Goal: Task Accomplishment & Management: Use online tool/utility

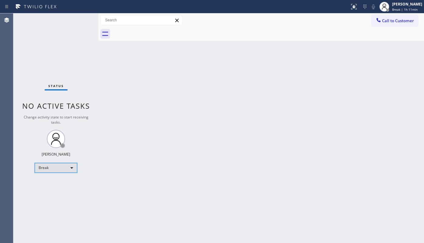
click at [44, 163] on div "Break" at bounding box center [56, 168] width 43 height 10
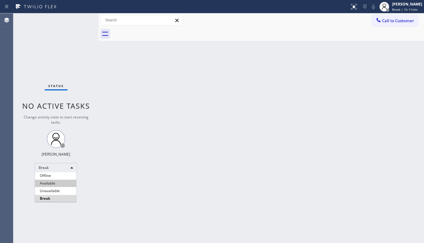
click at [46, 182] on li "Available" at bounding box center [55, 183] width 41 height 7
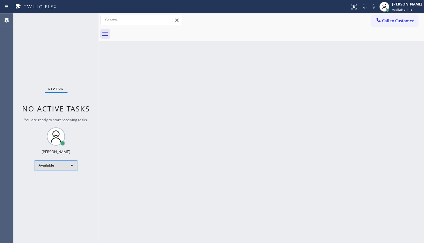
click at [50, 168] on div "Available" at bounding box center [56, 165] width 43 height 10
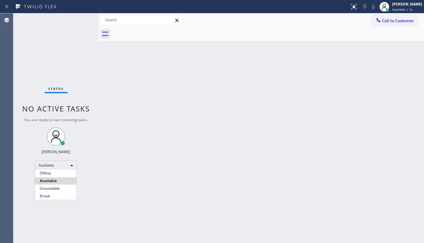
click at [49, 187] on li "Unavailable" at bounding box center [55, 188] width 41 height 7
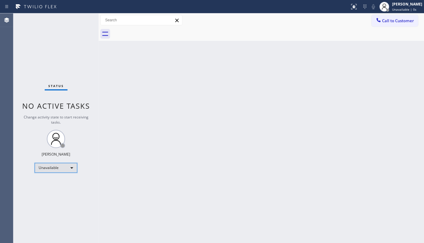
click at [52, 168] on div "Unavailable" at bounding box center [56, 168] width 43 height 10
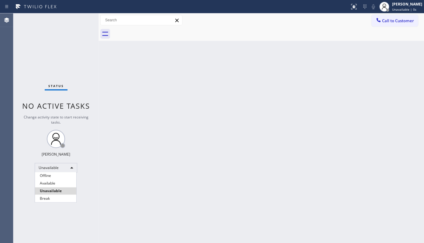
click at [45, 183] on li "Available" at bounding box center [55, 183] width 41 height 7
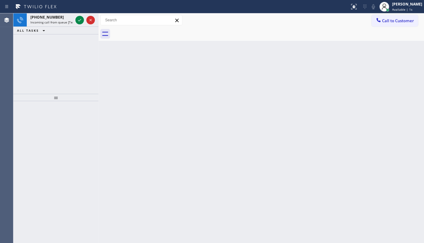
click at [2, 106] on div "Agent Desktop" at bounding box center [6, 127] width 13 height 229
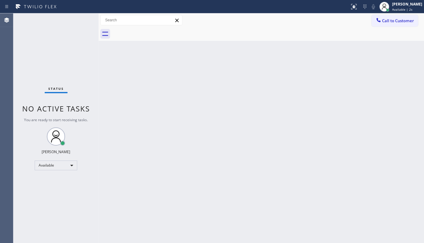
click at [80, 19] on div "Status No active tasks You are ready to start receiving tasks. JENIZA ALCAYDE A…" at bounding box center [55, 127] width 85 height 229
click at [78, 20] on div "Status No active tasks You are ready to start receiving tasks. JENIZA ALCAYDE A…" at bounding box center [55, 127] width 85 height 229
click at [78, 21] on div "Status No active tasks You are ready to start receiving tasks. JENIZA ALCAYDE A…" at bounding box center [55, 127] width 85 height 229
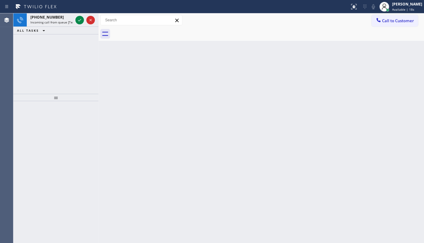
click at [43, 40] on div "+12159176349 Incoming call from queue [Test] All ALL TASKS ALL TASKS ACTIVE TAS…" at bounding box center [55, 53] width 85 height 80
click at [82, 19] on icon at bounding box center [79, 19] width 7 height 7
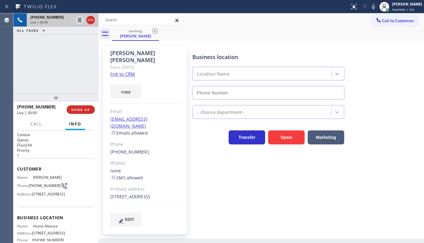
type input "(877) 777-0796"
click at [114, 71] on link "link to CRM" at bounding box center [122, 74] width 25 height 6
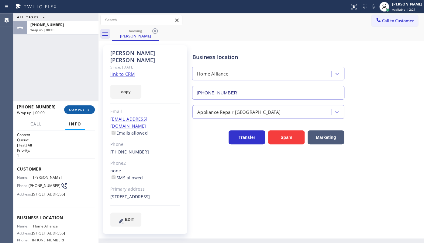
click at [88, 112] on button "COMPLETE" at bounding box center [79, 109] width 31 height 9
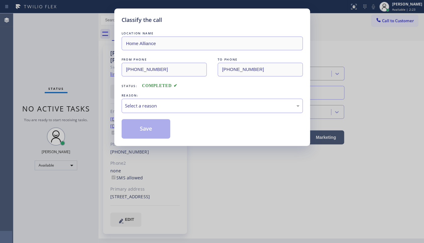
click at [134, 108] on div "Select a reason" at bounding box center [212, 105] width 175 height 7
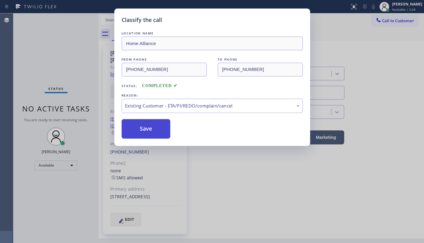
click at [147, 128] on button "Save" at bounding box center [146, 128] width 49 height 19
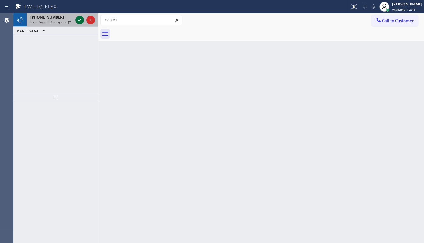
click at [76, 20] on icon at bounding box center [79, 19] width 7 height 7
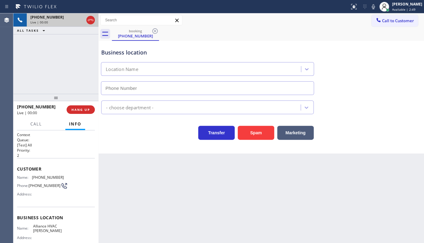
type input "(805) 608-4300"
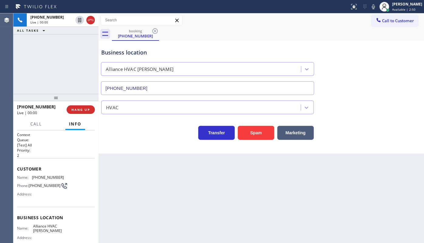
click at [243, 141] on div "Business location Alliance HVAC Mira Monte (805) 608-4300 HVAC Transfer Spam Ma…" at bounding box center [262, 97] width 326 height 113
click at [246, 134] on button "Spam" at bounding box center [256, 133] width 37 height 14
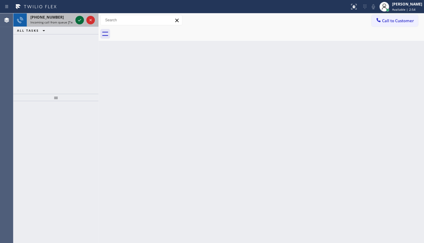
click at [82, 19] on icon at bounding box center [79, 19] width 7 height 7
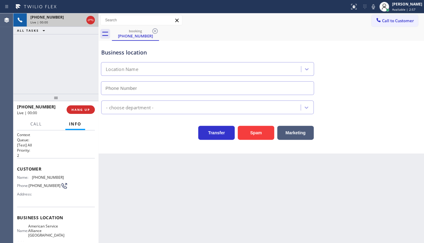
type input "(760) 452-3778"
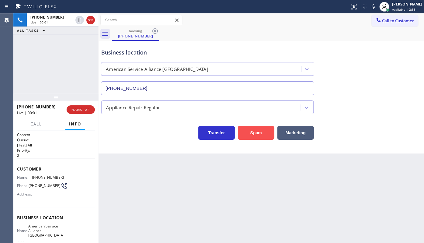
click at [246, 130] on button "Spam" at bounding box center [256, 133] width 37 height 14
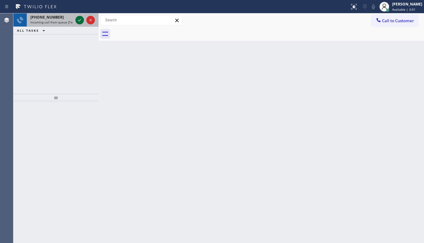
click at [80, 23] on icon at bounding box center [79, 19] width 7 height 7
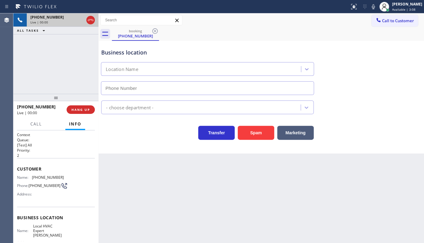
type input "(480) 660-0988"
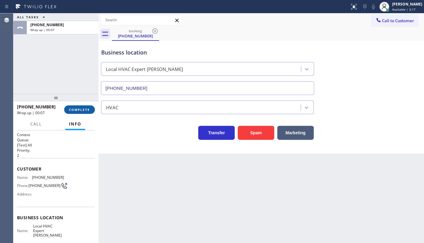
click at [72, 110] on span "COMPLETE" at bounding box center [79, 109] width 21 height 4
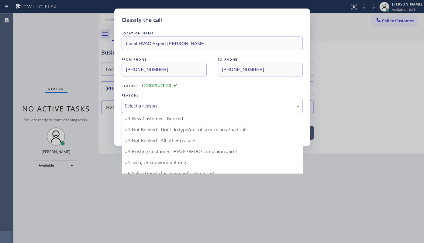
click at [167, 111] on div "Select a reason" at bounding box center [212, 106] width 181 height 14
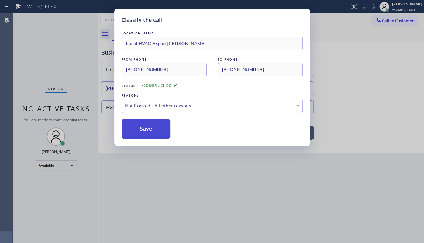
click at [149, 133] on button "Save" at bounding box center [146, 128] width 49 height 19
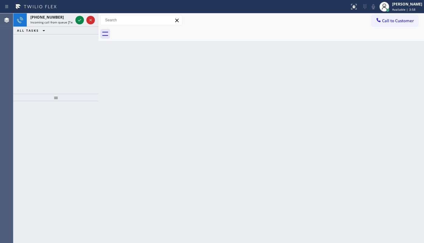
click at [52, 112] on div at bounding box center [55, 172] width 85 height 142
click at [76, 21] on icon at bounding box center [79, 19] width 7 height 7
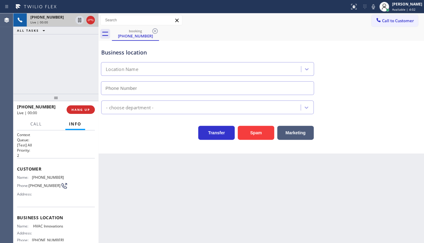
type input "(714) 909-1269"
click at [246, 134] on button "Spam" at bounding box center [256, 133] width 37 height 14
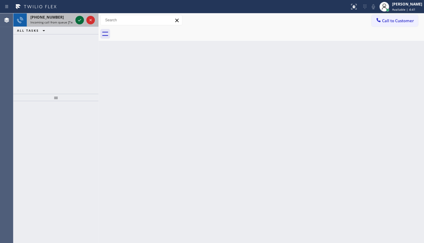
click at [79, 21] on icon at bounding box center [79, 20] width 3 height 2
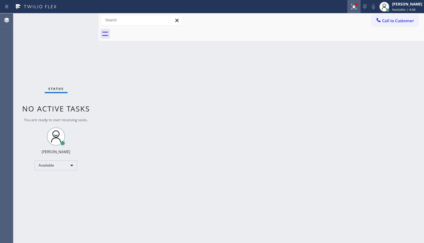
click at [354, 8] on icon at bounding box center [353, 6] width 5 height 5
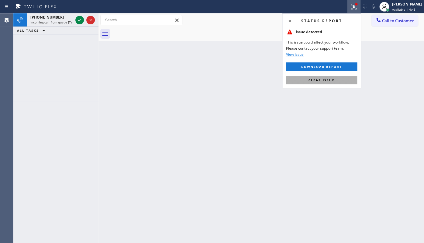
click at [336, 80] on button "Clear issue" at bounding box center [321, 80] width 71 height 9
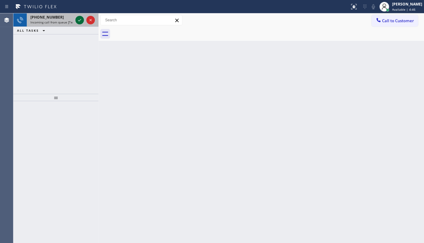
click at [79, 19] on icon at bounding box center [79, 19] width 7 height 7
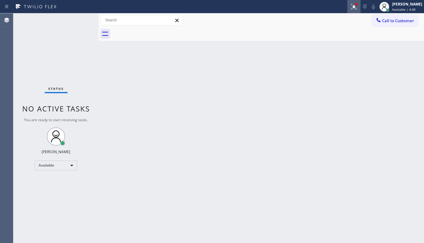
click at [354, 6] on icon at bounding box center [354, 6] width 7 height 7
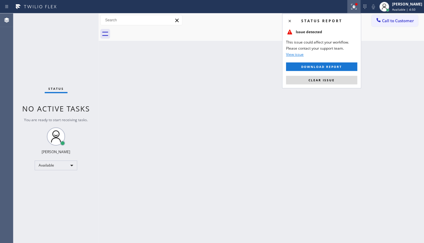
click at [335, 74] on div "Status report Issue detected This issue could affect your workflow. Please cont…" at bounding box center [321, 50] width 79 height 75
click at [333, 79] on span "Clear issue" at bounding box center [322, 80] width 26 height 4
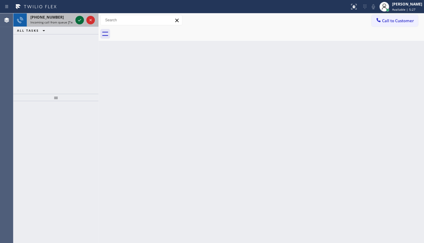
click at [78, 19] on icon at bounding box center [79, 19] width 7 height 7
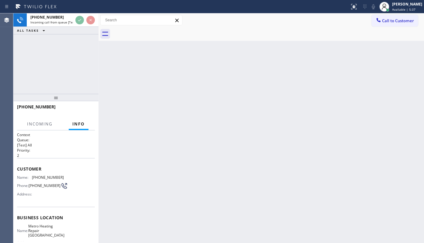
click at [96, 31] on div "ALL TASKS ALL TASKS ACTIVE TASKS TASKS IN WRAP UP" at bounding box center [55, 31] width 85 height 8
click at [74, 64] on div "+15103697088 Incoming call from queue [Test] All ALL TASKS ALL TASKS ACTIVE TAS…" at bounding box center [55, 53] width 85 height 80
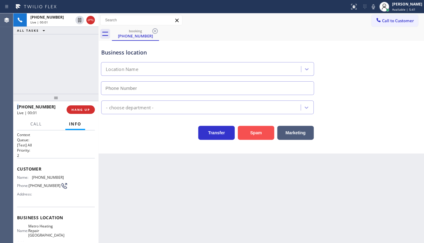
click at [246, 138] on button "Spam" at bounding box center [256, 133] width 37 height 14
click at [246, 135] on button "Spam" at bounding box center [256, 133] width 37 height 14
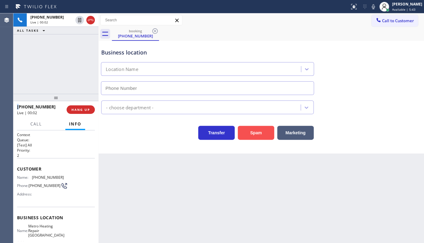
click at [247, 130] on button "Spam" at bounding box center [256, 133] width 37 height 14
click at [247, 131] on button "Spam" at bounding box center [256, 133] width 37 height 14
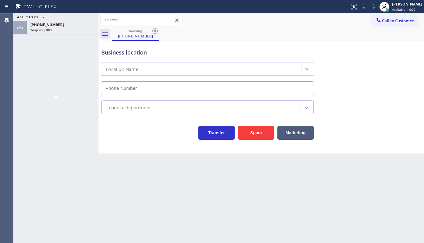
type input "[PHONE_NUMBER]"
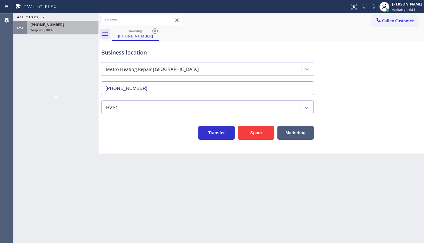
click at [75, 28] on div "Wrap up | 00:48" at bounding box center [62, 30] width 65 height 4
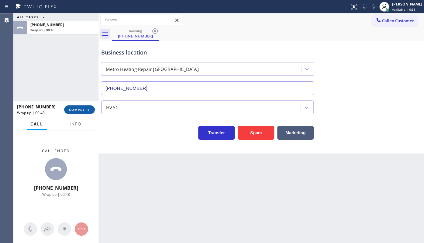
click at [72, 113] on button "COMPLETE" at bounding box center [79, 109] width 31 height 9
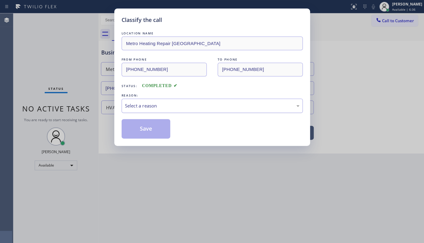
click at [135, 102] on div "Select a reason" at bounding box center [212, 106] width 181 height 14
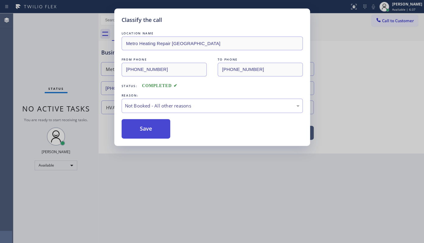
click at [137, 132] on button "Save" at bounding box center [146, 128] width 49 height 19
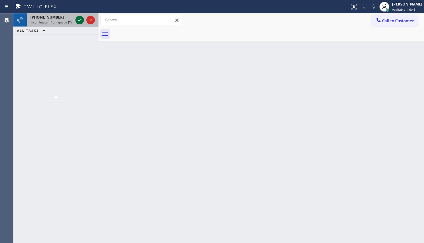
click at [80, 21] on icon at bounding box center [79, 19] width 7 height 7
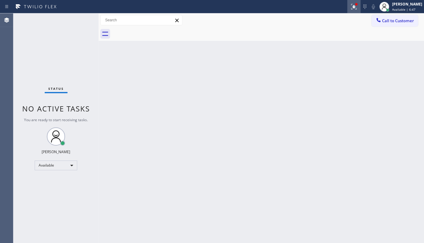
click at [353, 10] on button at bounding box center [353, 6] width 13 height 13
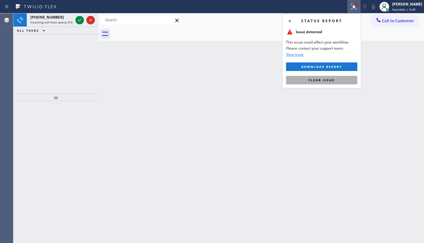
click at [348, 79] on button "Clear issue" at bounding box center [321, 80] width 71 height 9
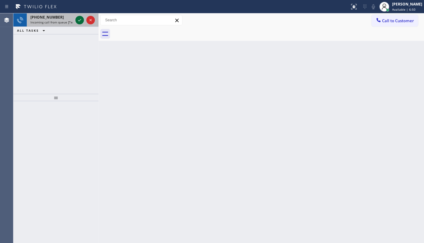
click at [76, 19] on icon at bounding box center [79, 19] width 7 height 7
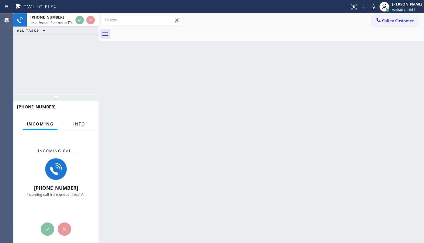
click at [73, 126] on button "Info" at bounding box center [79, 124] width 19 height 12
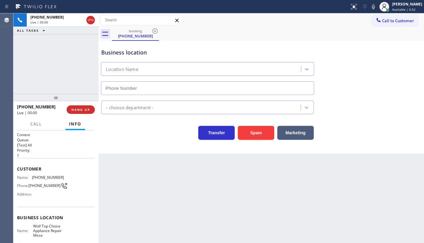
type input "(623) 292-5313"
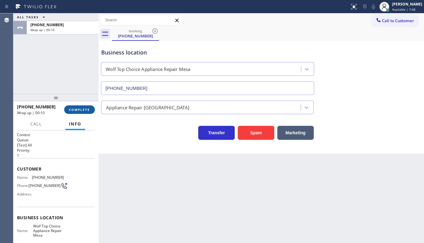
click at [73, 109] on span "COMPLETE" at bounding box center [79, 109] width 21 height 4
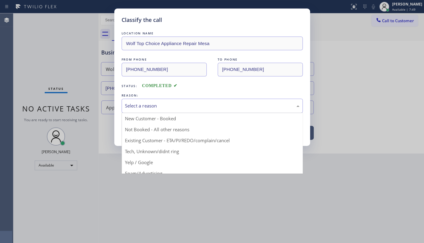
click at [128, 103] on div "Select a reason" at bounding box center [212, 105] width 175 height 7
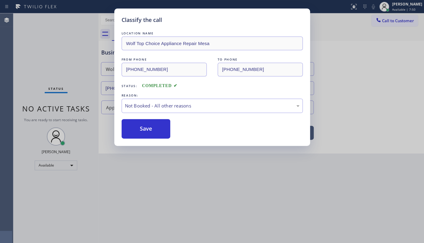
click at [135, 126] on button "Save" at bounding box center [146, 128] width 49 height 19
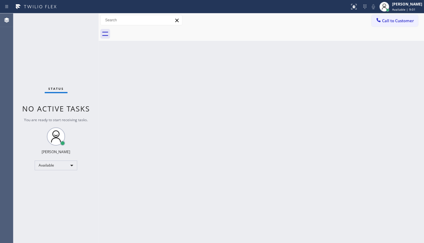
click at [38, 51] on div "Status No active tasks You are ready to start receiving tasks. JENIZA ALCAYDE A…" at bounding box center [55, 127] width 85 height 229
click at [77, 20] on div "Status No active tasks You are ready to start receiving tasks. JENIZA ALCAYDE A…" at bounding box center [55, 127] width 85 height 229
click at [78, 19] on div "Status No active tasks You are ready to start receiving tasks. JENIZA ALCAYDE A…" at bounding box center [55, 127] width 85 height 229
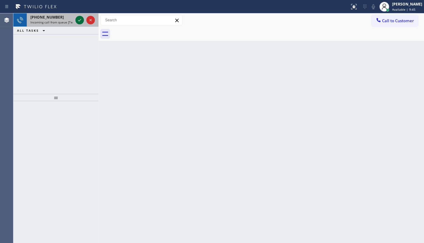
click at [78, 20] on icon at bounding box center [79, 19] width 7 height 7
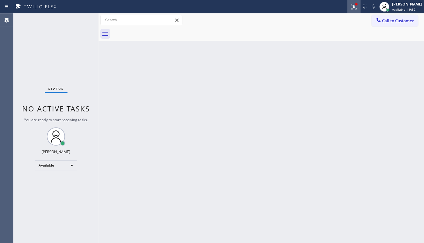
click at [353, 9] on icon at bounding box center [353, 6] width 5 height 5
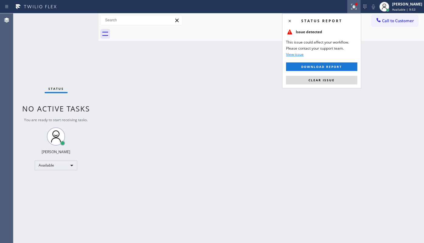
click at [344, 87] on div "Status report Issue detected This issue could affect your workflow. Please cont…" at bounding box center [321, 50] width 79 height 75
click at [344, 78] on button "Clear issue" at bounding box center [321, 80] width 71 height 9
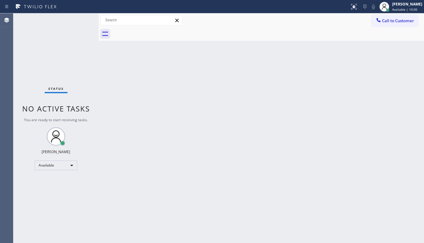
click at [59, 206] on div "Status No active tasks You are ready to start receiving tasks. JENIZA ALCAYDE A…" at bounding box center [55, 127] width 85 height 229
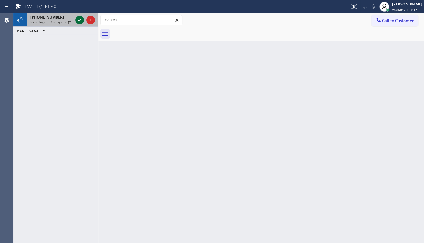
click at [79, 18] on icon at bounding box center [79, 19] width 7 height 7
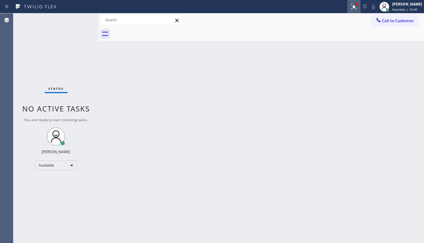
click at [353, 3] on icon at bounding box center [354, 6] width 7 height 7
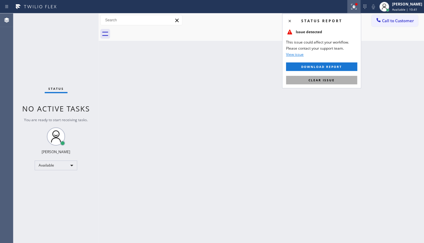
click at [337, 78] on button "Clear issue" at bounding box center [321, 80] width 71 height 9
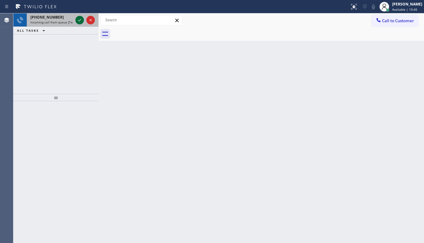
click at [79, 21] on icon at bounding box center [79, 19] width 7 height 7
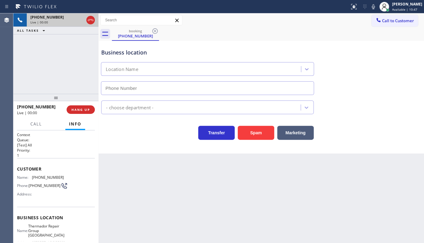
type input "(415) 319-9486"
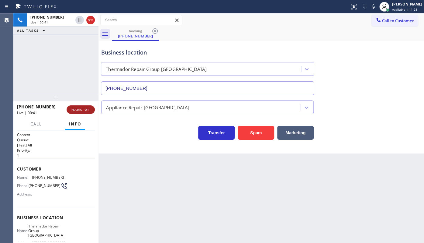
click at [80, 106] on button "HANG UP" at bounding box center [81, 109] width 28 height 9
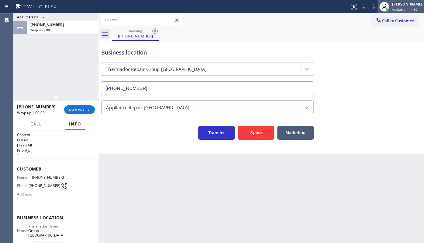
click at [394, 10] on span "Available | 11:30" at bounding box center [404, 9] width 25 height 4
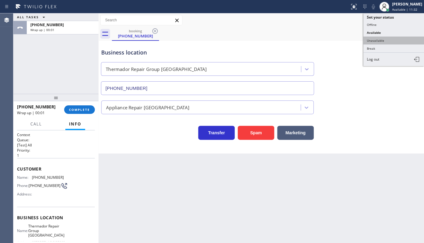
click at [380, 38] on button "Unavailable" at bounding box center [394, 41] width 61 height 8
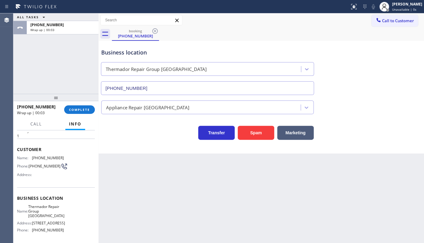
scroll to position [68, 0]
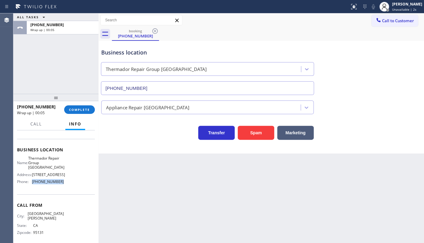
drag, startPoint x: 31, startPoint y: 184, endPoint x: 79, endPoint y: 194, distance: 49.3
click at [79, 194] on div "Business location Name: Thermador Repair Group Oakland Address: 4252 Broadway P…" at bounding box center [56, 166] width 78 height 55
copy div "(415) 319-9486"
click at [399, 23] on span "Call to Customer" at bounding box center [398, 20] width 32 height 5
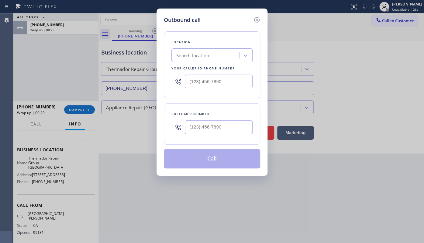
click at [181, 81] on icon at bounding box center [178, 81] width 7 height 7
click at [196, 83] on input "(___) ___-____" at bounding box center [219, 82] width 68 height 14
paste input "415) 319-9486"
type input "(415) 319-9486"
click at [200, 125] on input "(___) ___-____" at bounding box center [219, 127] width 68 height 14
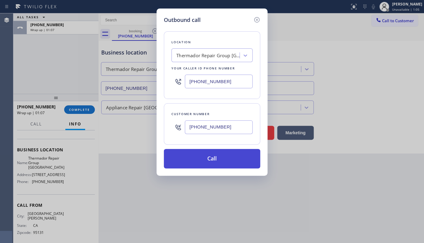
type input "(408) 627-9665"
click at [207, 158] on button "Call" at bounding box center [212, 158] width 96 height 19
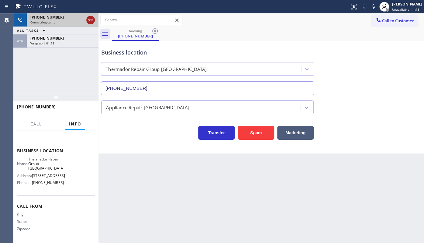
click at [90, 20] on icon at bounding box center [90, 19] width 7 height 7
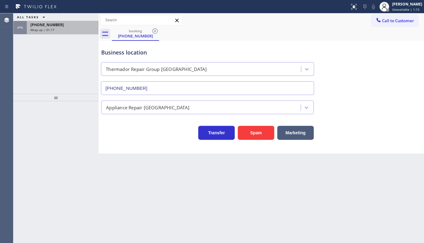
click at [45, 30] on span "Wrap up | 01:17" at bounding box center [42, 30] width 24 height 4
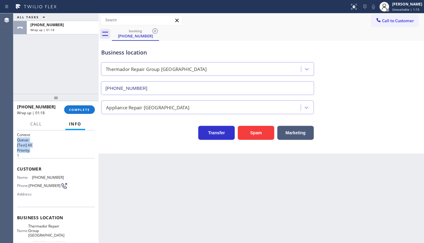
drag, startPoint x: 66, startPoint y: 131, endPoint x: 31, endPoint y: 197, distance: 74.9
click at [54, 173] on div "Context Queue: [Test] All Priority: 1 Customer Name: (408) 627-9665 Phone: (408…" at bounding box center [55, 186] width 85 height 113
click at [61, 188] on icon at bounding box center [64, 185] width 7 height 7
click at [77, 108] on span "COMPLETE" at bounding box center [79, 109] width 21 height 4
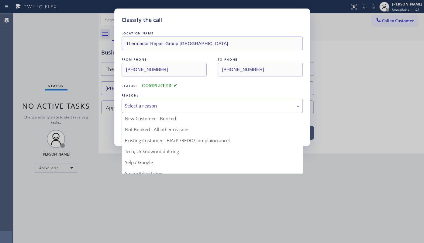
click at [138, 106] on div "Select a reason" at bounding box center [212, 105] width 175 height 7
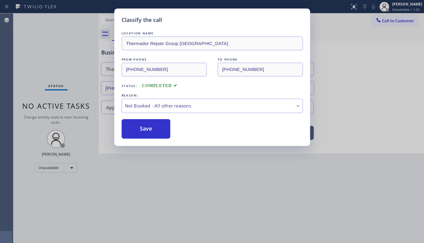
click at [134, 131] on button "Save" at bounding box center [146, 128] width 49 height 19
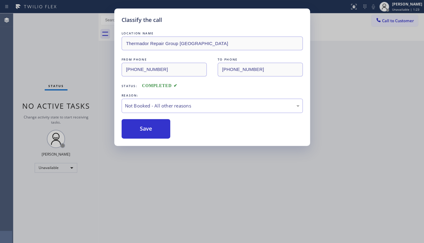
click at [44, 169] on div "Classify the call LOCATION NAME Thermador Repair Group Oakland FROM PHONE (408)…" at bounding box center [212, 121] width 424 height 243
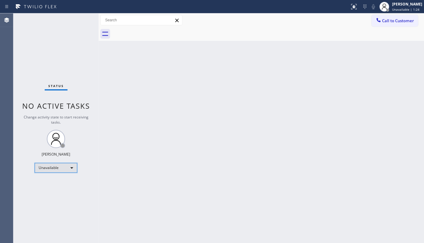
click at [44, 167] on div "Unavailable" at bounding box center [56, 168] width 43 height 10
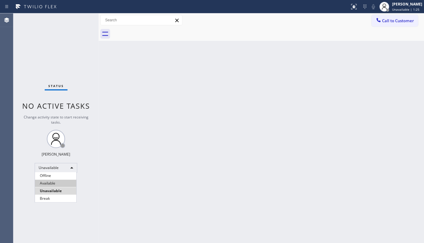
click at [49, 185] on li "Available" at bounding box center [55, 183] width 41 height 7
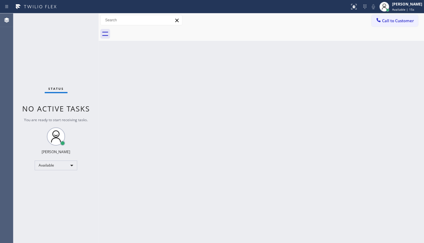
click at [189, 183] on div "Back to Dashboard Change Sender ID Customers Technicians Select a contact Outbo…" at bounding box center [262, 127] width 326 height 229
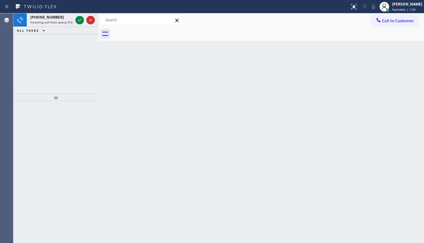
click at [48, 31] on button "ALL TASKS" at bounding box center [32, 30] width 38 height 7
click at [79, 20] on icon at bounding box center [79, 19] width 7 height 7
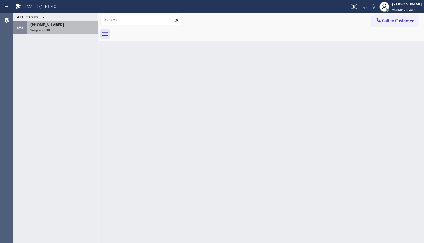
click at [58, 28] on div "Wrap up | 00:33" at bounding box center [62, 30] width 65 height 4
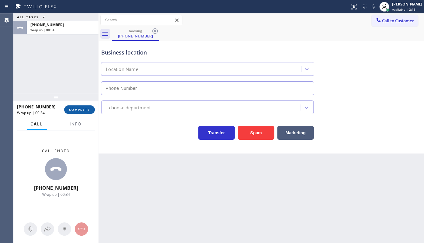
type input "[PHONE_NUMBER]"
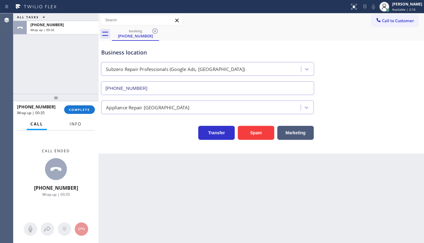
click at [84, 128] on button "Info" at bounding box center [75, 124] width 19 height 12
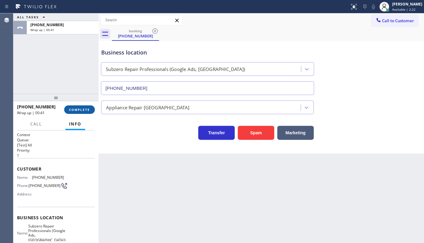
click at [74, 107] on span "COMPLETE" at bounding box center [79, 109] width 21 height 4
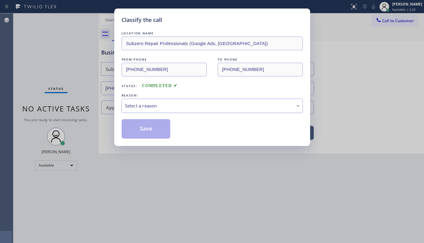
click at [141, 110] on div "Select a reason" at bounding box center [212, 106] width 181 height 14
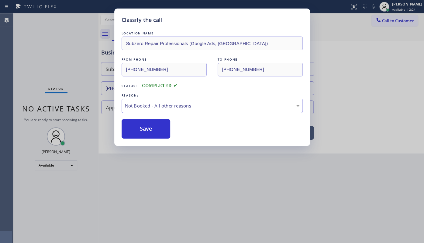
click at [143, 128] on button "Save" at bounding box center [146, 128] width 49 height 19
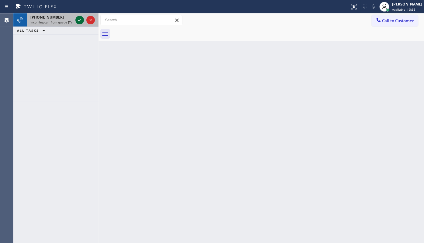
click at [81, 19] on icon at bounding box center [79, 19] width 7 height 7
click at [78, 18] on icon at bounding box center [79, 19] width 7 height 7
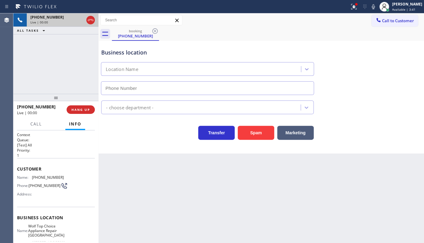
type input "[PHONE_NUMBER]"
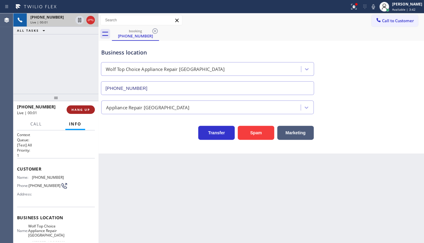
click at [77, 109] on span "HANG UP" at bounding box center [81, 109] width 19 height 4
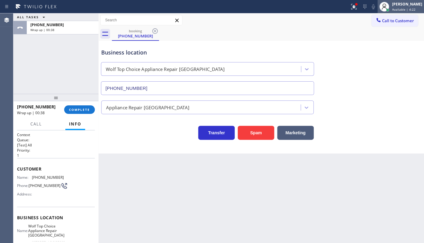
click at [396, 8] on span "Available | 4:22" at bounding box center [403, 9] width 23 height 4
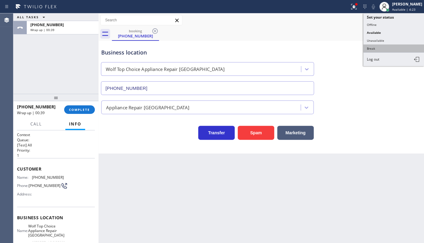
click at [379, 49] on button "Break" at bounding box center [394, 48] width 61 height 8
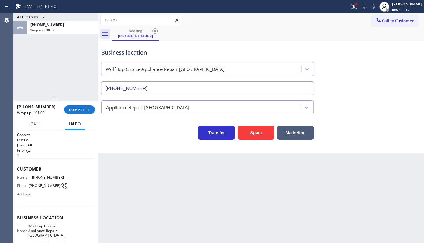
drag, startPoint x: 18, startPoint y: 64, endPoint x: 23, endPoint y: 68, distance: 6.1
click at [20, 67] on div "ALL TASKS ALL TASKS ACTIVE TASKS TASKS IN WRAP UP [PHONE_NUMBER] Wrap up | 00:59" at bounding box center [55, 53] width 85 height 80
click at [82, 113] on button "COMPLETE" at bounding box center [79, 109] width 31 height 9
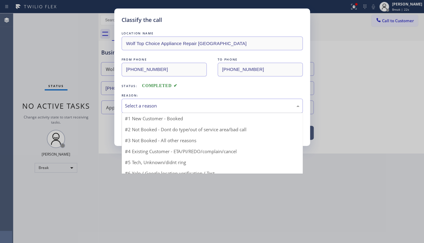
click at [137, 104] on div "Select a reason" at bounding box center [212, 105] width 175 height 7
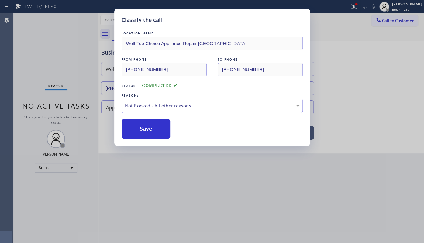
click at [136, 128] on button "Save" at bounding box center [146, 128] width 49 height 19
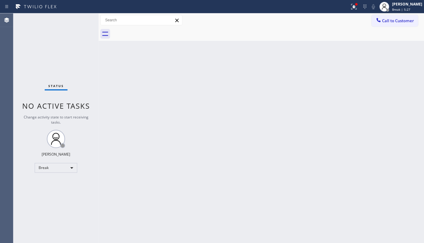
drag, startPoint x: 165, startPoint y: 143, endPoint x: 169, endPoint y: 145, distance: 4.4
click at [167, 147] on div "Back to Dashboard Change Sender ID Customers Technicians Select a contact Outbo…" at bounding box center [262, 127] width 326 height 229
click at [61, 168] on div "Break" at bounding box center [56, 168] width 43 height 10
click at [44, 183] on li "Available" at bounding box center [55, 183] width 41 height 7
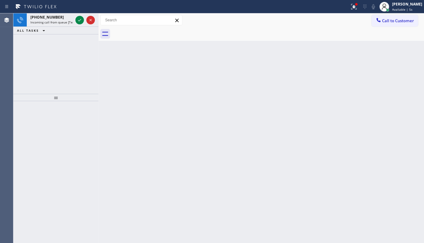
drag, startPoint x: 28, startPoint y: 61, endPoint x: 73, endPoint y: 31, distance: 54.1
click at [34, 59] on div "[PHONE_NUMBER] Incoming call from queue [Test] All ALL TASKS ALL TASKS ACTIVE T…" at bounding box center [55, 53] width 85 height 80
click at [80, 19] on icon at bounding box center [79, 19] width 7 height 7
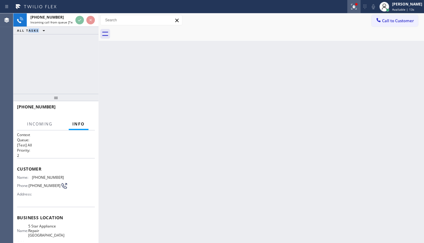
click at [353, 9] on icon at bounding box center [354, 6] width 7 height 7
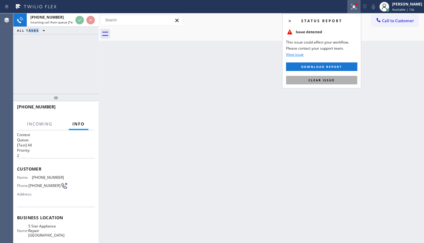
click at [334, 77] on button "Clear issue" at bounding box center [321, 80] width 71 height 9
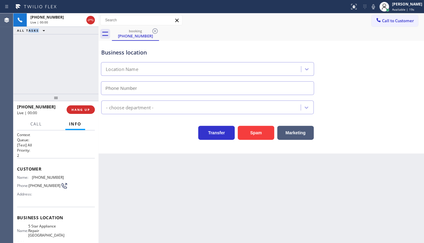
type input "[PHONE_NUMBER]"
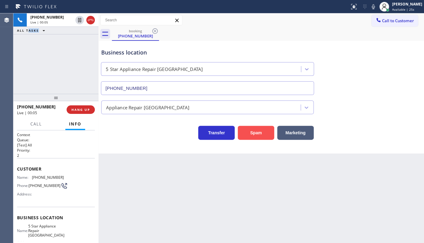
click at [253, 136] on button "Spam" at bounding box center [256, 133] width 37 height 14
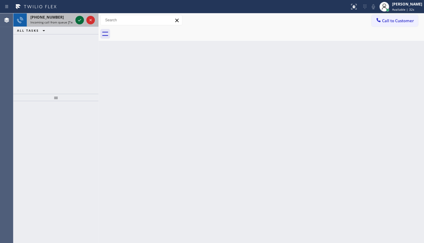
click at [76, 19] on icon at bounding box center [79, 19] width 7 height 7
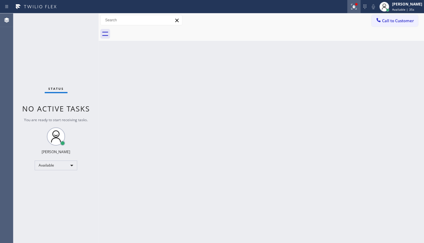
click at [355, 10] on icon at bounding box center [354, 6] width 7 height 7
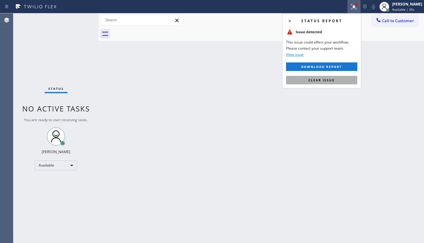
click at [316, 84] on button "Clear issue" at bounding box center [321, 80] width 71 height 9
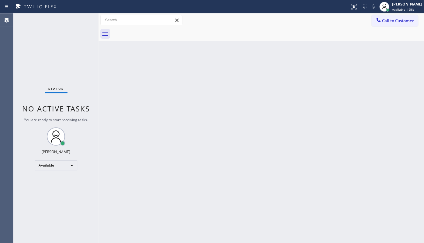
click at [316, 80] on div "Back to Dashboard Change Sender ID Customers Technicians Select a contact Outbo…" at bounding box center [262, 127] width 326 height 229
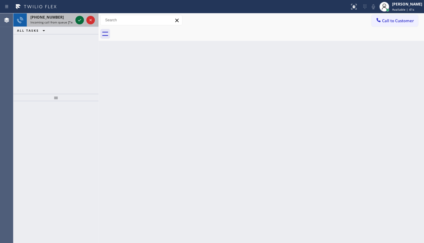
click at [78, 21] on icon at bounding box center [79, 19] width 7 height 7
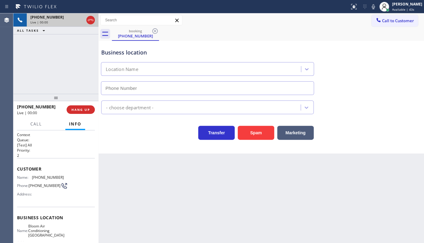
type input "[PHONE_NUMBER]"
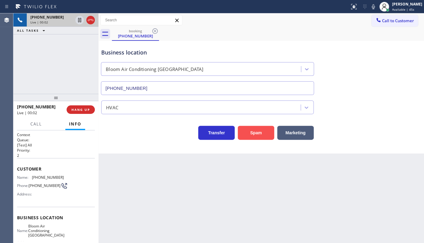
click at [252, 137] on button "Spam" at bounding box center [256, 133] width 37 height 14
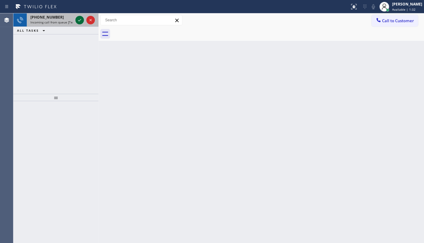
click at [82, 21] on icon at bounding box center [79, 19] width 7 height 7
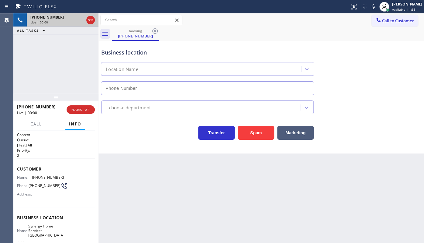
type input "[PHONE_NUMBER]"
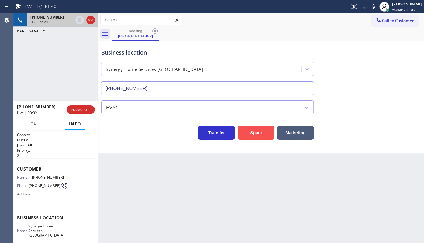
click at [248, 131] on button "Spam" at bounding box center [256, 133] width 37 height 14
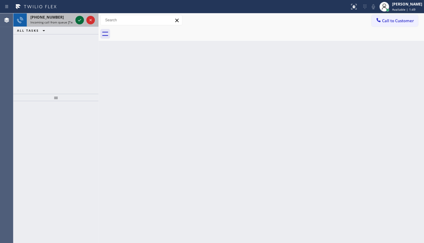
click at [80, 23] on icon at bounding box center [79, 19] width 7 height 7
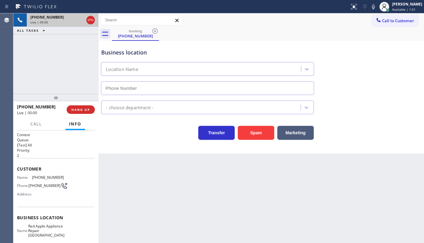
type input "[PHONE_NUMBER]"
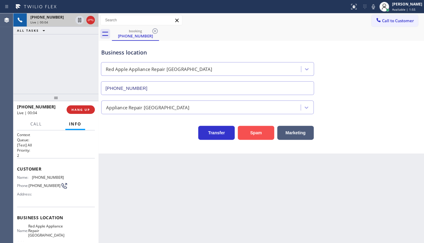
click at [261, 137] on button "Spam" at bounding box center [256, 133] width 37 height 14
click at [262, 139] on button "Spam" at bounding box center [256, 133] width 37 height 14
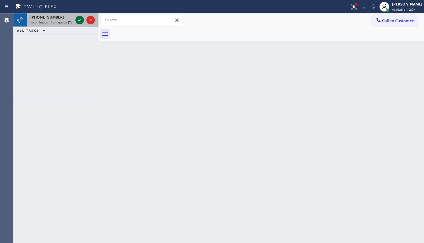
click at [77, 20] on icon at bounding box center [79, 19] width 7 height 7
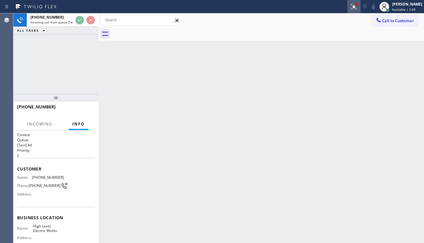
click at [354, 5] on icon at bounding box center [354, 6] width 7 height 7
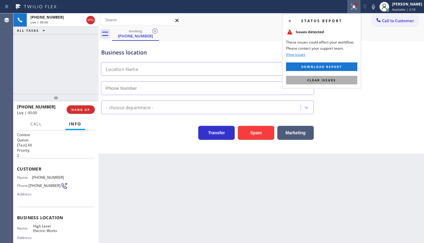
click at [334, 82] on span "Clear issues" at bounding box center [322, 80] width 29 height 4
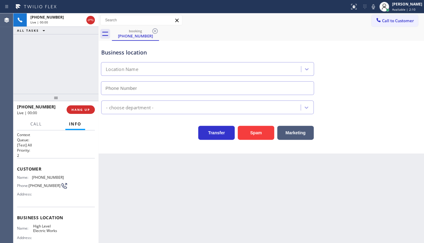
type input "[PHONE_NUMBER]"
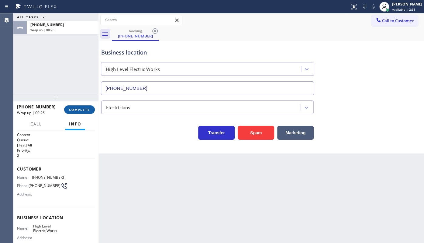
click at [83, 109] on span "COMPLETE" at bounding box center [79, 109] width 21 height 4
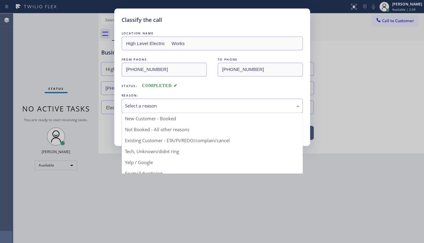
drag, startPoint x: 134, startPoint y: 102, endPoint x: 134, endPoint y: 105, distance: 3.7
click at [134, 105] on div "Select a reason" at bounding box center [212, 106] width 181 height 14
click at [134, 105] on div "Select a reason" at bounding box center [212, 105] width 175 height 7
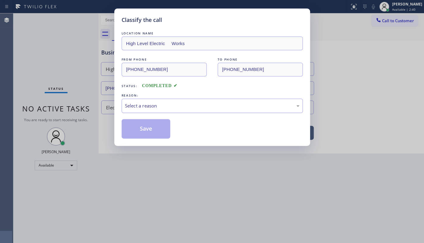
click at [140, 109] on div "Select a reason" at bounding box center [212, 105] width 175 height 7
click at [136, 109] on div "Select a reason" at bounding box center [212, 105] width 175 height 7
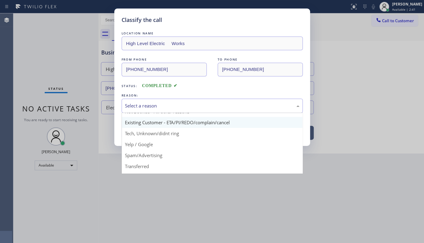
scroll to position [27, 0]
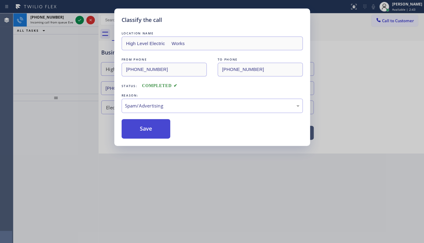
click at [143, 132] on button "Save" at bounding box center [146, 128] width 49 height 19
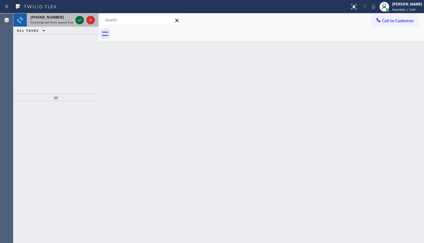
click at [80, 21] on icon at bounding box center [79, 19] width 7 height 7
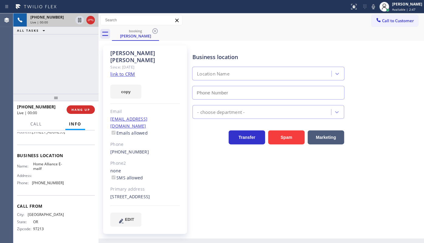
scroll to position [73, 0]
type input "(888) 996-5659"
click at [117, 71] on link "link to CRM" at bounding box center [122, 74] width 25 height 6
click at [85, 110] on span "HANG UP" at bounding box center [81, 109] width 19 height 4
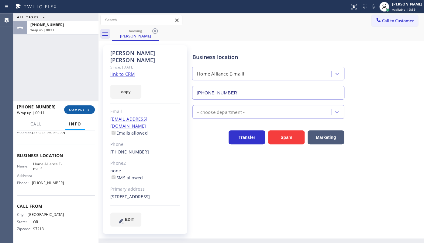
click at [83, 106] on div "+15039613006 Wrap up | 00:11 COMPLETE" at bounding box center [56, 110] width 78 height 16
click at [82, 109] on span "COMPLETE" at bounding box center [79, 109] width 21 height 4
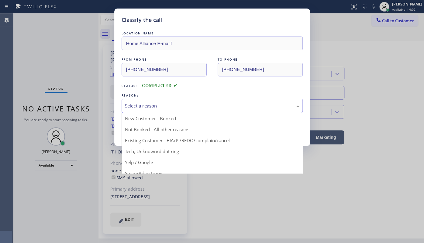
click at [161, 110] on div "Select a reason" at bounding box center [212, 106] width 181 height 14
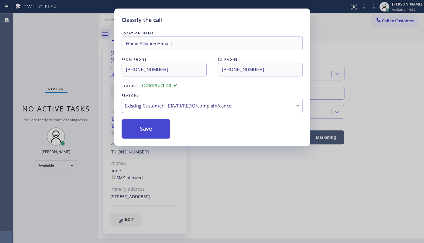
click at [150, 131] on button "Save" at bounding box center [146, 128] width 49 height 19
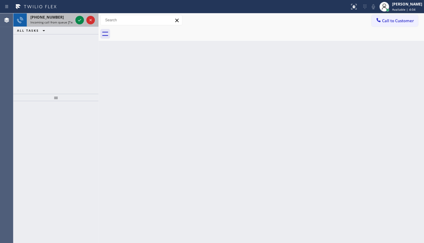
click at [84, 21] on div at bounding box center [85, 19] width 22 height 13
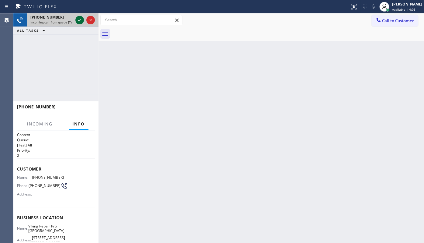
click at [79, 19] on icon at bounding box center [79, 19] width 7 height 7
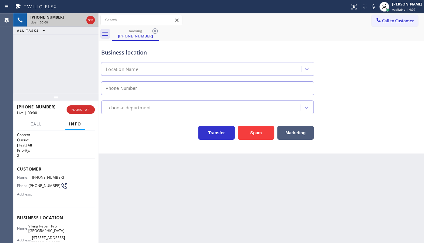
type input "(714) 790-3848"
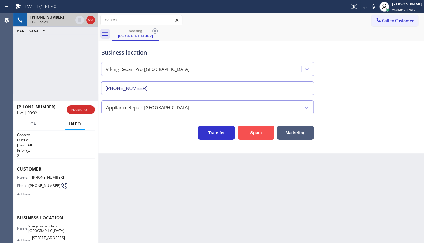
click at [255, 128] on button "Spam" at bounding box center [256, 133] width 37 height 14
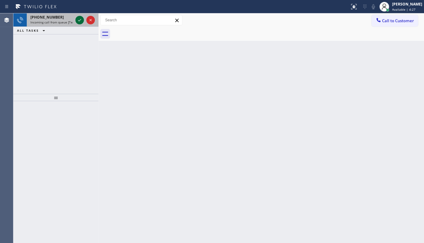
click at [79, 19] on icon at bounding box center [79, 19] width 7 height 7
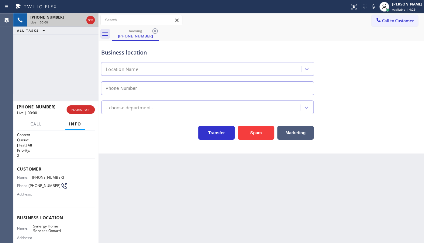
type input "(805) 263-1603"
click at [264, 131] on button "Spam" at bounding box center [256, 133] width 37 height 14
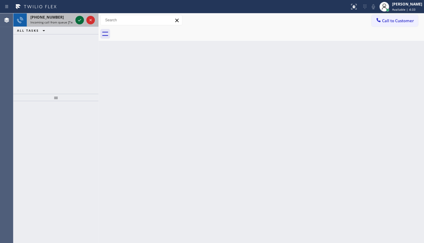
click at [82, 19] on icon at bounding box center [79, 19] width 7 height 7
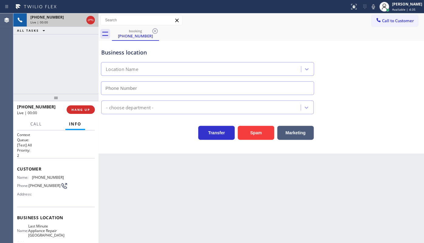
type input "(650) 735-8300"
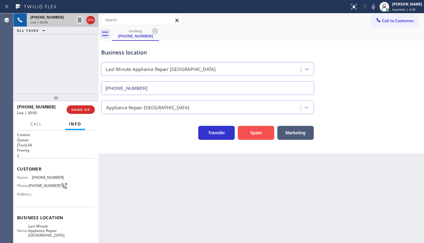
click at [258, 128] on button "Spam" at bounding box center [256, 133] width 37 height 14
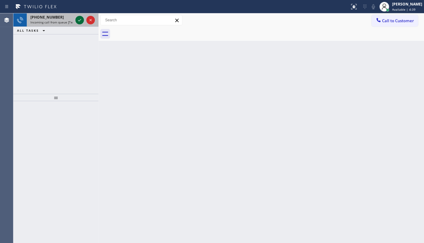
click at [80, 18] on icon at bounding box center [79, 19] width 7 height 7
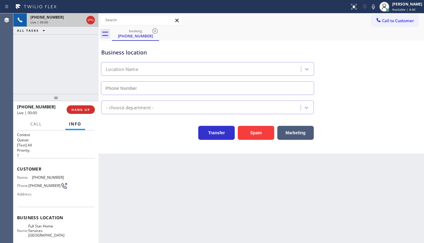
type input "(310) 868-2328"
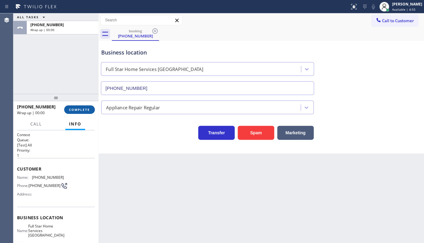
click at [80, 111] on span "COMPLETE" at bounding box center [79, 109] width 21 height 4
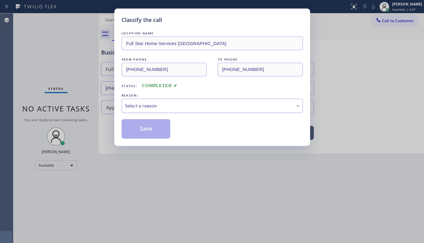
click at [129, 102] on div "Select a reason" at bounding box center [212, 105] width 175 height 7
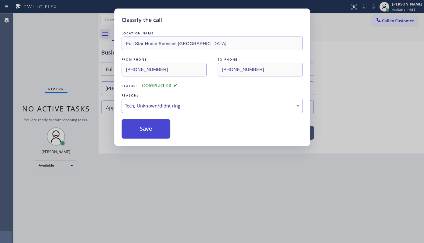
click at [152, 131] on button "Save" at bounding box center [146, 128] width 49 height 19
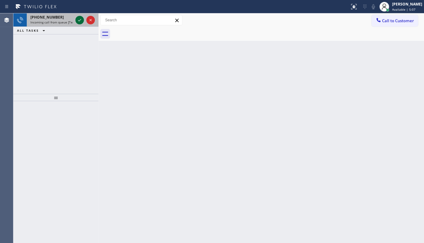
click at [82, 23] on icon at bounding box center [79, 19] width 7 height 7
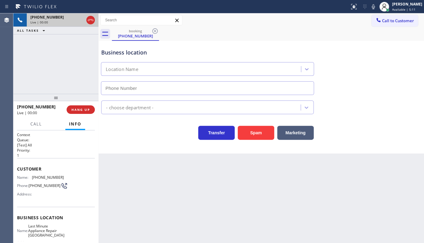
type input "(773) 377-9121"
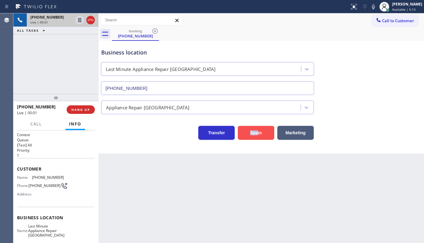
click at [258, 130] on div "Spam" at bounding box center [255, 131] width 40 height 17
click at [259, 128] on button "Spam" at bounding box center [256, 133] width 37 height 14
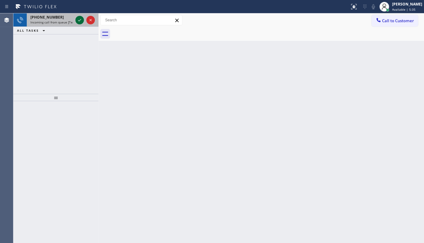
click at [79, 20] on icon at bounding box center [79, 19] width 7 height 7
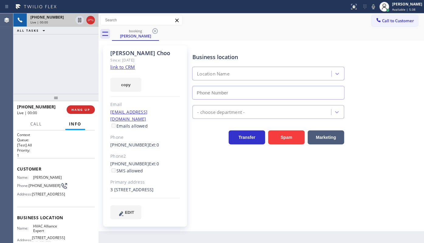
type input "[PHONE_NUMBER]"
click at [116, 68] on link "link to CRM" at bounding box center [122, 67] width 25 height 6
click at [212, 166] on div "Business location HVAC Alliance Expert (855) 999-4417 HVAC Transfer Spam Market…" at bounding box center [307, 132] width 232 height 170
click at [49, 70] on div "+17149321280 Live | 01:57 ALL TASKS ALL TASKS ACTIVE TASKS TASKS IN WRAP UP" at bounding box center [55, 53] width 85 height 80
click at [78, 107] on span "HANG UP" at bounding box center [81, 109] width 19 height 4
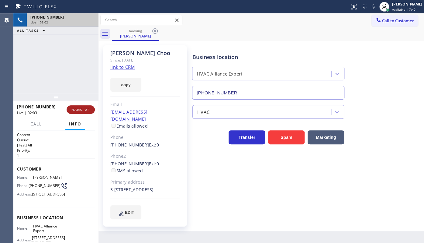
click at [86, 112] on button "HANG UP" at bounding box center [81, 109] width 28 height 9
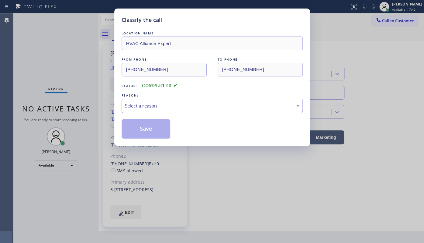
click at [80, 100] on div "Classify the call LOCATION NAME HVAC Alliance Expert FROM PHONE (714) 932-1280 …" at bounding box center [212, 121] width 424 height 243
drag, startPoint x: 120, startPoint y: 104, endPoint x: 143, endPoint y: 116, distance: 25.2
click at [121, 105] on div "Classify the call LOCATION NAME HVAC Alliance Expert FROM PHONE (714) 932-1280 …" at bounding box center [212, 77] width 196 height 137
click at [149, 107] on div "Select a reason" at bounding box center [212, 105] width 175 height 7
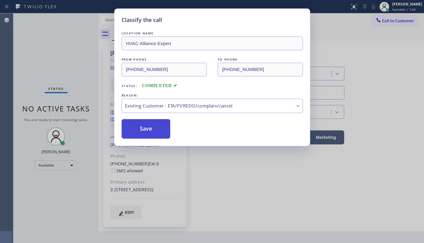
click at [142, 124] on button "Save" at bounding box center [146, 128] width 49 height 19
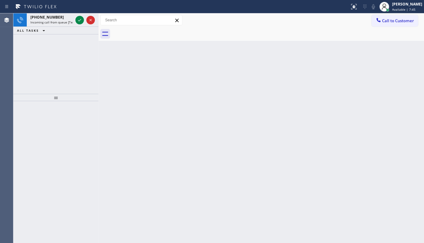
drag, startPoint x: 46, startPoint y: 62, endPoint x: 49, endPoint y: 58, distance: 5.4
click at [48, 60] on div "+12292186872 Incoming call from queue [Test] All ALL TASKS ALL TASKS ACTIVE TAS…" at bounding box center [55, 53] width 85 height 80
click at [79, 21] on icon at bounding box center [79, 20] width 3 height 2
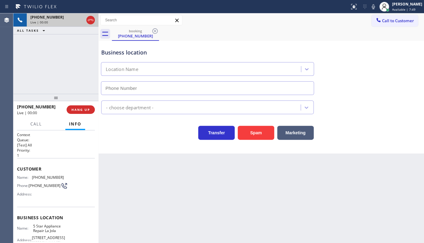
type input "(619) 675-7477"
click at [244, 130] on button "Spam" at bounding box center [256, 133] width 37 height 14
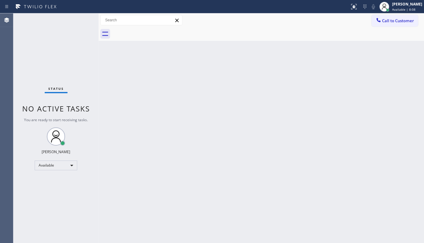
click at [220, 118] on div "Back to Dashboard Change Sender ID Customers Technicians Select a contact Outbo…" at bounding box center [262, 127] width 326 height 229
click at [37, 46] on div "Status No active tasks You are ready to start receiving tasks. JENIZA ALCAYDE A…" at bounding box center [55, 127] width 85 height 229
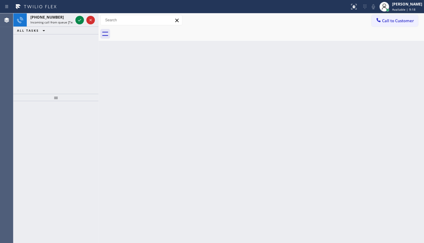
click at [20, 62] on div "+17736820608 Incoming call from queue [Test] All ALL TASKS ALL TASKS ACTIVE TAS…" at bounding box center [55, 53] width 85 height 80
click at [82, 19] on icon at bounding box center [79, 19] width 7 height 7
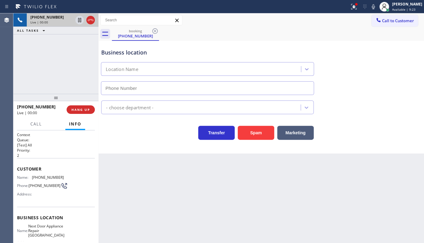
type input "(609) 710-8354"
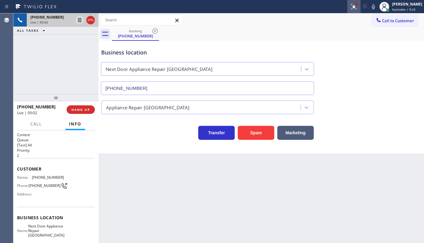
click at [355, 8] on icon at bounding box center [353, 6] width 5 height 5
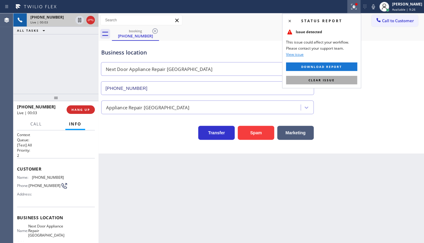
click at [338, 81] on button "Clear issue" at bounding box center [321, 80] width 71 height 9
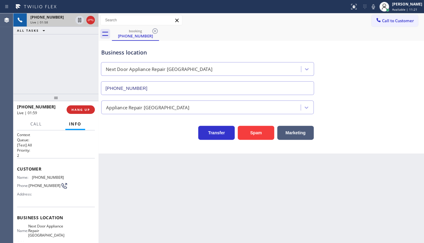
click at [69, 83] on div "+16095588748 Live | 01:58 ALL TASKS ALL TASKS ACTIVE TASKS TASKS IN WRAP UP" at bounding box center [55, 53] width 85 height 80
click at [60, 71] on div "+16095588748 Live | 02:01 ALL TASKS ALL TASKS ACTIVE TASKS TASKS IN WRAP UP" at bounding box center [55, 53] width 85 height 80
click at [274, 32] on div "booking (609) 558-8748" at bounding box center [268, 34] width 312 height 14
drag, startPoint x: 31, startPoint y: 174, endPoint x: 63, endPoint y: 177, distance: 32.4
click at [63, 177] on div "Name: (609) 558-8748 Phone: (609) 558-8748 Address:" at bounding box center [56, 187] width 78 height 24
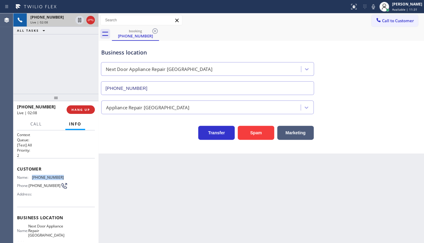
copy div "(609) 558-8748"
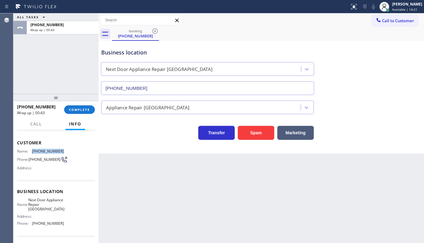
scroll to position [55, 0]
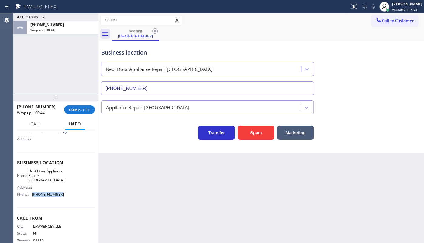
drag, startPoint x: 32, startPoint y: 197, endPoint x: 64, endPoint y: 199, distance: 31.7
click at [63, 199] on div "Name: Next Door Appliance Repair Trenton Address: Phone: (609) 710-8354" at bounding box center [56, 184] width 78 height 31
copy div "(609) 710-8354"
click at [83, 110] on span "COMPLETE" at bounding box center [79, 109] width 21 height 4
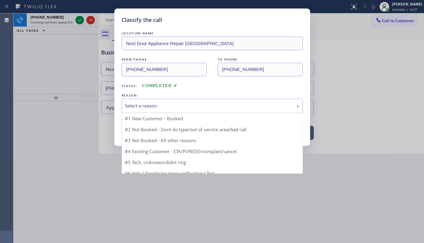
click at [135, 103] on div "Select a reason" at bounding box center [212, 105] width 175 height 7
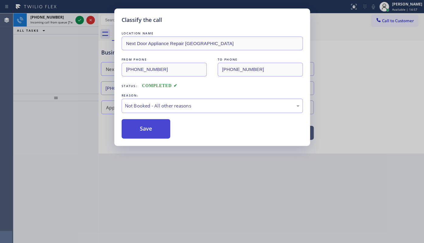
click at [135, 126] on button "Save" at bounding box center [146, 128] width 49 height 19
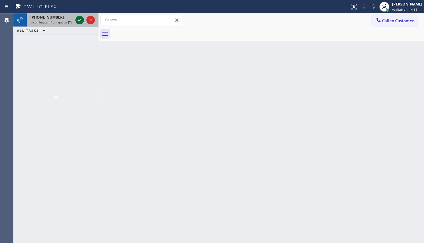
click at [81, 20] on icon at bounding box center [79, 19] width 7 height 7
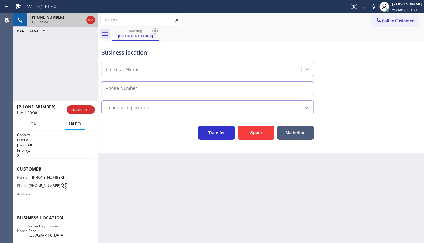
type input "(410) 237-0579"
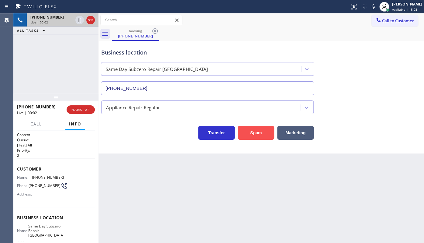
click at [248, 134] on button "Spam" at bounding box center [256, 133] width 37 height 14
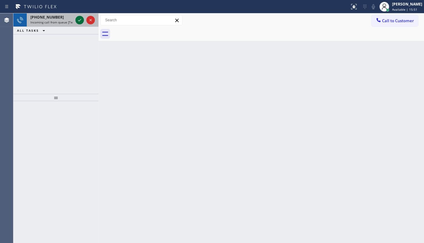
click at [78, 19] on icon at bounding box center [79, 19] width 7 height 7
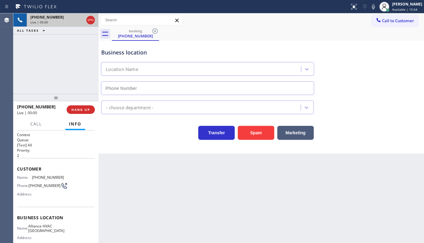
type input "(562) 543-5344"
click at [245, 134] on button "Spam" at bounding box center [256, 133] width 37 height 14
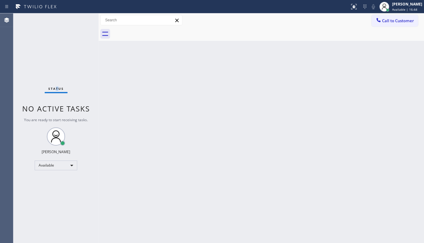
click at [56, 65] on div "Status No active tasks You are ready to start receiving tasks. JENIZA ALCAYDE A…" at bounding box center [55, 127] width 85 height 229
click at [131, 103] on div "Back to Dashboard Change Sender ID Customers Technicians Select a contact Outbo…" at bounding box center [262, 127] width 326 height 229
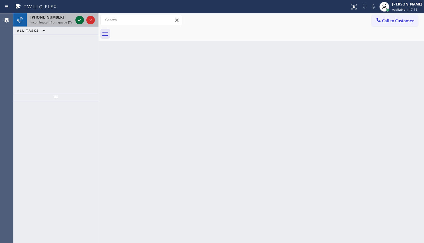
click at [79, 20] on icon at bounding box center [79, 20] width 3 height 2
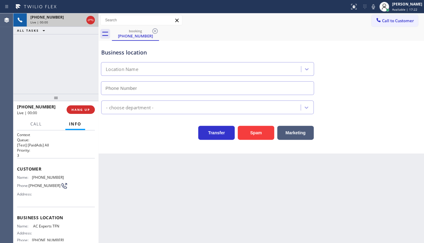
type input "(888) 493-2313"
click at [253, 134] on button "Spam" at bounding box center [256, 133] width 37 height 14
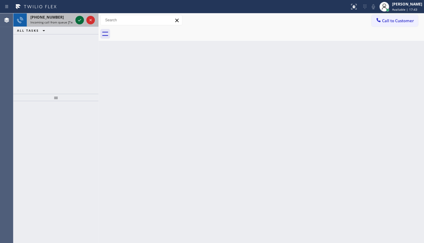
click at [77, 20] on icon at bounding box center [79, 19] width 7 height 7
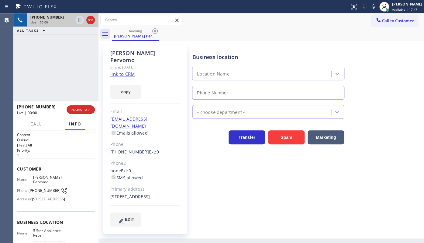
type input "(855) 731-4952"
click at [126, 71] on link "link to CRM" at bounding box center [122, 74] width 25 height 6
click at [82, 20] on icon at bounding box center [79, 19] width 7 height 7
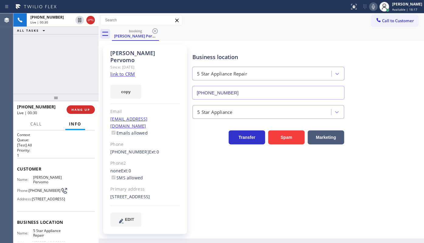
click at [373, 7] on icon at bounding box center [373, 6] width 7 height 7
click at [21, 54] on div "+16463618406 Live | 03:01 ALL TASKS ALL TASKS ACTIVE TASKS TASKS IN WRAP UP" at bounding box center [55, 53] width 85 height 80
click at [85, 19] on div at bounding box center [85, 19] width 22 height 13
click at [82, 20] on icon at bounding box center [79, 19] width 7 height 7
click at [371, 8] on icon at bounding box center [373, 6] width 7 height 7
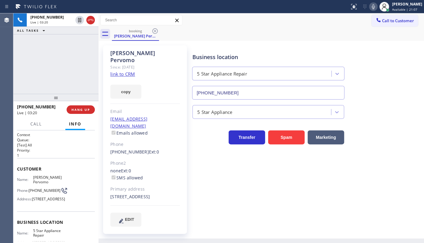
click at [60, 75] on div "+16463618406 Live | 03:20 ALL TASKS ALL TASKS ACTIVE TASKS TASKS IN WRAP UP" at bounding box center [55, 53] width 85 height 80
click at [40, 61] on div "+16463618406 Live | 03:23 ALL TASKS ALL TASKS ACTIVE TASKS TASKS IN WRAP UP" at bounding box center [55, 53] width 85 height 80
click at [32, 66] on div "+16463618406 Live | 03:38 ALL TASKS ALL TASKS ACTIVE TASKS TASKS IN WRAP UP" at bounding box center [55, 53] width 85 height 80
click at [84, 110] on span "HANG UP" at bounding box center [81, 109] width 19 height 4
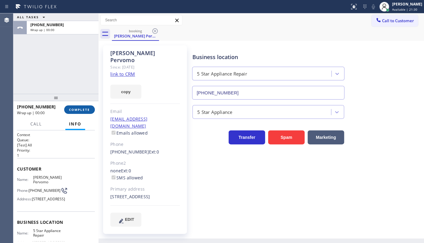
click at [84, 110] on span "COMPLETE" at bounding box center [79, 109] width 21 height 4
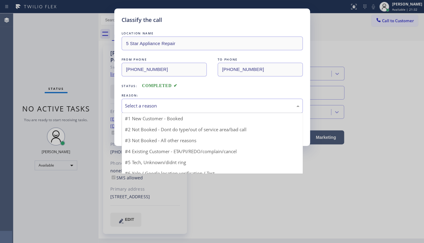
click at [138, 103] on div "Select a reason" at bounding box center [212, 105] width 175 height 7
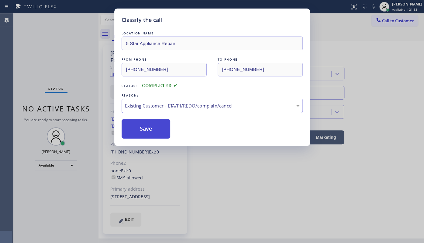
click at [136, 129] on button "Save" at bounding box center [146, 128] width 49 height 19
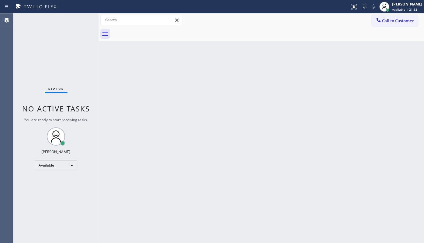
click at [258, 98] on div "Back to Dashboard Change Sender ID Customers Technicians Select a contact Outbo…" at bounding box center [262, 127] width 326 height 229
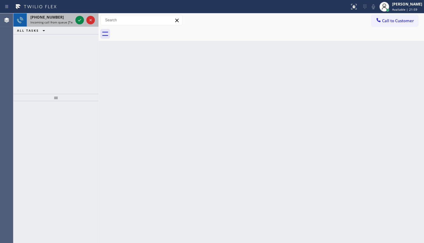
click at [84, 20] on div at bounding box center [85, 19] width 22 height 13
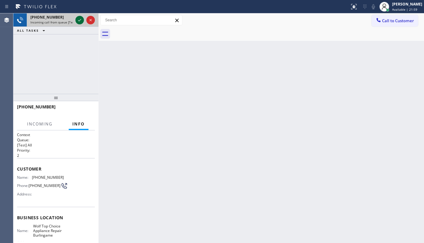
click at [80, 20] on icon at bounding box center [79, 19] width 7 height 7
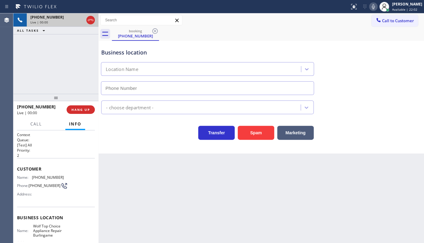
type input "(650) 546-4504"
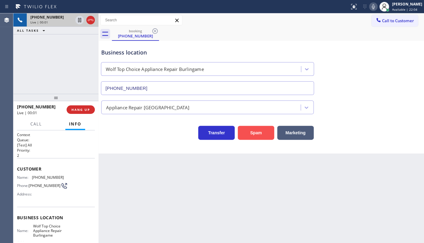
click at [261, 130] on button "Spam" at bounding box center [256, 133] width 37 height 14
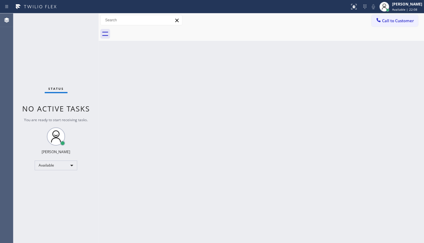
drag, startPoint x: 249, startPoint y: 96, endPoint x: 239, endPoint y: 3, distance: 93.7
click at [251, 86] on div "Back to Dashboard Change Sender ID Customers Technicians Select a contact Outbo…" at bounding box center [262, 127] width 326 height 229
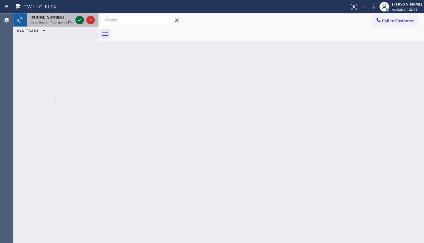
drag, startPoint x: 80, startPoint y: 18, endPoint x: 80, endPoint y: 21, distance: 3.3
click at [80, 18] on icon at bounding box center [79, 19] width 7 height 7
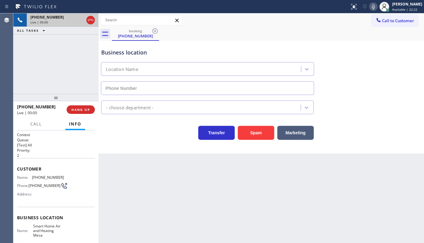
type input "(602) 806-9606"
click at [246, 132] on button "Spam" at bounding box center [256, 133] width 37 height 14
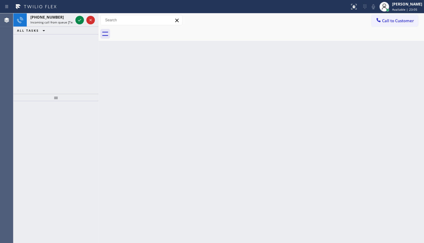
drag, startPoint x: 38, startPoint y: 70, endPoint x: 55, endPoint y: 55, distance: 22.8
click at [38, 70] on div "+15038039100 Incoming call from queue [Test] All ALL TASKS ALL TASKS ACTIVE TAS…" at bounding box center [55, 53] width 85 height 80
click at [81, 16] on button at bounding box center [79, 20] width 9 height 9
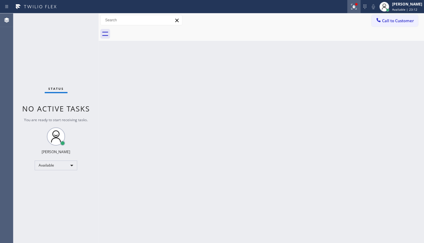
click at [350, 9] on div at bounding box center [353, 6] width 13 height 7
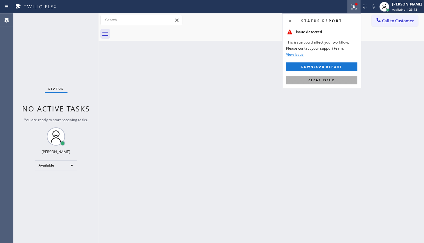
click at [344, 81] on button "Clear issue" at bounding box center [321, 80] width 71 height 9
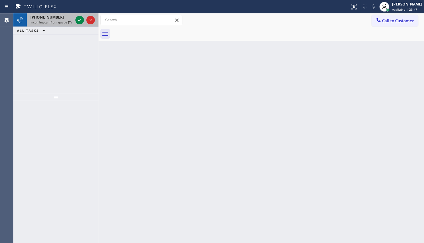
click at [73, 21] on span "Incoming call from queue [Test] All" at bounding box center [55, 22] width 51 height 4
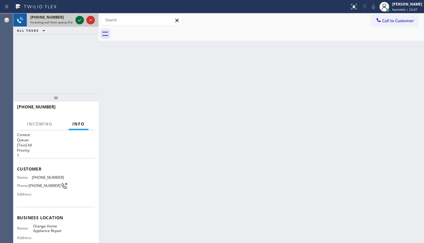
click at [78, 19] on icon at bounding box center [79, 19] width 7 height 7
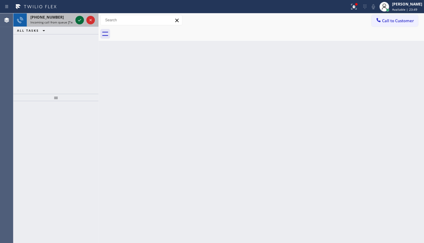
click at [78, 19] on icon at bounding box center [79, 19] width 7 height 7
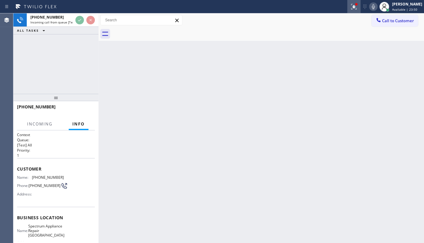
click at [356, 6] on icon at bounding box center [354, 6] width 7 height 7
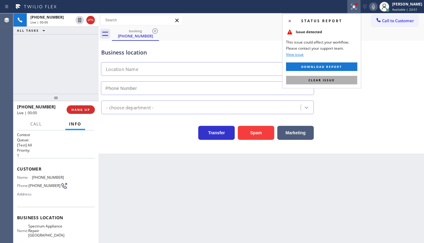
click at [329, 78] on span "Clear issue" at bounding box center [322, 80] width 26 height 4
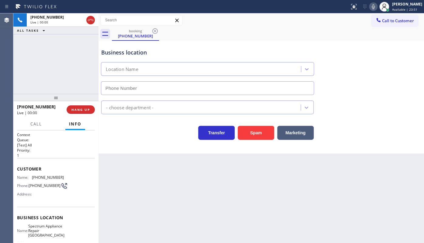
type input "(425) 448-8081"
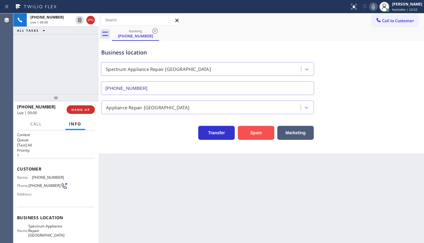
click at [246, 133] on button "Spam" at bounding box center [256, 133] width 37 height 14
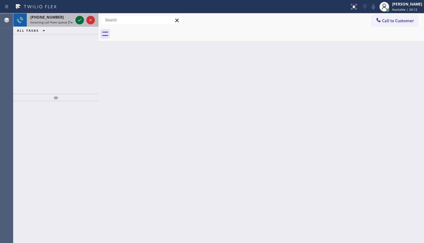
click at [76, 20] on icon at bounding box center [79, 19] width 7 height 7
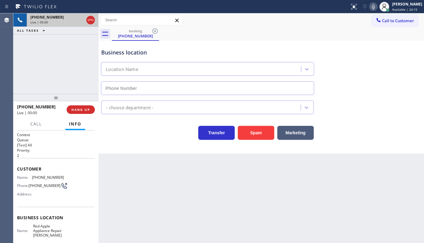
type input "(219) 501-4979"
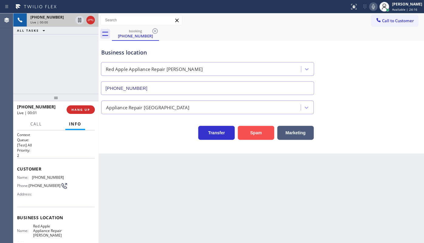
click at [261, 131] on button "Spam" at bounding box center [256, 133] width 37 height 14
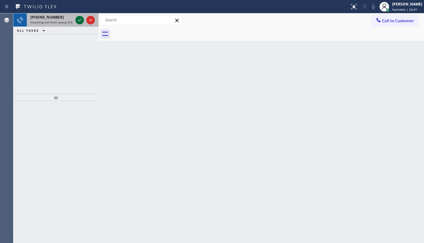
click at [83, 21] on icon at bounding box center [79, 19] width 7 height 7
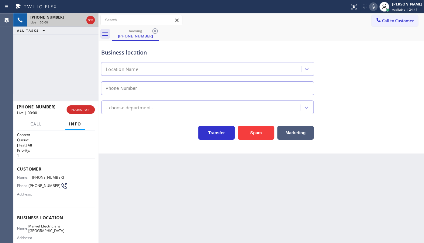
type input "(323) 629-4849"
click at [78, 108] on span "HANG UP" at bounding box center [81, 109] width 19 height 4
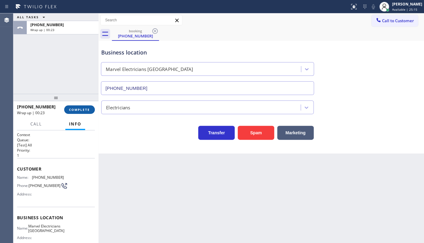
click at [89, 109] on span "COMPLETE" at bounding box center [79, 109] width 21 height 4
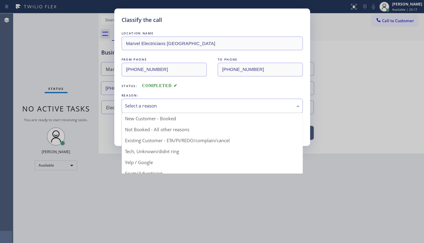
click at [138, 104] on div "Select a reason" at bounding box center [212, 105] width 175 height 7
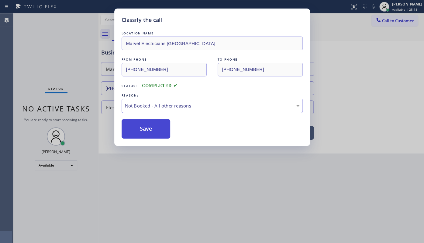
drag, startPoint x: 137, startPoint y: 124, endPoint x: 137, endPoint y: 129, distance: 4.6
click at [137, 129] on button "Save" at bounding box center [146, 128] width 49 height 19
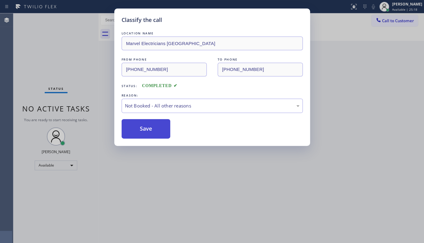
click at [137, 128] on button "Save" at bounding box center [146, 128] width 49 height 19
click at [137, 128] on div "Classify the call LOCATION NAME Subzero Repair Professionals (Google Ads, Portl…" at bounding box center [218, 127] width 411 height 229
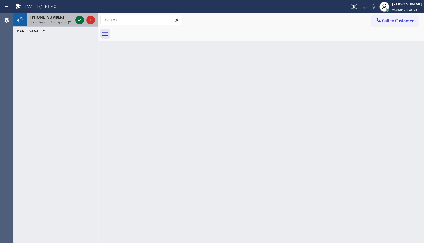
click at [82, 22] on icon at bounding box center [79, 19] width 7 height 7
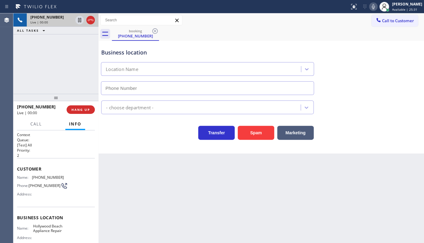
type input "(754) 219-9505"
click at [87, 111] on span "HANG UP" at bounding box center [81, 109] width 19 height 4
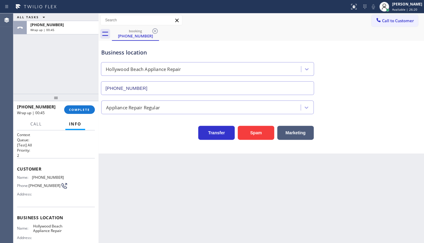
click at [39, 82] on div "ALL TASKS ALL TASKS ACTIVE TASKS TASKS IN WRAP UP +17542353781 Wrap up | 00:45" at bounding box center [55, 53] width 85 height 80
click at [88, 110] on span "COMPLETE" at bounding box center [79, 109] width 21 height 4
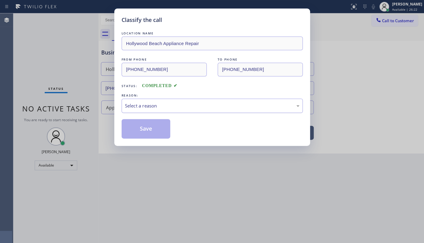
click at [155, 110] on div "Select a reason" at bounding box center [212, 106] width 181 height 14
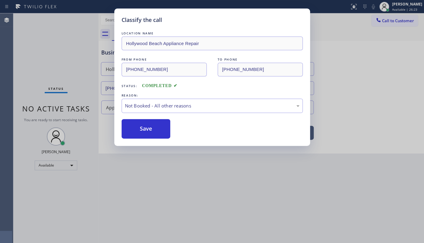
click at [147, 128] on button "Save" at bounding box center [146, 128] width 49 height 19
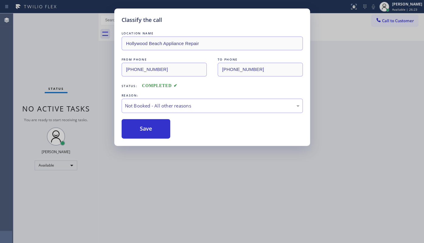
click at [147, 128] on button "Save" at bounding box center [146, 128] width 49 height 19
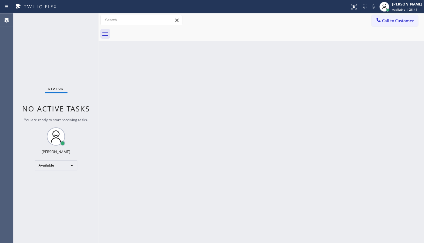
click at [205, 60] on div "Back to Dashboard Change Sender ID Customers Technicians Select a contact Outbo…" at bounding box center [262, 127] width 326 height 229
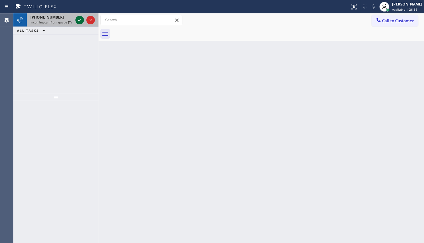
click at [77, 18] on icon at bounding box center [79, 19] width 7 height 7
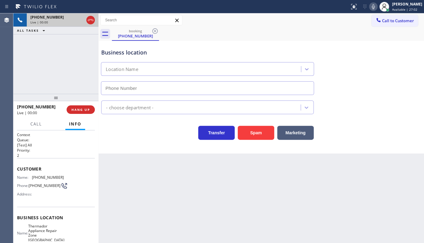
type input "(305) 614-2919"
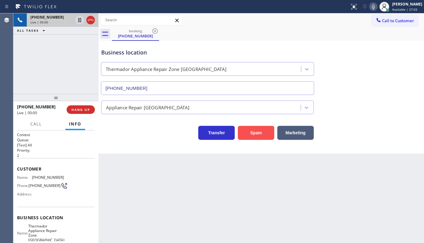
click at [257, 137] on button "Spam" at bounding box center [256, 133] width 37 height 14
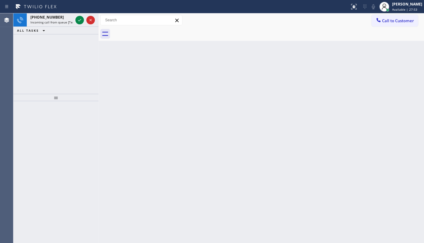
drag, startPoint x: 55, startPoint y: 61, endPoint x: 68, endPoint y: 30, distance: 33.4
click at [58, 58] on div "+13054911533 Incoming call from queue [Test] All ALL TASKS ALL TASKS ACTIVE TAS…" at bounding box center [55, 53] width 85 height 80
click at [82, 19] on icon at bounding box center [79, 19] width 7 height 7
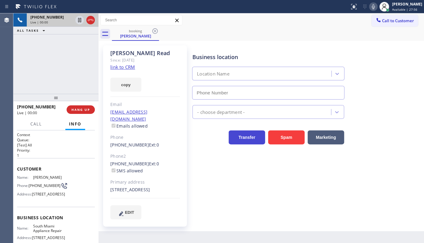
type input "(786) 802-7492"
click at [125, 67] on link "link to CRM" at bounding box center [122, 67] width 25 height 6
click at [375, 8] on icon at bounding box center [373, 6] width 7 height 7
click at [79, 19] on icon at bounding box center [79, 19] width 7 height 7
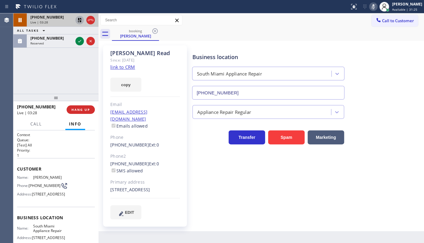
drag, startPoint x: 41, startPoint y: 69, endPoint x: 57, endPoint y: 57, distance: 20.0
click at [44, 67] on div "+13054911533 Live | 03:28 ALL TASKS ALL TASKS ACTIVE TASKS TASKS IN WRAP UP (74…" at bounding box center [55, 53] width 85 height 80
click at [79, 40] on icon at bounding box center [79, 40] width 7 height 7
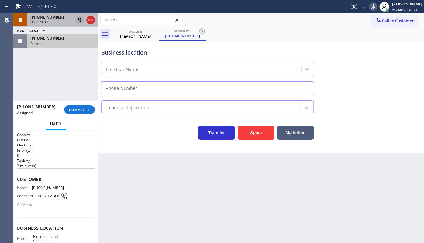
type input "(805) 892-6898"
click at [74, 113] on div "(747) 900-3573 Assigned COMPLETE" at bounding box center [56, 110] width 78 height 16
click at [76, 109] on span "COMPLETE" at bounding box center [79, 109] width 21 height 4
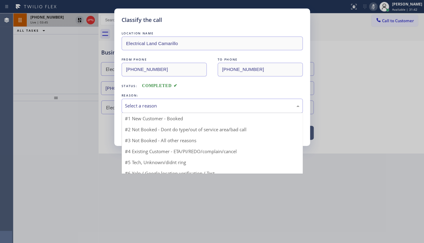
click at [144, 110] on div "Select a reason" at bounding box center [212, 106] width 181 height 14
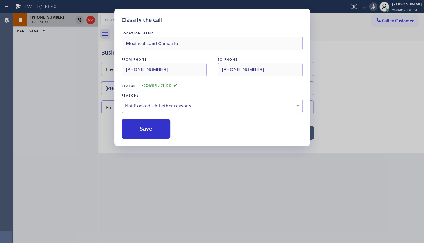
click at [141, 129] on button "Save" at bounding box center [146, 128] width 49 height 19
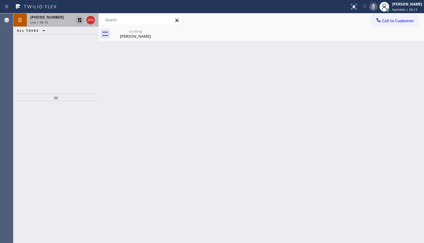
drag, startPoint x: 35, startPoint y: 47, endPoint x: 65, endPoint y: 24, distance: 38.0
click at [36, 47] on div "+13054911533 Live | 06:16 ALL TASKS ALL TASKS ACTIVE TASKS TASKS IN WRAP UP" at bounding box center [55, 53] width 85 height 80
click at [82, 20] on icon at bounding box center [79, 19] width 7 height 7
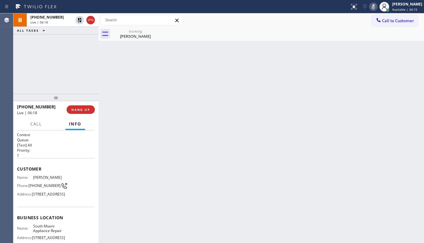
click at [376, 4] on icon at bounding box center [373, 6] width 7 height 7
click at [122, 72] on div "Back to Dashboard Change Sender ID Customers Technicians Select a contact Outbo…" at bounding box center [262, 127] width 326 height 229
click at [63, 95] on div at bounding box center [55, 97] width 85 height 7
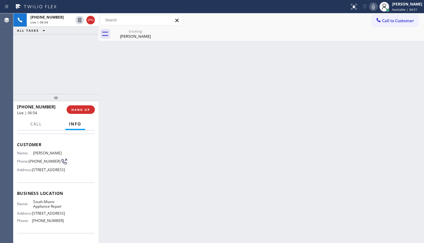
scroll to position [55, 0]
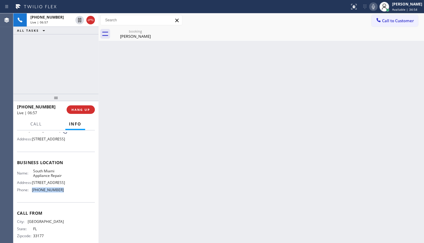
drag, startPoint x: 32, startPoint y: 206, endPoint x: 59, endPoint y: 208, distance: 26.9
click at [59, 195] on div "Name: South Miami Appliance Repair Address: 9382 SW 72nd St Miami, FL Phone: (7…" at bounding box center [40, 182] width 47 height 26
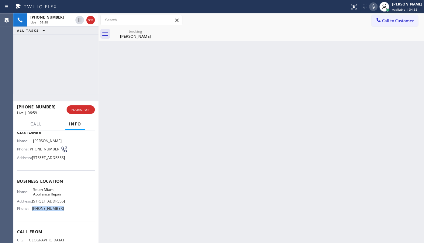
scroll to position [27, 0]
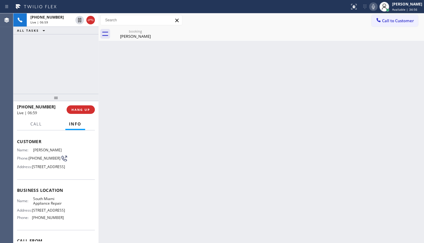
click at [43, 179] on div "Customer Name: Regina Read Phone: (305) 491-1533 Address: 12301 SW 82nd Ave, Mi…" at bounding box center [56, 155] width 78 height 49
click at [31, 156] on span "(305) 491-1533" at bounding box center [45, 158] width 32 height 5
drag, startPoint x: 30, startPoint y: 155, endPoint x: 40, endPoint y: 162, distance: 12.0
click at [40, 160] on span "(305) 491-1533" at bounding box center [45, 158] width 32 height 5
copy span "(305) 491-1533"
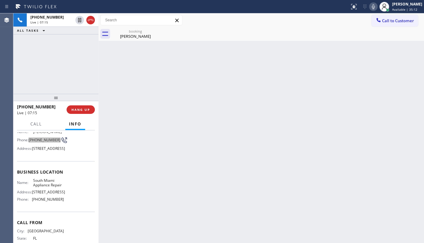
scroll to position [55, 0]
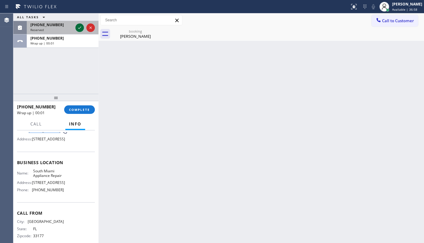
click at [81, 26] on icon at bounding box center [79, 27] width 7 height 7
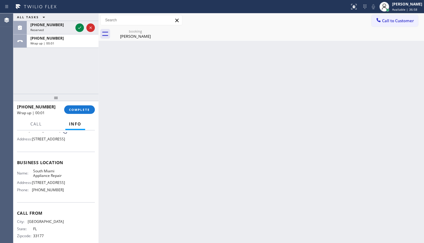
scroll to position [65, 0]
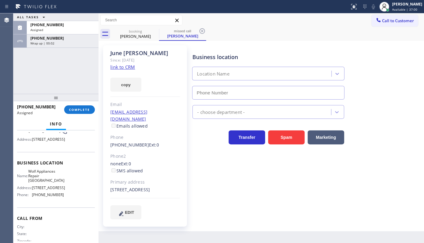
type input "(323) 591-3409"
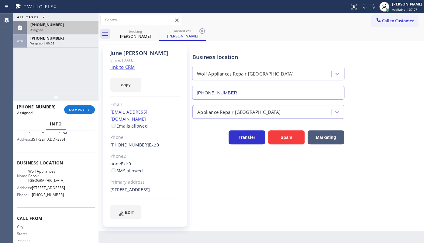
click at [44, 28] on div "Assigned" at bounding box center [62, 30] width 65 height 4
click at [96, 113] on div "(310) 283-5714 Assigned COMPLETE" at bounding box center [55, 109] width 85 height 17
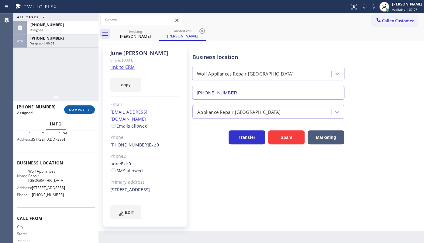
click at [87, 111] on span "COMPLETE" at bounding box center [79, 109] width 21 height 4
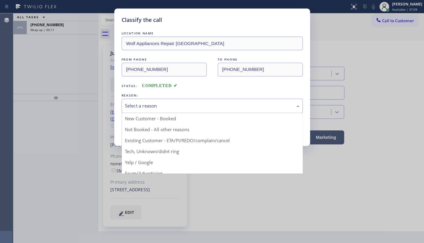
click at [162, 107] on div "Select a reason" at bounding box center [212, 105] width 175 height 7
drag, startPoint x: 139, startPoint y: 122, endPoint x: 138, endPoint y: 126, distance: 4.1
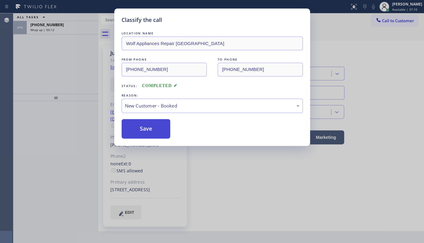
click at [138, 126] on button "Save" at bounding box center [146, 128] width 49 height 19
drag, startPoint x: 124, startPoint y: 106, endPoint x: 40, endPoint y: 25, distance: 117.1
click at [86, 68] on div "Classify the call LOCATION NAME Wolf Appliances Repair Los Angeles FROM PHONE (…" at bounding box center [212, 121] width 424 height 243
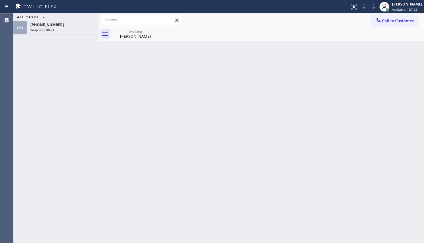
click at [37, 137] on div at bounding box center [55, 172] width 85 height 142
click at [404, 7] on div "JENIZA ALCAYDE Available | 37:49" at bounding box center [407, 6] width 33 height 11
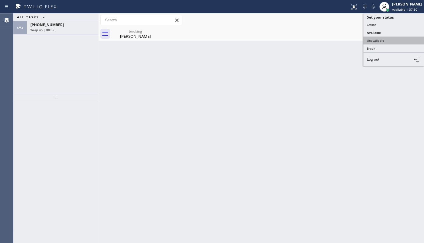
click at [371, 39] on button "Unavailable" at bounding box center [394, 41] width 61 height 8
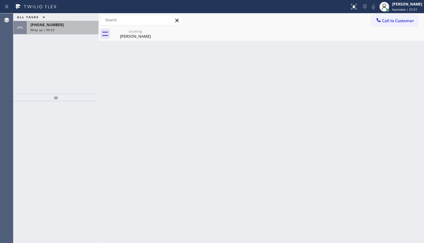
click at [67, 30] on div "Wrap up | 00:53" at bounding box center [62, 30] width 65 height 4
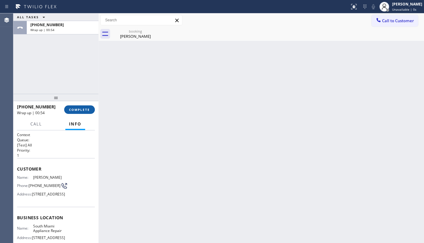
click at [85, 110] on span "COMPLETE" at bounding box center [79, 109] width 21 height 4
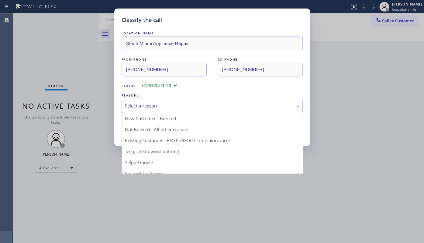
click at [146, 110] on div "Select a reason" at bounding box center [212, 106] width 181 height 14
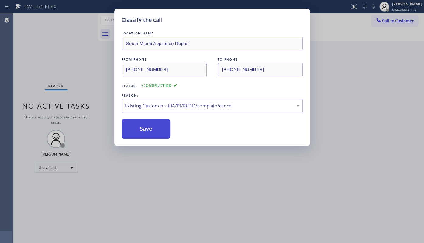
click at [145, 134] on button "Save" at bounding box center [146, 128] width 49 height 19
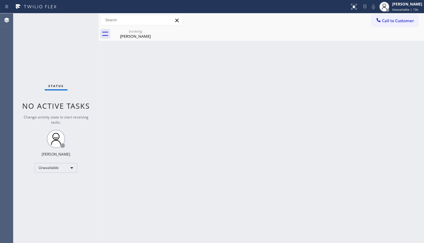
drag, startPoint x: 38, startPoint y: 51, endPoint x: 83, endPoint y: 36, distance: 47.2
click at [39, 51] on div "Status No active tasks Change activity state to start receiving tasks. JENIZA A…" at bounding box center [55, 127] width 85 height 229
click at [53, 162] on div "Status No active tasks Change activity state to start receiving tasks. JENIZA A…" at bounding box center [55, 127] width 85 height 229
click at [52, 169] on div "Unavailable" at bounding box center [56, 168] width 43 height 10
click at [51, 180] on li "Available" at bounding box center [55, 183] width 41 height 7
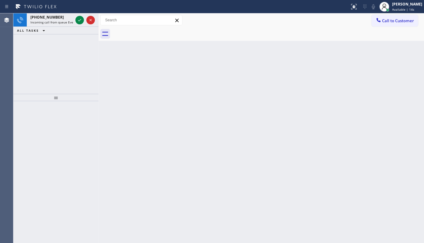
click at [33, 56] on div "+13055851111 Incoming call from queue Everybody ALL TASKS ALL TASKS ACTIVE TASK…" at bounding box center [55, 53] width 85 height 80
drag, startPoint x: 83, startPoint y: 22, endPoint x: 81, endPoint y: 17, distance: 5.4
click at [83, 21] on icon at bounding box center [79, 19] width 7 height 7
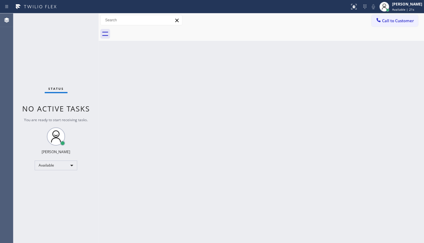
click at [82, 19] on div "Status No active tasks You are ready to start receiving tasks. JENIZA ALCAYDE A…" at bounding box center [55, 127] width 85 height 229
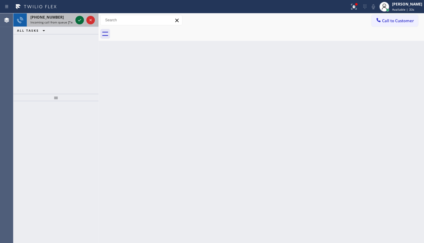
click at [79, 18] on icon at bounding box center [79, 19] width 7 height 7
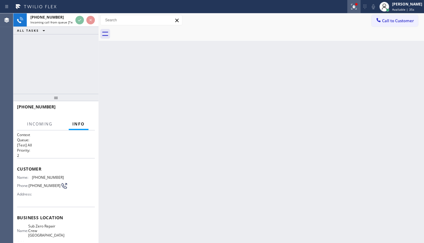
click at [360, 6] on div at bounding box center [353, 6] width 13 height 7
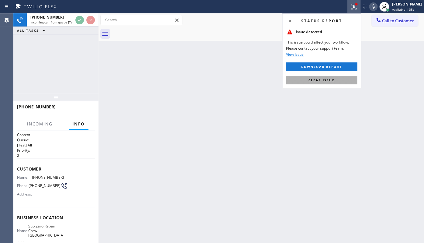
click at [337, 82] on button "Clear issue" at bounding box center [321, 80] width 71 height 9
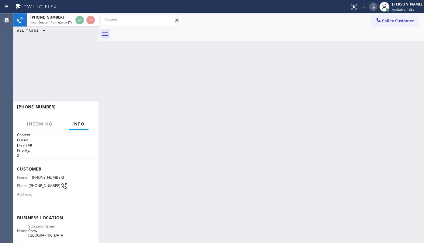
click at [339, 80] on div "Back to Dashboard Change Sender ID Customers Technicians Select a contact Outbo…" at bounding box center [262, 127] width 326 height 229
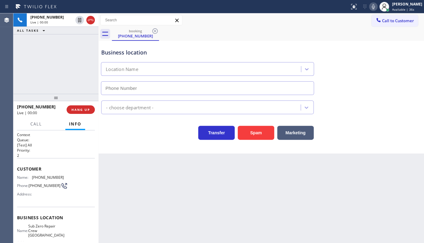
type input "(206) 495-6379"
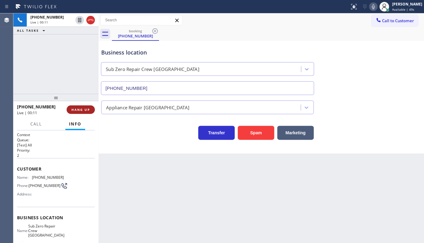
click at [84, 113] on button "HANG UP" at bounding box center [81, 109] width 28 height 9
click at [90, 109] on button "HANG UP" at bounding box center [81, 109] width 28 height 9
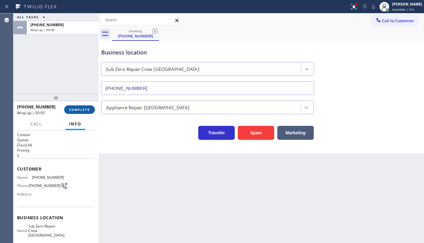
click at [88, 110] on span "COMPLETE" at bounding box center [79, 109] width 21 height 4
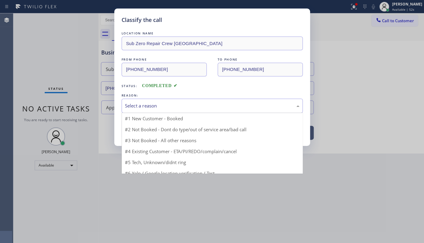
click at [139, 106] on div "Select a reason" at bounding box center [212, 105] width 175 height 7
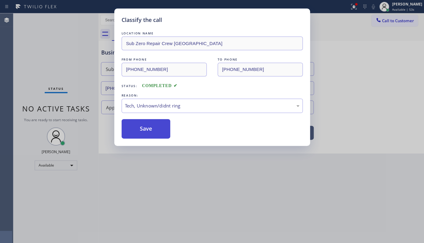
click at [143, 123] on button "Save" at bounding box center [146, 128] width 49 height 19
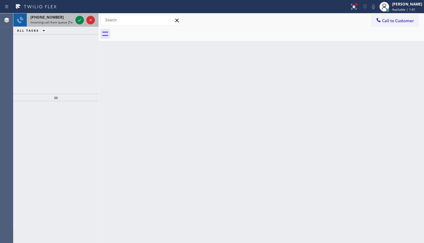
click at [76, 16] on div at bounding box center [85, 19] width 22 height 13
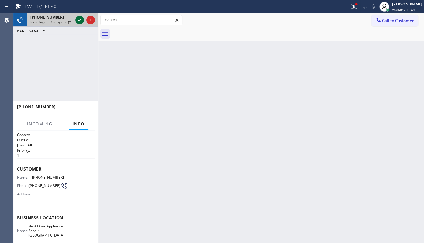
click at [80, 18] on icon at bounding box center [79, 19] width 7 height 7
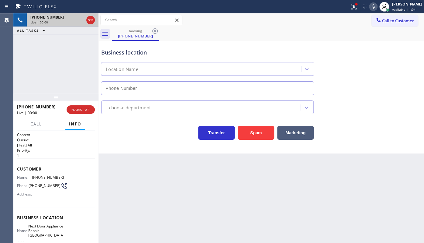
type input "(619) 536-0004"
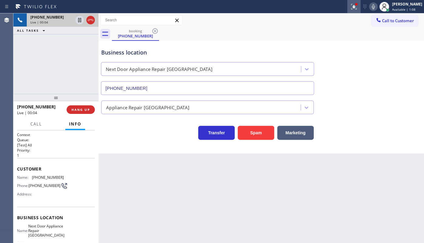
click at [358, 9] on div at bounding box center [353, 6] width 13 height 7
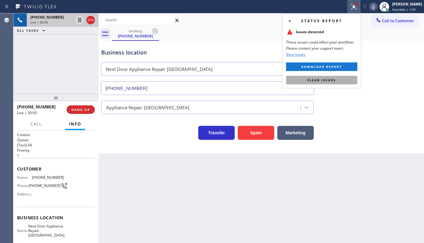
drag, startPoint x: 343, startPoint y: 79, endPoint x: 289, endPoint y: 128, distance: 72.8
click at [341, 80] on button "Clear issues" at bounding box center [321, 80] width 71 height 9
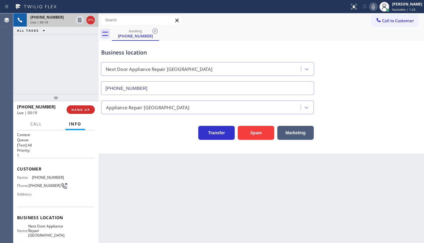
scroll to position [27, 0]
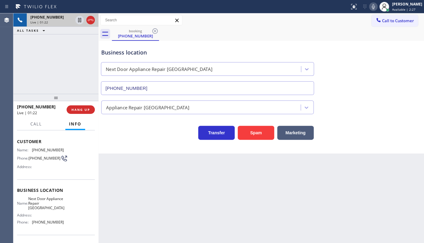
click at [377, 8] on icon at bounding box center [373, 6] width 7 height 7
click at [373, 9] on icon at bounding box center [373, 6] width 7 height 7
drag, startPoint x: 32, startPoint y: 223, endPoint x: 63, endPoint y: 228, distance: 31.7
click at [63, 227] on div "Name: Next Door Appliance Repair Chula Vista Address: Phone: (619) 536-0004" at bounding box center [56, 211] width 78 height 31
drag, startPoint x: 29, startPoint y: 148, endPoint x: 61, endPoint y: 145, distance: 32.3
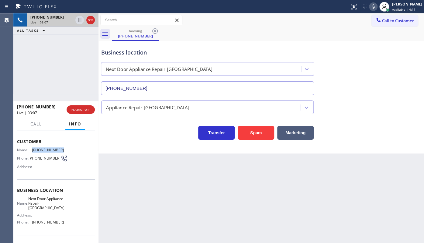
click at [61, 145] on div "Customer Name: (773) 812-9809 Phone: (773) 812-9809 Address:" at bounding box center [56, 155] width 78 height 49
copy div "(773) 812-9809"
click at [40, 122] on span "Call" at bounding box center [36, 123] width 12 height 5
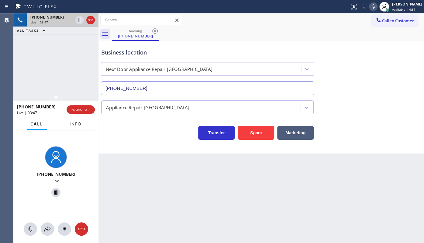
click at [78, 125] on span "Info" at bounding box center [76, 123] width 12 height 5
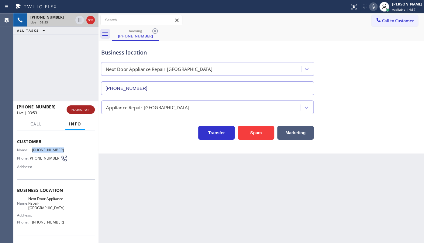
click at [84, 111] on span "HANG UP" at bounding box center [81, 109] width 19 height 4
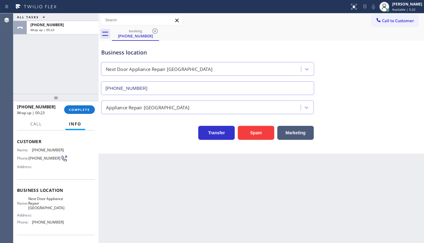
drag, startPoint x: 41, startPoint y: 62, endPoint x: 43, endPoint y: 70, distance: 7.8
click at [41, 62] on div "ALL TASKS ALL TASKS ACTIVE TASKS TASKS IN WRAP UP +17738129809 Wrap up | 00:23" at bounding box center [55, 53] width 85 height 80
drag, startPoint x: 31, startPoint y: 148, endPoint x: 68, endPoint y: 148, distance: 37.4
click at [68, 148] on div "Name: (773) 812-9809 Phone: (773) 812-9809 Address:" at bounding box center [56, 160] width 78 height 24
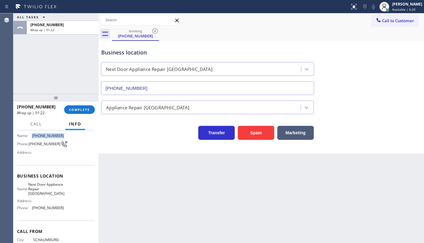
scroll to position [68, 0]
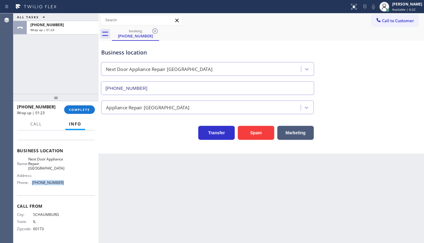
drag, startPoint x: 32, startPoint y: 183, endPoint x: 70, endPoint y: 182, distance: 37.8
click at [70, 182] on div "Name: Next Door Appliance Repair Chula Vista Address: Phone: (619) 536-0004" at bounding box center [56, 172] width 78 height 31
copy div "(619) 536-0004"
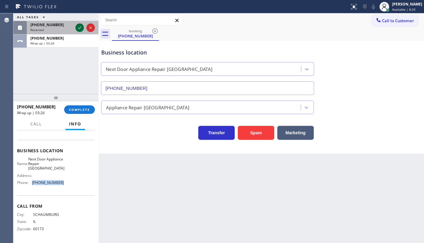
click at [79, 28] on icon at bounding box center [79, 27] width 3 height 2
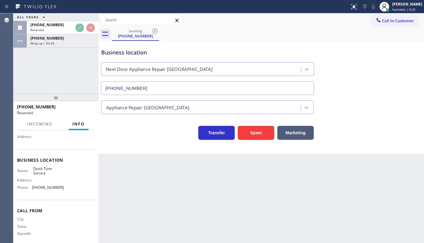
scroll to position [73, 0]
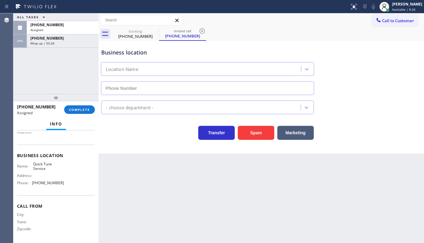
type input "(480) 680-8134"
click at [36, 79] on div "ALL TASKS ALL TASKS ACTIVE TASKS TASKS IN WRAP UP (623) 227-4000 Assigned +1773…" at bounding box center [55, 53] width 85 height 80
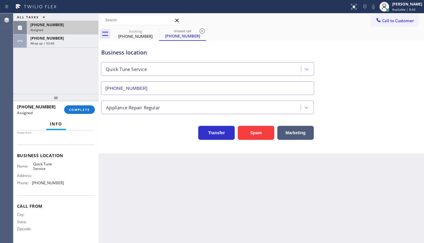
click at [58, 28] on div "Assigned" at bounding box center [62, 30] width 65 height 4
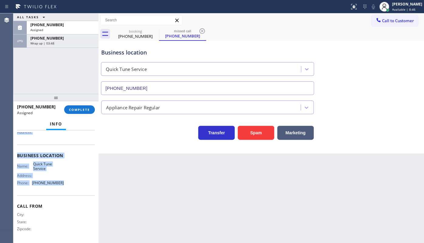
drag, startPoint x: 16, startPoint y: 175, endPoint x: 74, endPoint y: 185, distance: 58.7
click at [74, 185] on div "Context Queue: Appliance Repair Priority: 0 Task Age: 5 minute(s) Customer Name…" at bounding box center [55, 186] width 85 height 113
copy div "Customer Name: (623) 227-4000 Phone: (623) 227-4000 Address: Business location …"
click at [88, 107] on button "COMPLETE" at bounding box center [79, 109] width 31 height 9
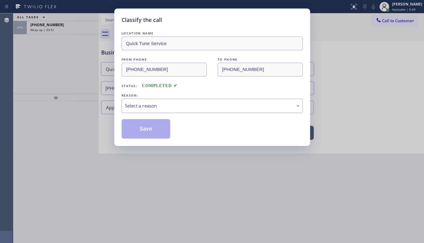
click at [151, 105] on div "Select a reason" at bounding box center [212, 105] width 175 height 7
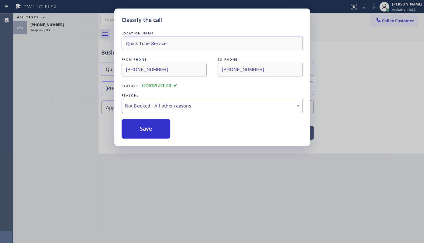
click at [142, 130] on button "Save" at bounding box center [146, 128] width 49 height 19
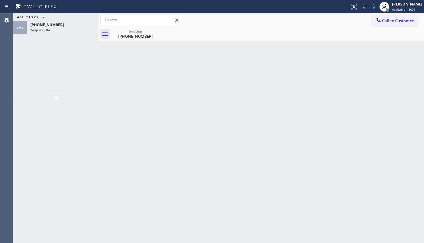
drag, startPoint x: 31, startPoint y: 70, endPoint x: 47, endPoint y: 51, distance: 24.5
click at [34, 65] on div "ALL TASKS ALL TASKS ACTIVE TASKS TASKS IN WRAP UP +17738129809 Wrap up | 04:03" at bounding box center [55, 53] width 85 height 80
click at [59, 34] on div "+17738129809 Wrap up | 04:03" at bounding box center [61, 27] width 69 height 13
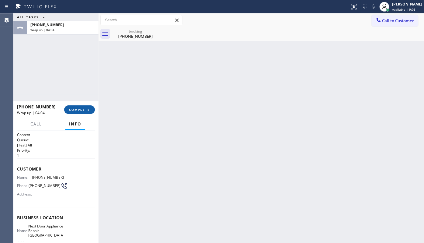
click at [72, 107] on button "COMPLETE" at bounding box center [79, 109] width 31 height 9
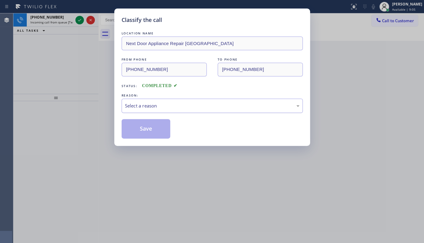
drag, startPoint x: 155, startPoint y: 104, endPoint x: 153, endPoint y: 109, distance: 4.8
click at [155, 104] on div "Select a reason" at bounding box center [212, 105] width 175 height 7
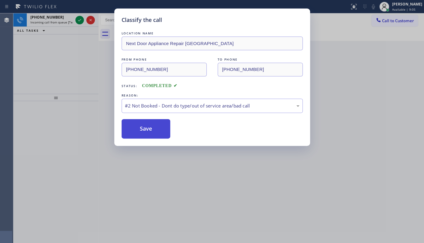
click at [144, 128] on button "Save" at bounding box center [146, 128] width 49 height 19
drag, startPoint x: 83, startPoint y: 15, endPoint x: 82, endPoint y: 20, distance: 4.9
click at [83, 16] on div "Classify the call LOCATION NAME Next Door Appliance Repair Chula Vista FROM PHO…" at bounding box center [212, 121] width 424 height 243
click at [81, 22] on div "Classify the call LOCATION NAME Next Door Appliance Repair Chula Vista FROM PHO…" at bounding box center [212, 121] width 424 height 243
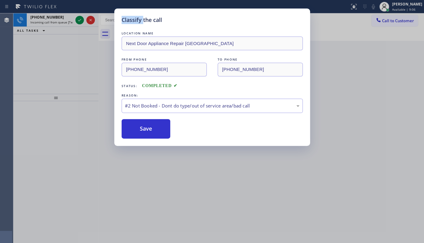
click at [80, 22] on div "Classify the call LOCATION NAME Next Door Appliance Repair Chula Vista FROM PHO…" at bounding box center [212, 121] width 424 height 243
click at [80, 21] on div "Classify the call LOCATION NAME Next Door Appliance Repair Chula Vista FROM PHO…" at bounding box center [212, 121] width 424 height 243
click at [80, 20] on div "Classify the call LOCATION NAME Next Door Appliance Repair Chula Vista FROM PHO…" at bounding box center [212, 121] width 424 height 243
click at [148, 132] on button "Save" at bounding box center [146, 128] width 49 height 19
click at [149, 130] on button "Save" at bounding box center [146, 128] width 49 height 19
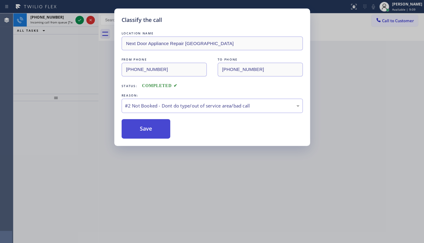
click at [149, 128] on button "Save" at bounding box center [146, 128] width 49 height 19
click at [149, 127] on button "Save" at bounding box center [146, 128] width 49 height 19
click at [134, 124] on button "Save" at bounding box center [146, 128] width 49 height 19
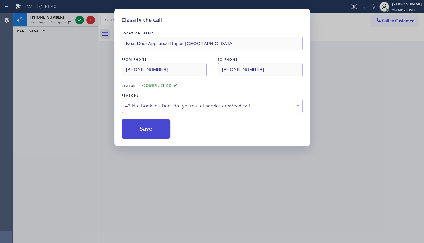
click at [134, 124] on button "Save" at bounding box center [146, 128] width 49 height 19
click at [135, 124] on button "Save" at bounding box center [146, 128] width 49 height 19
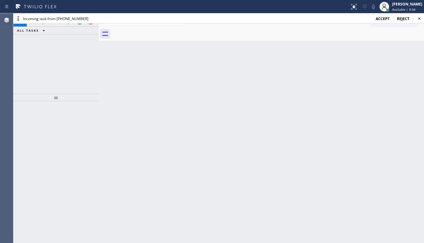
click at [39, 90] on div "+18057446683 Incoming call from queue [Test] All ALL TASKS ALL TASKS ACTIVE TAS…" at bounding box center [55, 53] width 85 height 80
click at [385, 18] on span "accept" at bounding box center [383, 18] width 14 height 5
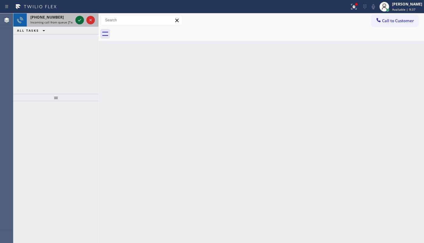
drag, startPoint x: 76, startPoint y: 18, endPoint x: 81, endPoint y: 22, distance: 6.5
click at [76, 18] on icon at bounding box center [79, 19] width 7 height 7
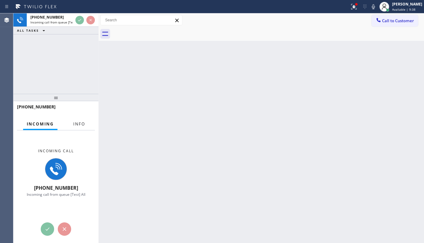
click at [83, 127] on button "Info" at bounding box center [79, 124] width 19 height 12
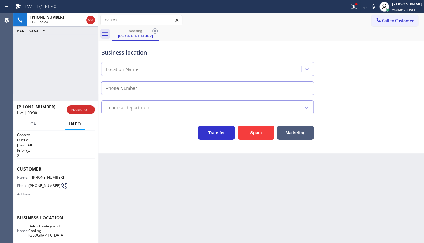
type input "(805) 892-6966"
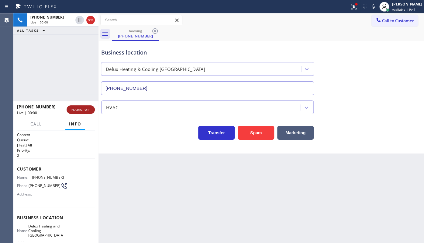
click at [83, 110] on span "HANG UP" at bounding box center [81, 109] width 19 height 4
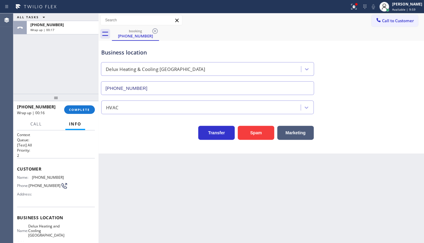
drag, startPoint x: 17, startPoint y: 64, endPoint x: 34, endPoint y: 78, distance: 22.9
click at [17, 64] on div "ALL TASKS ALL TASKS ACTIVE TASKS TASKS IN WRAP UP +18058304775 Wrap up | 00:17" at bounding box center [55, 53] width 85 height 80
click at [73, 113] on button "COMPLETE" at bounding box center [79, 109] width 31 height 9
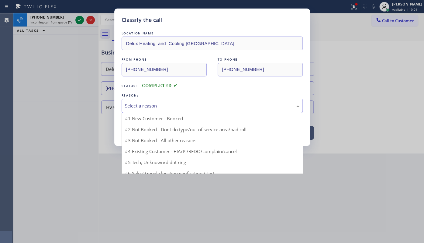
click at [167, 101] on div "Select a reason" at bounding box center [212, 106] width 181 height 14
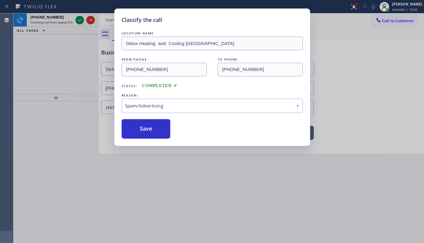
click at [141, 133] on button "Save" at bounding box center [146, 128] width 49 height 19
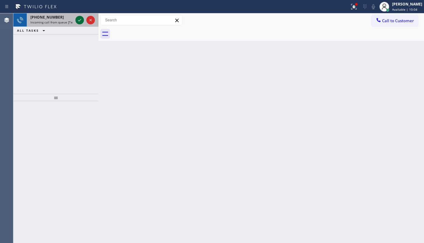
click at [80, 17] on icon at bounding box center [79, 19] width 7 height 7
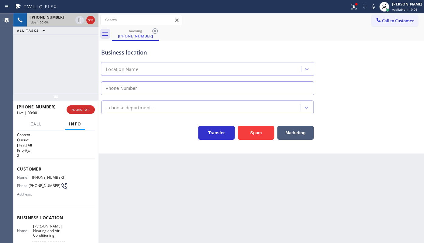
type input "(323) 215-1266"
click at [353, 7] on icon at bounding box center [354, 6] width 7 height 7
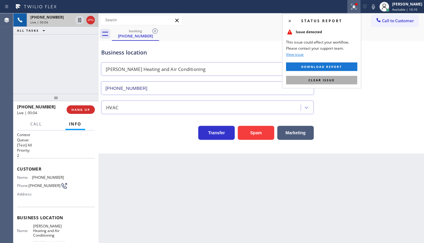
click at [338, 82] on button "Clear issue" at bounding box center [321, 80] width 71 height 9
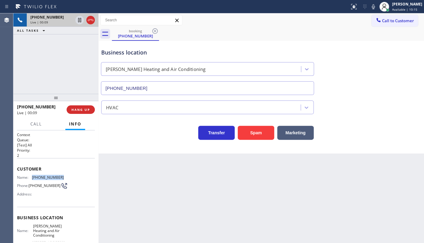
drag, startPoint x: 32, startPoint y: 176, endPoint x: 68, endPoint y: 177, distance: 36.5
click at [68, 177] on div "Name: (323) 251-6715 Phone: (323) 251-6715 Address:" at bounding box center [56, 187] width 78 height 24
copy div "(323) 251-6715"
drag, startPoint x: 43, startPoint y: 74, endPoint x: 42, endPoint y: 52, distance: 21.9
click at [44, 68] on div "+13232516715 Live | 00:11 ALL TASKS ALL TASKS ACTIVE TASKS TASKS IN WRAP UP" at bounding box center [55, 53] width 85 height 80
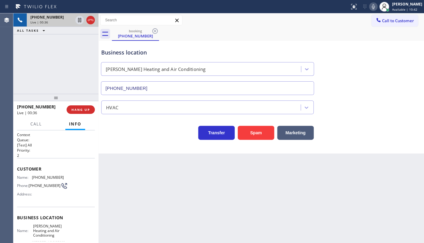
click at [372, 6] on icon at bounding box center [373, 6] width 7 height 7
drag, startPoint x: 51, startPoint y: 88, endPoint x: 134, endPoint y: 20, distance: 107.3
click at [61, 68] on div "+13232516715 Live | 00:44 ALL TASKS ALL TASKS ACTIVE TASKS TASKS IN WRAP UP" at bounding box center [55, 53] width 85 height 80
click at [376, 6] on icon at bounding box center [373, 6] width 7 height 7
click at [36, 85] on div "+13232516715 Live | 01:26 ALL TASKS ALL TASKS ACTIVE TASKS TASKS IN WRAP UP" at bounding box center [55, 53] width 85 height 80
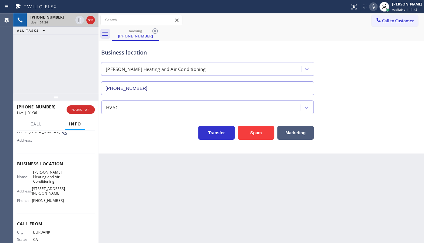
scroll to position [55, 0]
drag, startPoint x: 24, startPoint y: 170, endPoint x: 65, endPoint y: 184, distance: 43.3
click at [65, 184] on div "Name: Crenshaw Heating and Air Conditioning Address: 3818 Crenshaw Blvd Phone: …" at bounding box center [56, 187] width 78 height 36
copy div "e: Crenshaw Heating and Air Conditioning"
drag, startPoint x: 30, startPoint y: 201, endPoint x: 62, endPoint y: 201, distance: 31.9
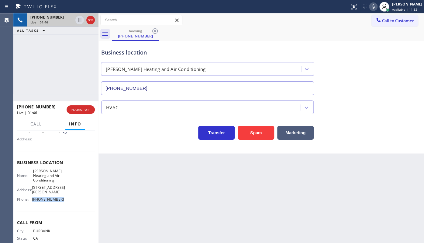
click at [62, 201] on div "Name: Crenshaw Heating and Air Conditioning Address: 3818 Crenshaw Blvd Phone: …" at bounding box center [56, 187] width 78 height 36
copy div "(323) 215-1266"
click at [53, 75] on div "+13232516715 Live | 01:51 ALL TASKS ALL TASKS ACTIVE TASKS TASKS IN WRAP UP" at bounding box center [55, 53] width 85 height 80
click at [72, 106] on div "+13232516715 Live | 01:52 HANG UP" at bounding box center [56, 110] width 78 height 16
click at [72, 106] on button "HANG UP" at bounding box center [81, 109] width 28 height 9
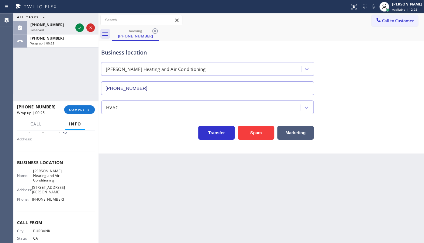
click at [50, 82] on div "ALL TASKS ALL TASKS ACTIVE TASKS TASKS IN WRAP UP (201) 561-5227 Reserved +1323…" at bounding box center [55, 53] width 85 height 80
click at [81, 28] on icon at bounding box center [79, 27] width 7 height 7
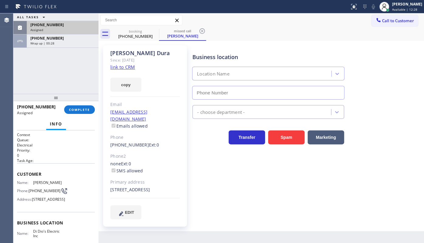
type input "(973) 816-2155"
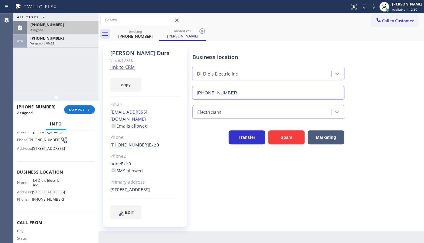
scroll to position [55, 0]
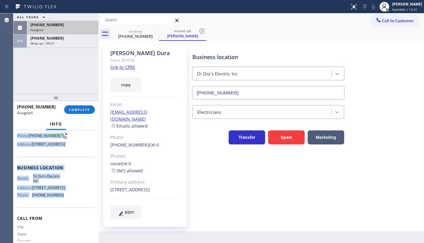
drag, startPoint x: 16, startPoint y: 167, endPoint x: 65, endPoint y: 223, distance: 74.8
click at [65, 223] on div "Context Queue: Electrical Priority: 0 Task Age: Customer Name: Sam Dura Phone: …" at bounding box center [55, 186] width 85 height 113
copy div "Customer Name: Sam Dura Phone: (201) 561-5227 Address: 728 Lake Ave, Lyndhurst,…"
drag, startPoint x: 84, startPoint y: 106, endPoint x: 84, endPoint y: 111, distance: 4.9
click at [84, 108] on button "COMPLETE" at bounding box center [79, 109] width 31 height 9
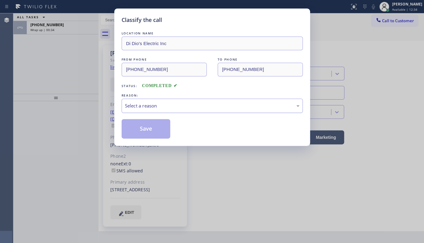
click at [193, 104] on div "Select a reason" at bounding box center [212, 105] width 175 height 7
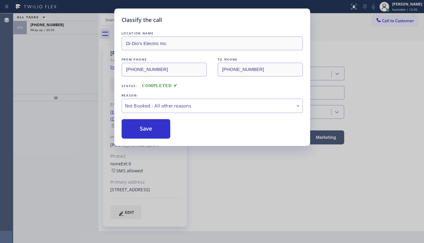
click at [146, 127] on button "Save" at bounding box center [146, 128] width 49 height 19
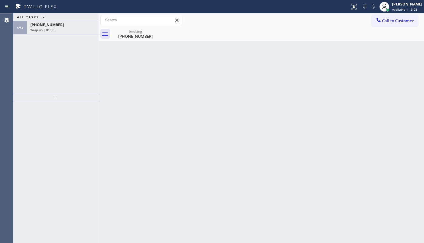
click at [49, 56] on div "ALL TASKS ALL TASKS ACTIVE TASKS TASKS IN WRAP UP +13232516715 Wrap up | 01:03" at bounding box center [55, 53] width 85 height 80
click at [397, 5] on div "[PERSON_NAME]" at bounding box center [407, 4] width 30 height 5
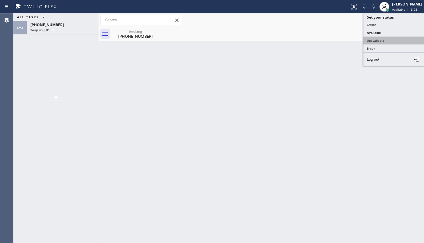
click at [383, 40] on button "Unavailable" at bounding box center [394, 41] width 61 height 8
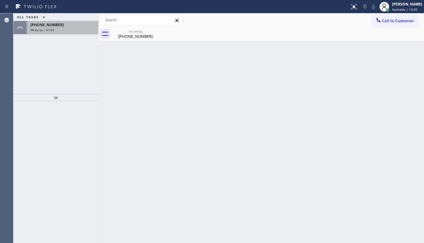
click at [49, 23] on span "+13232516715" at bounding box center [46, 24] width 33 height 5
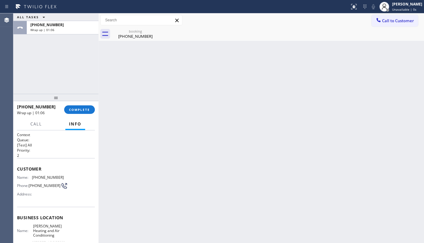
click at [83, 101] on div at bounding box center [55, 97] width 85 height 7
click at [83, 108] on span "COMPLETE" at bounding box center [79, 109] width 21 height 4
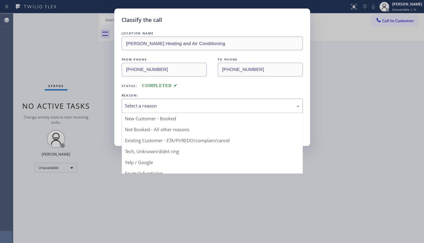
click at [162, 102] on div "Select a reason" at bounding box center [212, 105] width 175 height 7
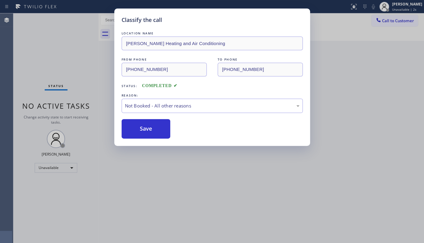
click at [143, 131] on button "Save" at bounding box center [146, 128] width 49 height 19
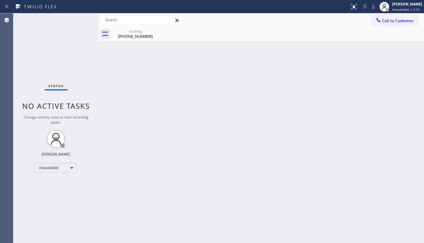
click at [34, 26] on div "Status No active tasks Change activity state to start receiving tasks. JENIZA A…" at bounding box center [55, 127] width 85 height 229
click at [141, 36] on div "(323) 251-6715" at bounding box center [136, 35] width 46 height 5
click at [208, 158] on div "Back to Dashboard Change Sender ID Customers Technicians Select a contact Outbo…" at bounding box center [262, 127] width 326 height 229
click at [45, 51] on div "Status No active tasks Change activity state to start receiving tasks. JENIZA A…" at bounding box center [55, 127] width 85 height 229
click at [19, 67] on div "Status No active tasks Change activity state to start receiving tasks. JENIZA A…" at bounding box center [55, 127] width 85 height 229
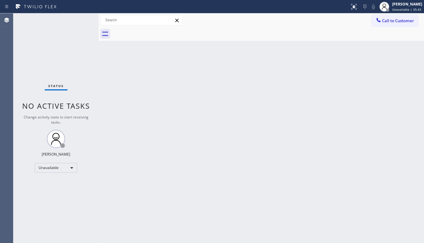
click at [44, 203] on div "Status No active tasks Change activity state to start receiving tasks. JENIZA A…" at bounding box center [55, 127] width 85 height 229
drag, startPoint x: 165, startPoint y: 136, endPoint x: 213, endPoint y: 117, distance: 51.3
click at [178, 137] on div "Back to Dashboard Change Sender ID Customers Technicians Select a contact Outbo…" at bounding box center [262, 127] width 326 height 229
click at [53, 166] on div "Unavailable" at bounding box center [56, 168] width 43 height 10
click at [53, 197] on li "Break" at bounding box center [55, 198] width 41 height 7
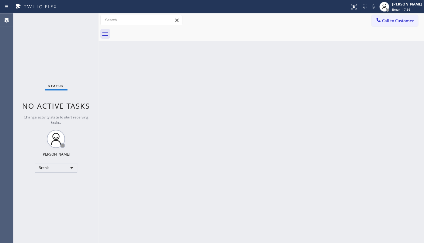
click at [39, 196] on div "Status No active tasks Change activity state to start receiving tasks. JENIZA A…" at bounding box center [55, 127] width 85 height 229
click at [49, 166] on div "Break" at bounding box center [56, 168] width 43 height 10
click at [49, 183] on li "Available" at bounding box center [55, 183] width 41 height 7
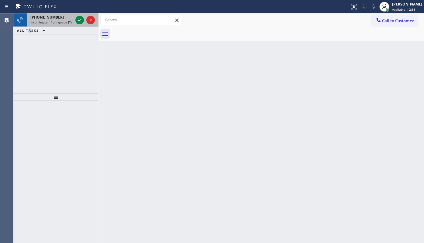
drag, startPoint x: 31, startPoint y: 50, endPoint x: 75, endPoint y: 19, distance: 53.6
click at [48, 38] on div "+18057850845 Incoming call from queue [Test] All ALL TASKS ALL TASKS ACTIVE TAS…" at bounding box center [55, 53] width 85 height 80
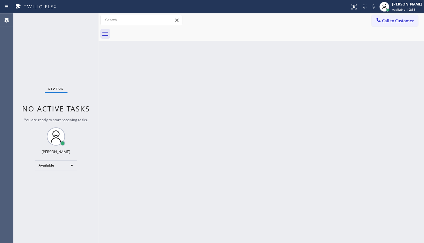
click at [83, 16] on div "Status No active tasks You are ready to start receiving tasks. JENIZA ALCAYDE A…" at bounding box center [55, 127] width 85 height 229
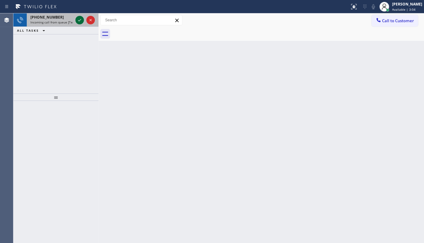
click at [81, 20] on icon at bounding box center [79, 19] width 7 height 7
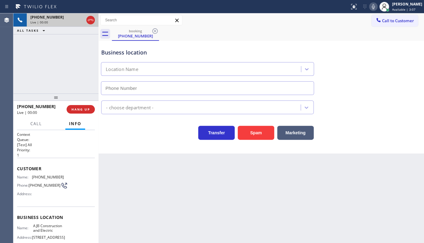
type input "(908) 774-8246"
click at [90, 110] on button "HANG UP" at bounding box center [81, 109] width 28 height 9
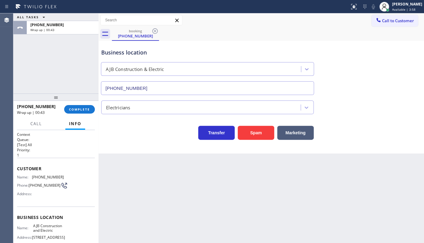
drag, startPoint x: 73, startPoint y: 107, endPoint x: 74, endPoint y: 103, distance: 4.4
click at [74, 103] on div "+16093594569 Wrap up | 00:43 COMPLETE" at bounding box center [56, 109] width 78 height 16
drag, startPoint x: 80, startPoint y: 98, endPoint x: 79, endPoint y: 105, distance: 6.8
click at [79, 101] on div at bounding box center [55, 96] width 85 height 7
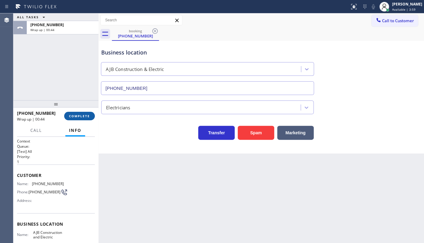
click at [77, 112] on button "COMPLETE" at bounding box center [79, 116] width 31 height 9
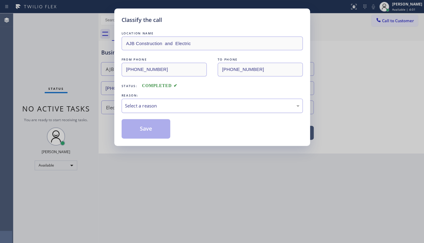
drag, startPoint x: 145, startPoint y: 103, endPoint x: 141, endPoint y: 109, distance: 6.5
click at [142, 107] on div "Select a reason" at bounding box center [212, 105] width 175 height 7
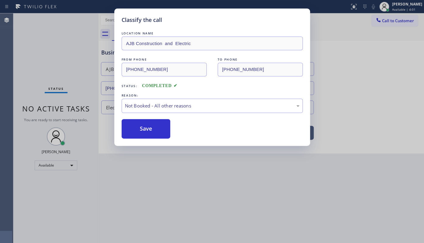
click at [138, 127] on button "Save" at bounding box center [146, 128] width 49 height 19
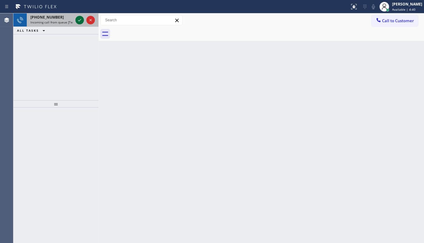
click at [79, 19] on icon at bounding box center [79, 19] width 7 height 7
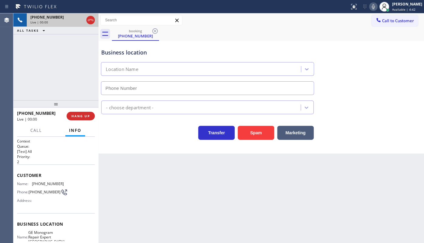
type input "(773) 741-0403"
click at [95, 118] on div "+17737949933 Live | 00:00 HANG UP" at bounding box center [56, 116] width 78 height 16
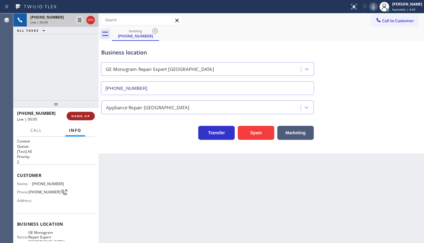
click at [89, 115] on span "HANG UP" at bounding box center [81, 116] width 19 height 4
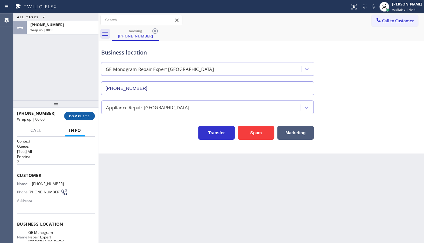
click at [89, 115] on span "COMPLETE" at bounding box center [79, 116] width 21 height 4
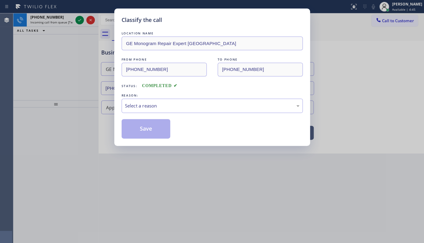
click at [89, 114] on div "Classify the call LOCATION NAME GE Monogram Repair Expert Chicago FROM PHONE (7…" at bounding box center [212, 121] width 424 height 243
click at [146, 116] on div "LOCATION NAME GE Monogram Repair Expert Chicago FROM PHONE (773) 794-9933 TO PH…" at bounding box center [212, 84] width 181 height 108
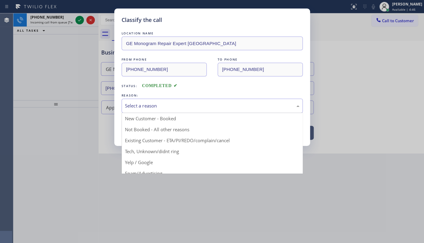
click at [147, 104] on div "Select a reason" at bounding box center [212, 105] width 175 height 7
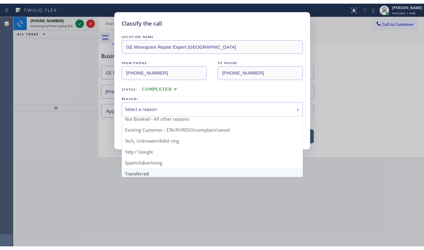
scroll to position [27, 0]
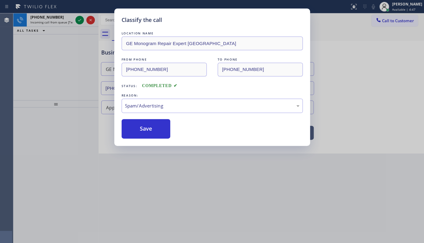
click at [151, 147] on div "Classify the call LOCATION NAME GE Monogram Repair Expert Chicago FROM PHONE (7…" at bounding box center [212, 121] width 424 height 243
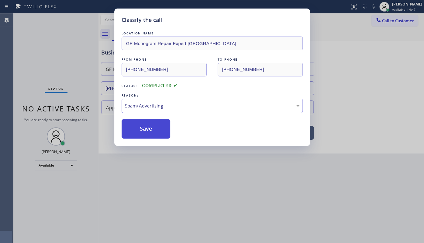
click at [146, 131] on button "Save" at bounding box center [146, 128] width 49 height 19
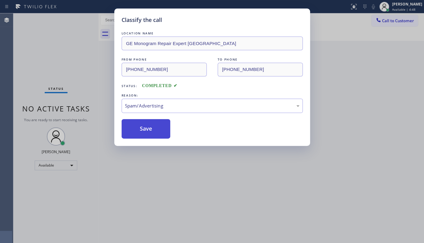
click at [146, 131] on button "Save" at bounding box center [146, 128] width 49 height 19
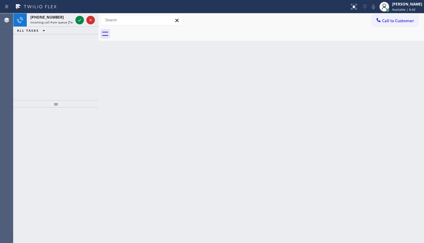
drag, startPoint x: 30, startPoint y: 55, endPoint x: 100, endPoint y: 19, distance: 78.7
click at [52, 44] on div "+19497280639 Incoming call from queue [Test] All ALL TASKS ALL TASKS ACTIVE TAS…" at bounding box center [55, 56] width 85 height 87
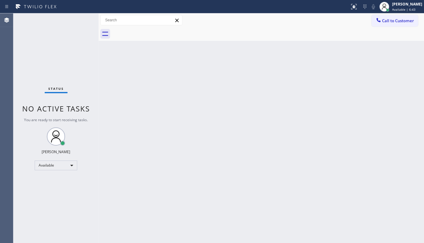
click at [79, 22] on div "Status No active tasks You are ready to start receiving tasks. JENIZA ALCAYDE A…" at bounding box center [55, 127] width 85 height 229
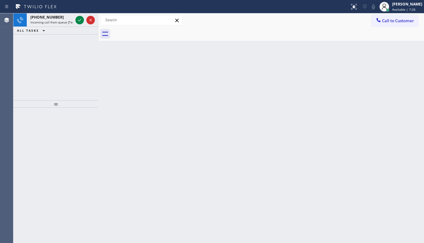
click at [40, 55] on div "+16302000253 Incoming call from queue [Test] All ALL TASKS ALL TASKS ACTIVE TAS…" at bounding box center [55, 56] width 85 height 87
click at [79, 19] on icon at bounding box center [79, 19] width 7 height 7
drag, startPoint x: 78, startPoint y: 61, endPoint x: 79, endPoint y: 21, distance: 40.2
click at [78, 58] on div "+19158733157 Incoming call from queue [Test] All ALL TASKS ALL TASKS ACTIVE TAS…" at bounding box center [55, 56] width 85 height 87
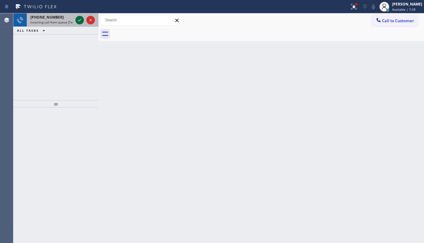
click at [79, 19] on icon at bounding box center [79, 19] width 7 height 7
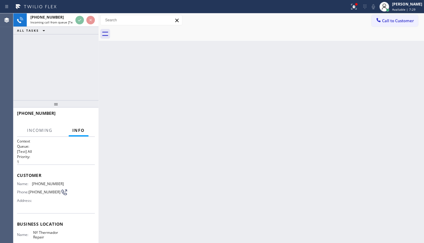
click at [80, 26] on div at bounding box center [85, 19] width 22 height 13
click at [88, 51] on div "+19158733157 Incoming call from queue [Test] All ALL TASKS ALL TASKS ACTIVE TAS…" at bounding box center [55, 56] width 85 height 87
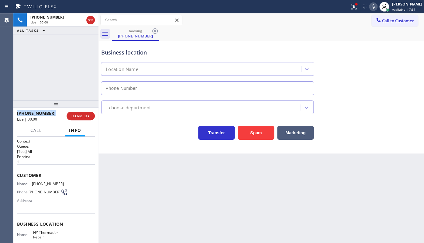
type input "(917) 790-0457"
click at [83, 116] on span "HANG UP" at bounding box center [81, 116] width 19 height 4
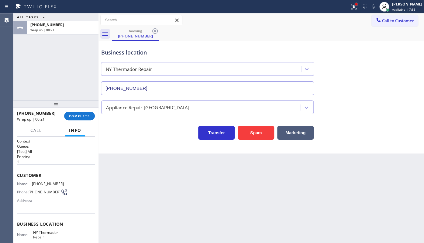
click at [358, 4] on div at bounding box center [356, 4] width 2 height 2
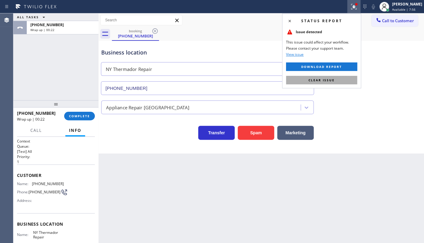
click at [320, 80] on span "Clear issue" at bounding box center [322, 80] width 26 height 4
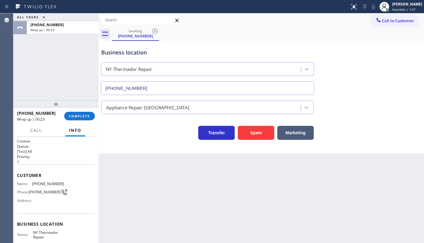
click at [274, 34] on div "booking (915) 873-3157" at bounding box center [268, 34] width 312 height 14
click at [65, 113] on button "COMPLETE" at bounding box center [79, 116] width 31 height 9
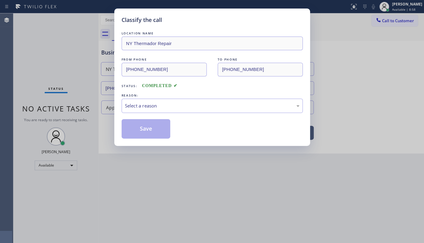
click at [74, 114] on div "Classify the call LOCATION NAME NY Thermador Repair FROM PHONE (915) 873-3157 T…" at bounding box center [212, 121] width 424 height 243
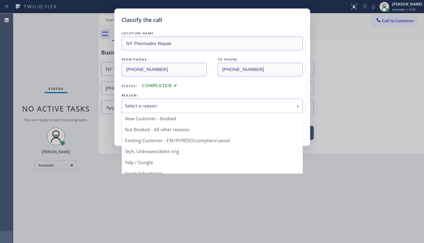
click at [144, 105] on div "Select a reason" at bounding box center [212, 105] width 175 height 7
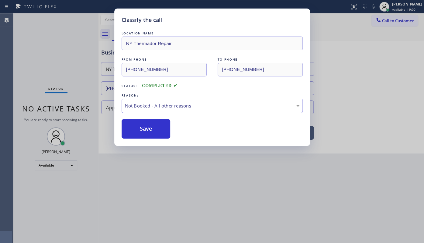
click at [147, 131] on button "Save" at bounding box center [146, 128] width 49 height 19
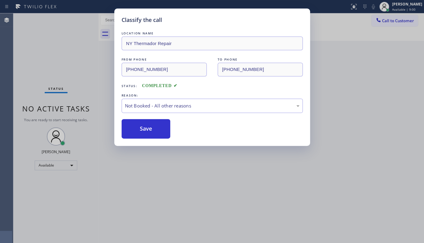
click at [147, 131] on button "Save" at bounding box center [146, 128] width 49 height 19
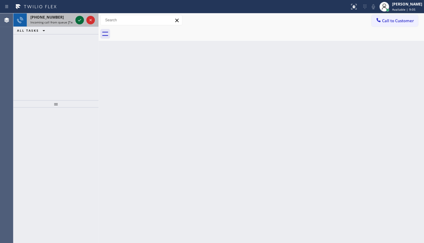
click at [77, 20] on icon at bounding box center [79, 19] width 7 height 7
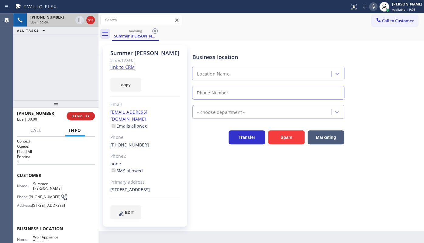
type input "(949) 536-9698"
click at [120, 69] on link "link to CRM" at bounding box center [122, 67] width 25 height 6
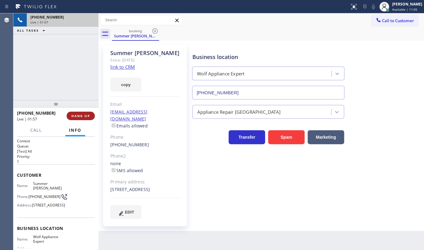
click at [77, 113] on button "HANG UP" at bounding box center [81, 116] width 28 height 9
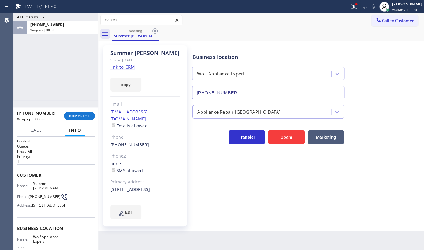
click at [72, 110] on div "+17148144200 Wrap up | 00:38 COMPLETE" at bounding box center [56, 116] width 78 height 16
click at [72, 115] on span "COMPLETE" at bounding box center [79, 116] width 21 height 4
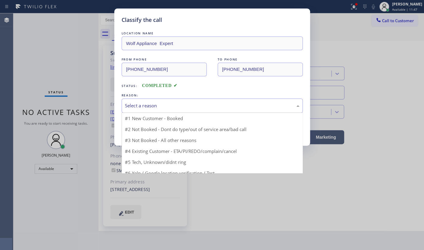
click at [157, 100] on div "Select a reason" at bounding box center [212, 106] width 181 height 14
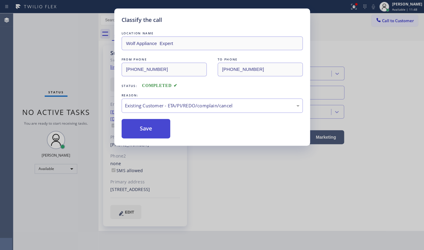
click at [134, 121] on button "Save" at bounding box center [146, 128] width 49 height 19
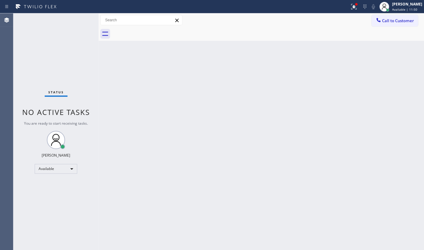
click at [295, 110] on div "Back to Dashboard Change Sender ID Customers Technicians Select a contact Outbo…" at bounding box center [262, 131] width 326 height 237
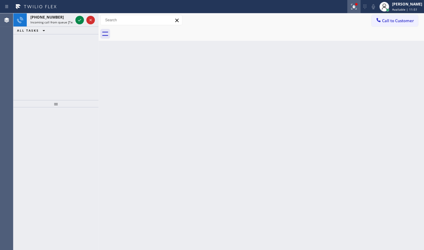
click at [353, 9] on icon at bounding box center [354, 6] width 7 height 7
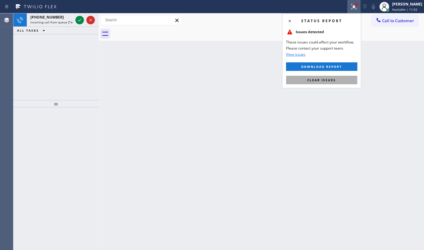
click at [341, 79] on button "Clear issues" at bounding box center [321, 80] width 71 height 9
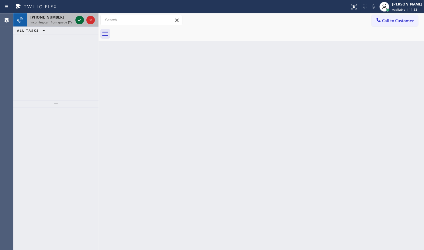
click at [78, 18] on icon at bounding box center [79, 19] width 7 height 7
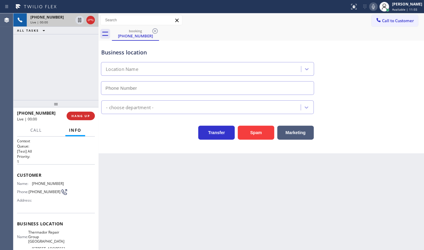
type input "(650) 243-0322"
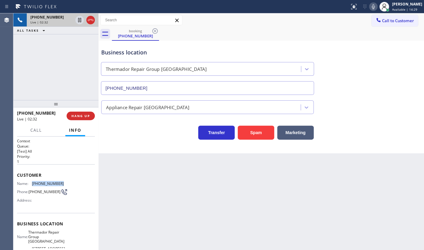
drag, startPoint x: 46, startPoint y: 183, endPoint x: 70, endPoint y: 182, distance: 24.7
click at [70, 183] on div "Name: (510) 366-7909 Phone: (510) 366-7909 Address:" at bounding box center [56, 193] width 78 height 24
copy div "(510) 366-7909"
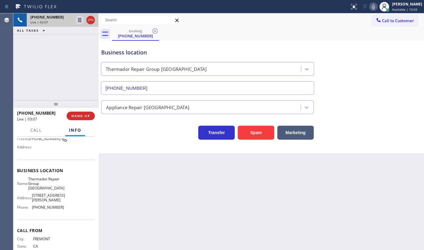
scroll to position [55, 0]
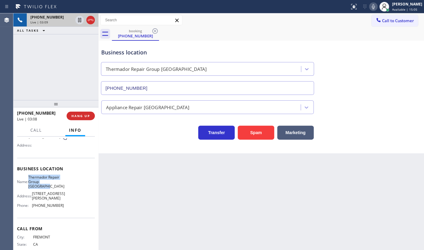
drag, startPoint x: 31, startPoint y: 176, endPoint x: 58, endPoint y: 190, distance: 30.3
click at [58, 189] on div "Name: Thermador Repair Group Menlo Park" at bounding box center [40, 182] width 47 height 14
copy span "Thermador Repair Group Menlo Park"
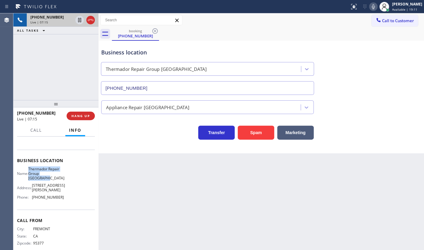
scroll to position [67, 0]
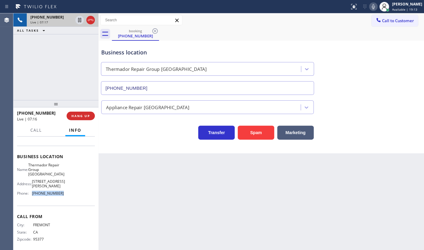
drag, startPoint x: 30, startPoint y: 190, endPoint x: 60, endPoint y: 190, distance: 29.5
click at [60, 191] on div "Phone: (650) 243-0322" at bounding box center [40, 193] width 47 height 5
copy div "(650) 243-0322"
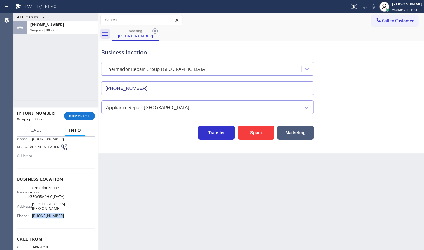
scroll to position [0, 0]
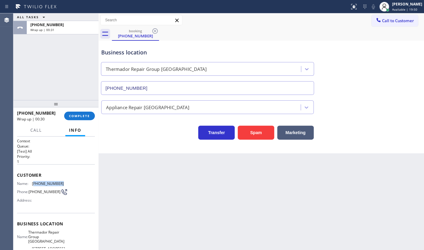
drag, startPoint x: 34, startPoint y: 183, endPoint x: 72, endPoint y: 183, distance: 37.7
click at [72, 183] on div "Name: (510) 366-7909 Phone: (510) 366-7909 Address:" at bounding box center [56, 193] width 78 height 24
copy span "510) 366-7909"
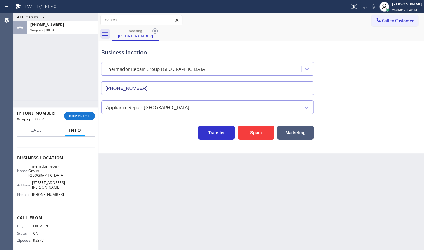
scroll to position [67, 0]
drag, startPoint x: 30, startPoint y: 191, endPoint x: 65, endPoint y: 191, distance: 35.3
click at [65, 191] on div "Name: Thermador Repair Group Menlo Park Address: 431 Burgess Dr, Phone: (650) 2…" at bounding box center [56, 181] width 78 height 36
copy div "(650) 243-0322"
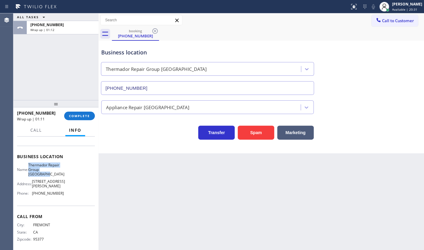
drag, startPoint x: 32, startPoint y: 165, endPoint x: 55, endPoint y: 173, distance: 24.3
click at [55, 173] on div "Name: Thermador Repair Group Menlo Park" at bounding box center [40, 170] width 47 height 14
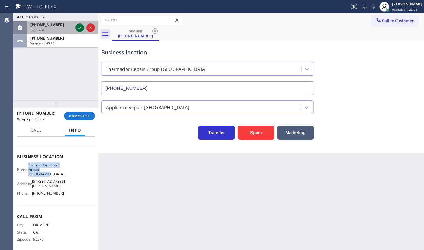
click at [81, 25] on icon at bounding box center [79, 27] width 7 height 7
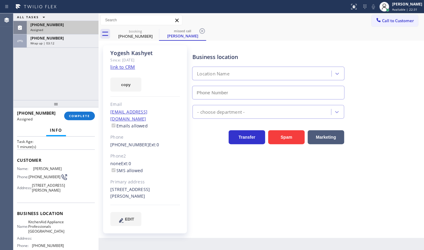
scroll to position [22, 0]
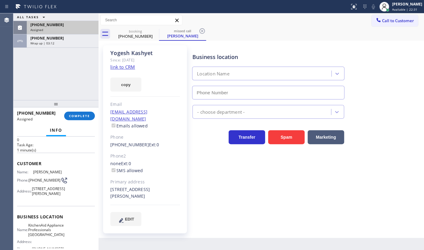
type input "(917) 935-4352"
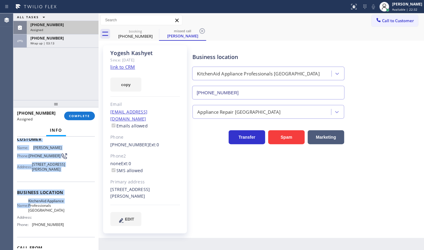
scroll to position [91, 0]
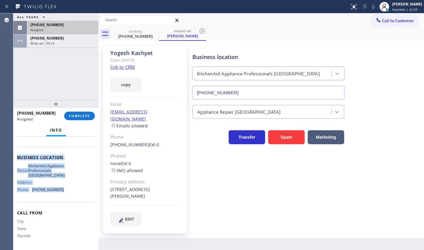
drag, startPoint x: 16, startPoint y: 163, endPoint x: 66, endPoint y: 187, distance: 55.1
click at [66, 187] on div "Context Queue: Appliance Repair High End Priority: 0 Task Age: 1 minute(s) Cust…" at bounding box center [55, 193] width 85 height 113
click at [76, 116] on span "COMPLETE" at bounding box center [79, 116] width 21 height 4
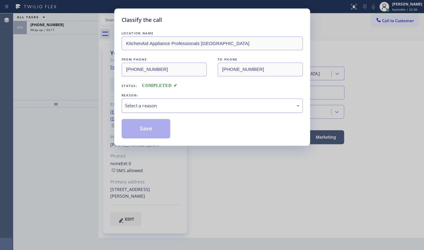
click at [154, 105] on div "Select a reason" at bounding box center [212, 105] width 175 height 7
click at [148, 127] on button "Save" at bounding box center [146, 128] width 49 height 19
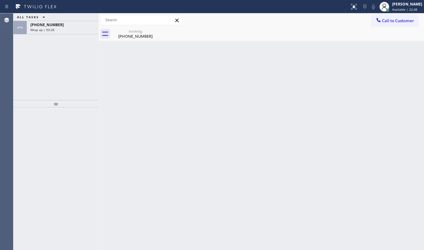
drag, startPoint x: 55, startPoint y: 64, endPoint x: 55, endPoint y: 36, distance: 28.0
click at [55, 61] on div "ALL TASKS ALL TASKS ACTIVE TASKS TASKS IN WRAP UP +15103667909 Wrap up | 03:28" at bounding box center [55, 56] width 85 height 87
click at [55, 32] on div "+15103667909 Wrap up | 03:29" at bounding box center [61, 27] width 69 height 13
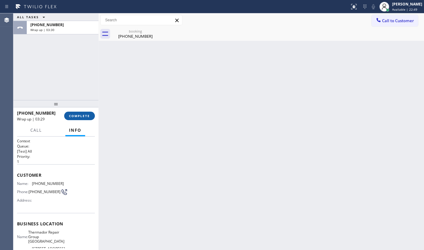
click at [75, 115] on span "COMPLETE" at bounding box center [79, 116] width 21 height 4
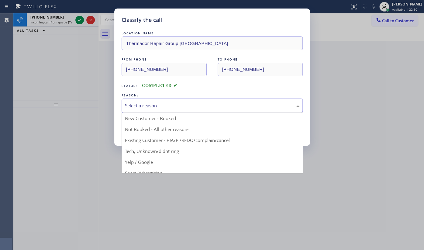
click at [151, 103] on div "Select a reason" at bounding box center [212, 105] width 175 height 7
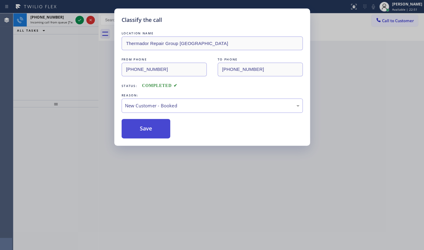
click at [143, 124] on button "Save" at bounding box center [146, 128] width 49 height 19
click at [77, 16] on div "Classify the call LOCATION NAME Thermador Repair Group Menlo Park FROM PHONE (5…" at bounding box center [212, 125] width 424 height 250
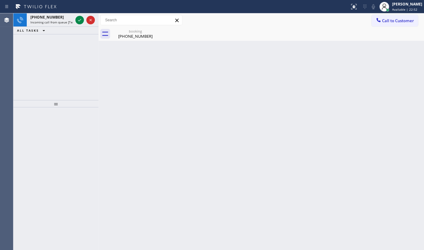
click at [79, 18] on div "Classify the call LOCATION NAME Delux Heating and Cooling Thousand Oaks FROM PH…" at bounding box center [218, 131] width 411 height 237
click at [79, 18] on icon at bounding box center [79, 19] width 7 height 7
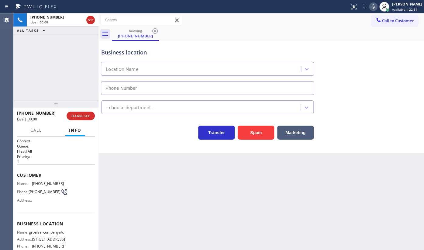
type input "(346) 421-0545"
click at [82, 115] on span "HANG UP" at bounding box center [81, 116] width 19 height 4
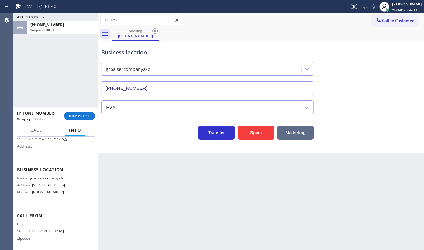
scroll to position [55, 0]
click at [221, 30] on div "booking (254) 356-0182" at bounding box center [268, 34] width 312 height 14
click at [81, 116] on span "COMPLETE" at bounding box center [79, 116] width 21 height 4
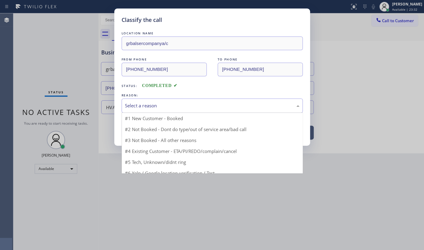
click at [144, 106] on div "Select a reason" at bounding box center [212, 105] width 175 height 7
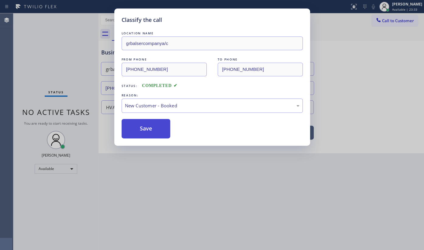
click at [140, 125] on button "Save" at bounding box center [146, 128] width 49 height 19
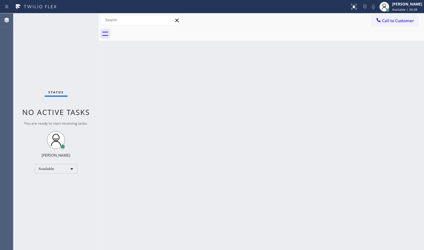
click at [51, 30] on div "Status No active tasks You are ready to start receiving tasks. JENIZA ALCAYDE A…" at bounding box center [55, 131] width 85 height 237
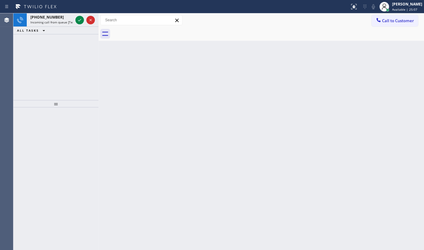
drag, startPoint x: 37, startPoint y: 57, endPoint x: 71, endPoint y: 30, distance: 43.1
click at [39, 55] on div "+17328624776 Incoming call from queue [Test] All ALL TASKS ALL TASKS ACTIVE TAS…" at bounding box center [55, 56] width 85 height 87
click at [78, 19] on icon at bounding box center [79, 19] width 7 height 7
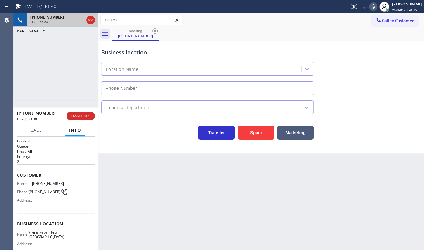
type input "(732) 800-9211"
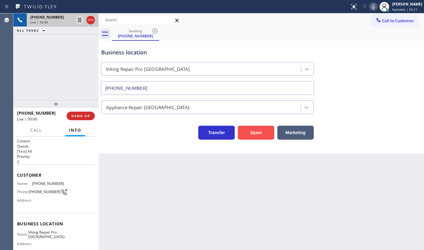
click at [240, 133] on button "Spam" at bounding box center [256, 133] width 37 height 14
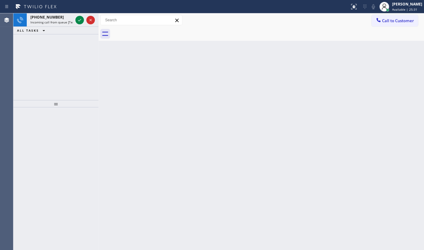
drag, startPoint x: 44, startPoint y: 76, endPoint x: 53, endPoint y: 58, distance: 20.0
click at [44, 75] on div "+18328683731 Incoming call from queue [Test] All ALL TASKS ALL TASKS ACTIVE TAS…" at bounding box center [55, 56] width 85 height 87
click at [79, 18] on icon at bounding box center [79, 19] width 7 height 7
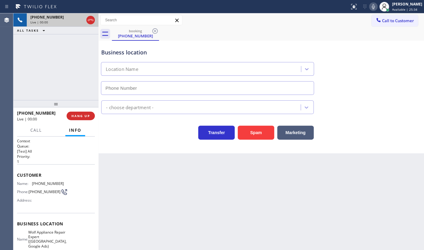
type input "(346) 639-3116"
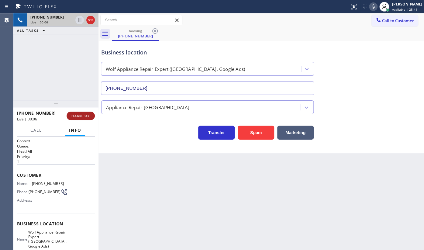
click at [89, 114] on span "HANG UP" at bounding box center [81, 116] width 19 height 4
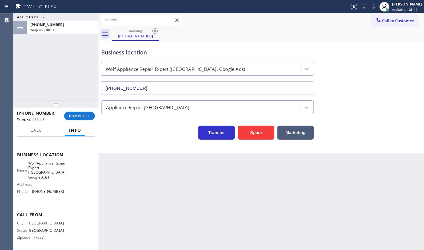
scroll to position [72, 0]
click at [53, 71] on div "ALL TASKS ALL TASKS ACTIVE TASKS TASKS IN WRAP UP +18328683731 Wrap up | 00:24" at bounding box center [55, 56] width 85 height 87
drag, startPoint x: 133, startPoint y: 216, endPoint x: 89, endPoint y: 140, distance: 87.4
click at [132, 214] on div "Back to Dashboard Change Sender ID Customers Technicians Select a contact Outbo…" at bounding box center [262, 131] width 326 height 237
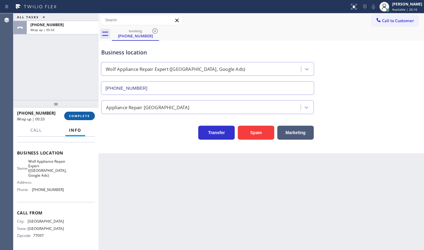
click at [79, 114] on span "COMPLETE" at bounding box center [79, 116] width 21 height 4
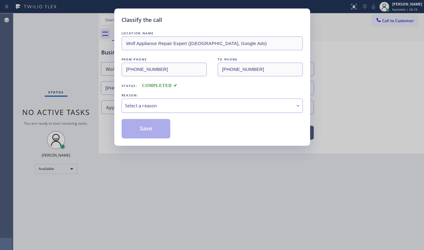
click at [141, 103] on div "Select a reason" at bounding box center [212, 105] width 175 height 7
click at [141, 131] on button "Save" at bounding box center [146, 128] width 49 height 19
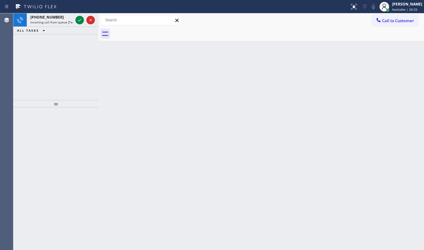
click at [61, 43] on div "+18328683731 Incoming call from queue [Test] All ALL TASKS ALL TASKS ACTIVE TAS…" at bounding box center [55, 56] width 85 height 87
click at [82, 20] on icon at bounding box center [79, 19] width 7 height 7
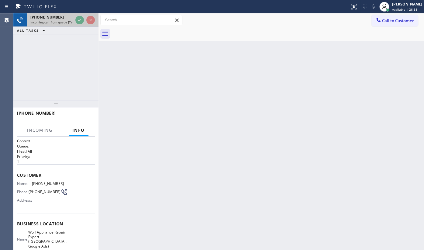
click at [80, 24] on div at bounding box center [85, 19] width 22 height 13
click at [75, 26] on div at bounding box center [85, 19] width 22 height 13
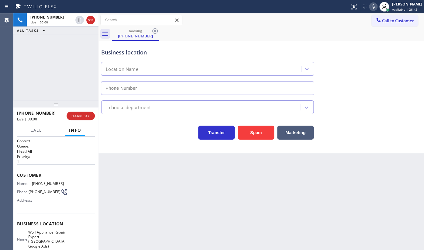
type input "(346) 639-3116"
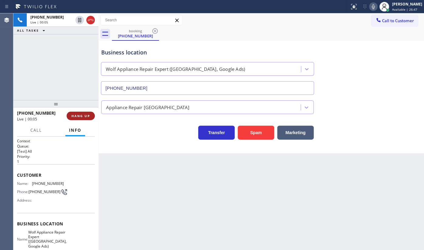
click at [89, 114] on span "HANG UP" at bounding box center [81, 116] width 19 height 4
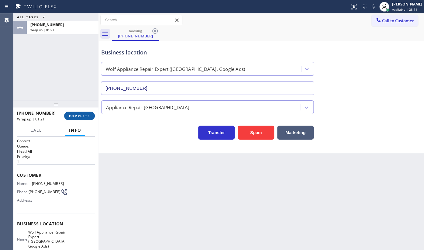
click at [77, 119] on button "COMPLETE" at bounding box center [79, 116] width 31 height 9
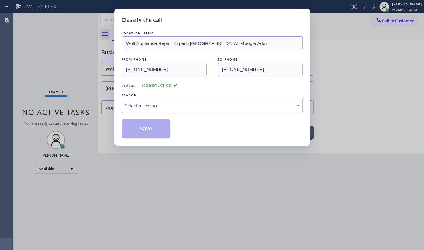
click at [152, 104] on div "Select a reason" at bounding box center [212, 105] width 175 height 7
click at [141, 124] on button "Save" at bounding box center [146, 128] width 49 height 19
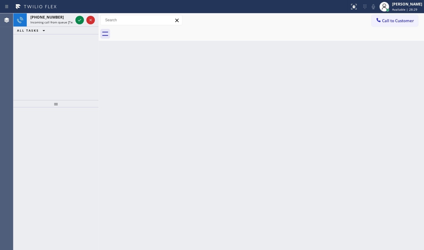
click at [46, 43] on div "+16469828805 Incoming call from queue [Test] All ALL TASKS ALL TASKS ACTIVE TAS…" at bounding box center [55, 56] width 85 height 87
click at [22, 71] on div "[PHONE_NUMBER] Incoming call from queue [Test] All ALL TASKS ALL TASKS ACTIVE T…" at bounding box center [55, 54] width 85 height 83
click at [80, 21] on icon at bounding box center [79, 19] width 7 height 7
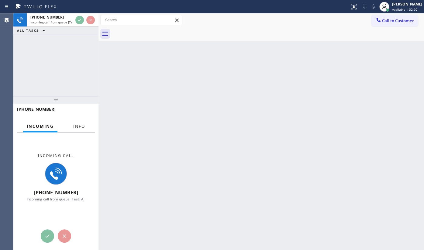
click at [85, 124] on button "Info" at bounding box center [79, 126] width 19 height 12
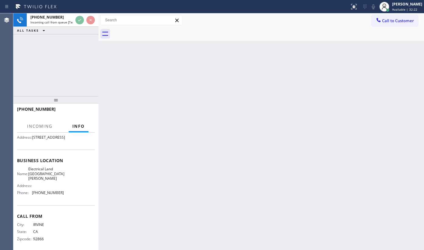
scroll to position [68, 0]
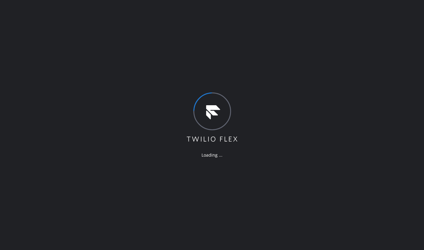
drag, startPoint x: 244, startPoint y: 179, endPoint x: 150, endPoint y: 220, distance: 102.3
click at [244, 180] on div "Loading ..." at bounding box center [212, 125] width 424 height 250
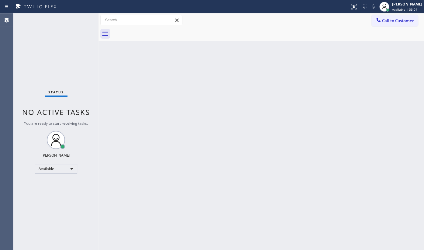
click at [45, 75] on div "Status No active tasks You are ready to start receiving tasks. JENIZA ALCAYDE A…" at bounding box center [55, 131] width 85 height 237
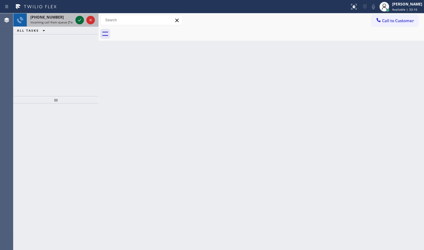
click at [76, 22] on div at bounding box center [79, 19] width 9 height 7
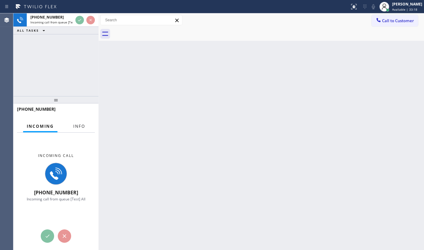
drag, startPoint x: 78, startPoint y: 122, endPoint x: 83, endPoint y: 122, distance: 5.2
click at [78, 122] on button "Info" at bounding box center [79, 126] width 19 height 12
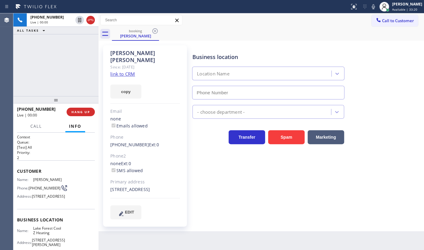
type input "[PHONE_NUMBER]"
click at [117, 71] on link "link to CRM" at bounding box center [122, 74] width 25 height 6
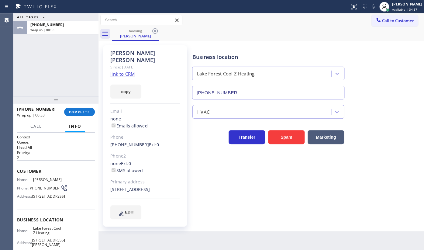
click at [48, 81] on div "ALL TASKS ALL TASKS ACTIVE TASKS TASKS IN WRAP UP +19493903784 Wrap up | 00:33" at bounding box center [55, 54] width 85 height 83
click at [85, 114] on button "COMPLETE" at bounding box center [79, 112] width 31 height 9
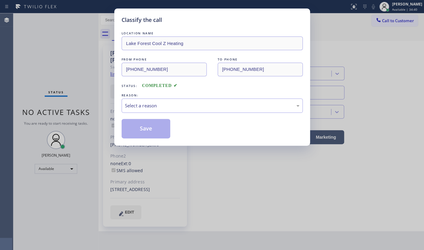
click at [155, 94] on div "REASON:" at bounding box center [212, 95] width 181 height 6
click at [153, 99] on div "Select a reason" at bounding box center [212, 106] width 181 height 14
click at [138, 123] on button "Save" at bounding box center [146, 128] width 49 height 19
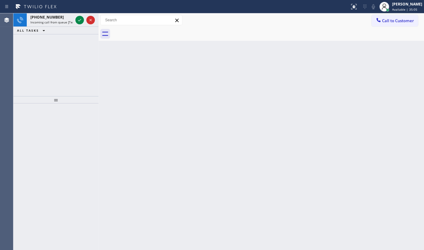
click at [49, 52] on div "+14083644402 Incoming call from queue [Test] All ALL TASKS ALL TASKS ACTIVE TAS…" at bounding box center [55, 54] width 85 height 83
click at [80, 20] on icon at bounding box center [79, 20] width 3 height 2
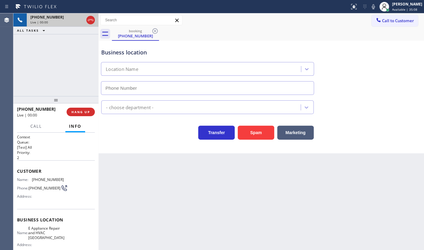
type input "(408) 317-7360"
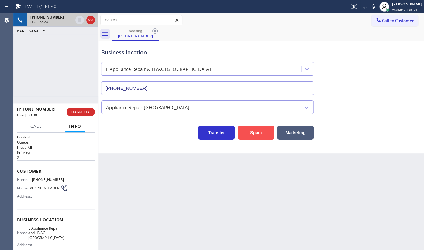
click at [256, 134] on button "Spam" at bounding box center [256, 133] width 37 height 14
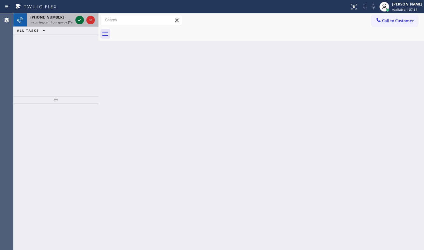
click at [77, 20] on icon at bounding box center [79, 19] width 7 height 7
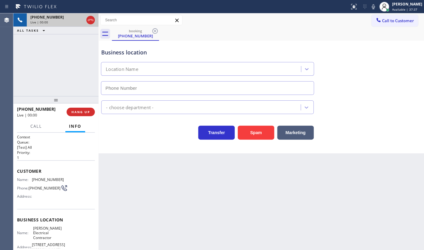
type input "(848) 281-0170"
click at [85, 112] on span "HANG UP" at bounding box center [81, 112] width 19 height 4
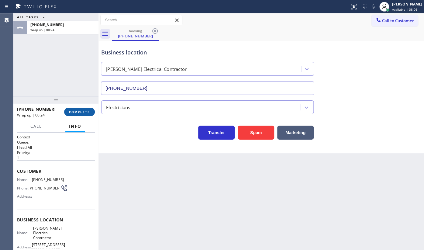
click at [85, 112] on span "COMPLETE" at bounding box center [79, 112] width 21 height 4
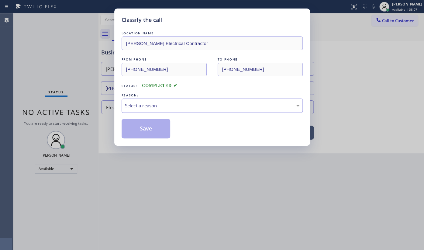
click at [144, 104] on div "Select a reason" at bounding box center [212, 105] width 175 height 7
click at [148, 128] on button "Save" at bounding box center [146, 128] width 49 height 19
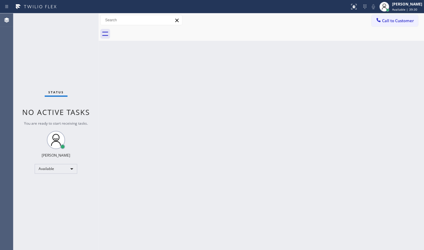
click at [29, 39] on div "Status No active tasks You are ready to start receiving tasks. JENIZA ALCAYDE A…" at bounding box center [55, 131] width 85 height 237
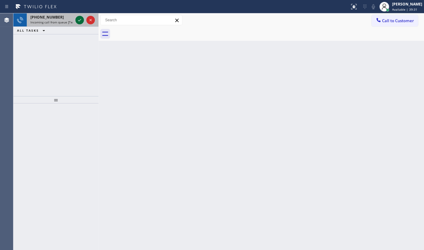
click at [81, 19] on icon at bounding box center [79, 20] width 3 height 2
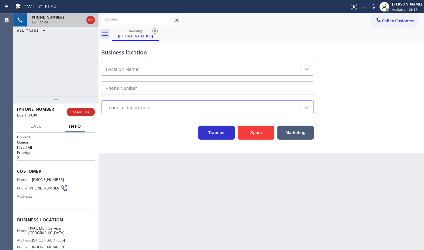
type input "(650) 620-7040"
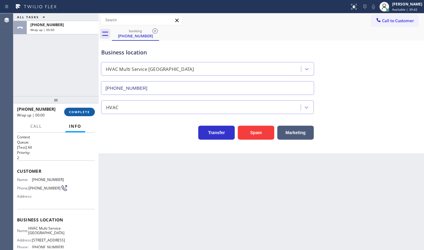
click at [65, 112] on button "COMPLETE" at bounding box center [79, 112] width 31 height 9
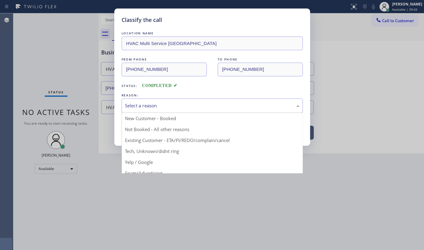
click at [135, 102] on div "Select a reason" at bounding box center [212, 105] width 175 height 7
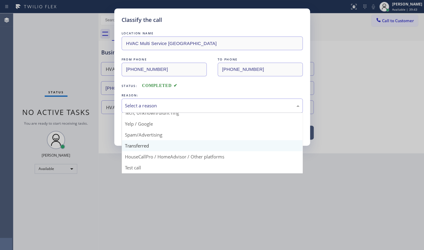
scroll to position [40, 0]
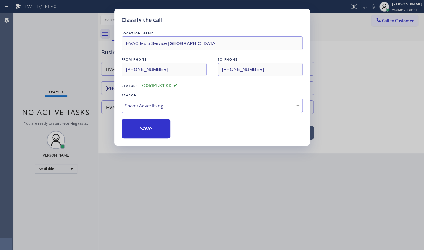
click at [142, 134] on button "Save" at bounding box center [146, 128] width 49 height 19
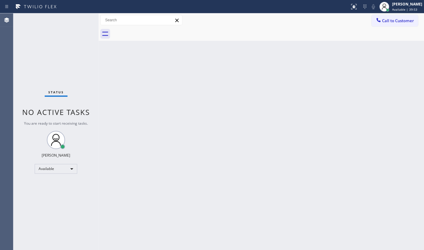
click at [77, 21] on div "Status No active tasks You are ready to start receiving tasks. JENIZA ALCAYDE A…" at bounding box center [55, 131] width 85 height 237
click at [81, 19] on div "Status No active tasks You are ready to start receiving tasks. JENIZA ALCAYDE A…" at bounding box center [55, 131] width 85 height 237
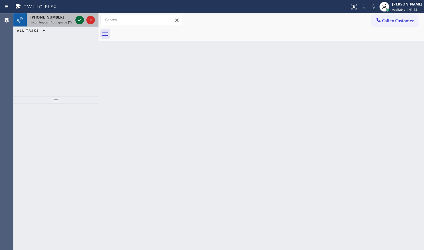
click at [80, 21] on icon at bounding box center [79, 19] width 7 height 7
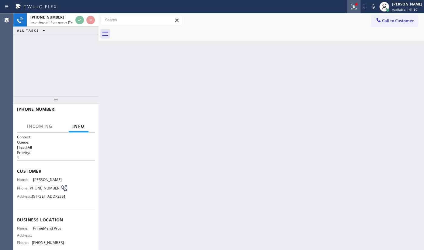
click at [352, 9] on icon at bounding box center [354, 6] width 7 height 7
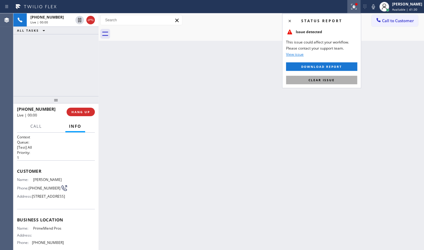
click at [316, 81] on span "Clear issue" at bounding box center [322, 80] width 26 height 4
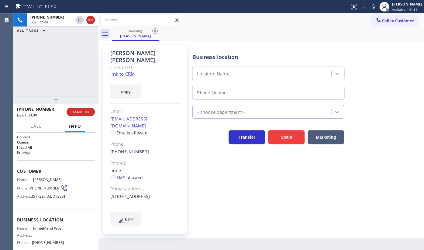
type input "(954) 787-0381"
click at [116, 71] on link "link to CRM" at bounding box center [122, 74] width 25 height 6
click at [373, 8] on icon at bounding box center [373, 6] width 7 height 7
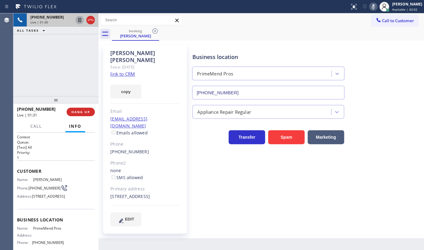
click at [79, 20] on icon at bounding box center [79, 19] width 7 height 7
click at [31, 56] on div "+13057817738 Live | 01:59 ALL TASKS ALL TASKS ACTIVE TASKS TASKS IN WRAP UP" at bounding box center [55, 54] width 85 height 83
click at [247, 211] on div "Business location PrimeMend Pros (954) 787-0381 Appliance Repair Regular Transf…" at bounding box center [307, 136] width 232 height 178
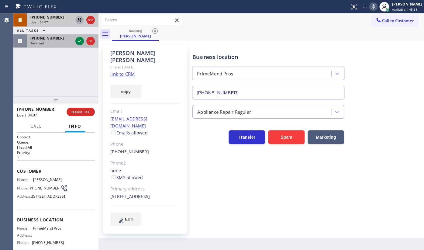
drag, startPoint x: 44, startPoint y: 43, endPoint x: 64, endPoint y: 41, distance: 20.4
click at [44, 42] on div "Reserved" at bounding box center [51, 43] width 43 height 4
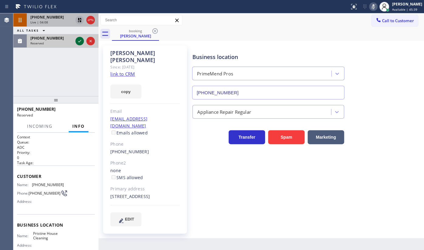
click at [80, 38] on icon at bounding box center [79, 40] width 7 height 7
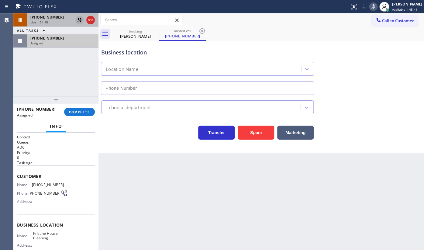
type input "(626) 548-3326"
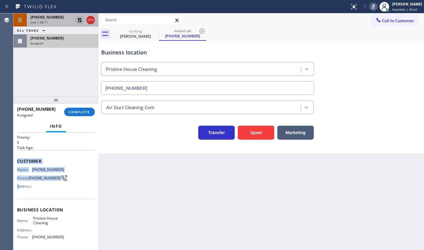
scroll to position [64, 0]
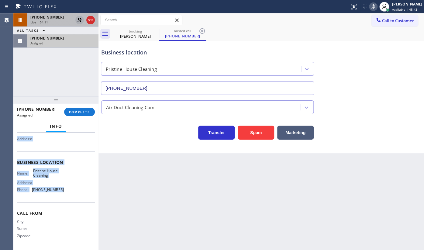
drag, startPoint x: 17, startPoint y: 170, endPoint x: 67, endPoint y: 190, distance: 53.8
click at [67, 190] on div "Context Queue: ADC Priority: 0 Task Age: Customer Name: (626) 497-0441 Phone: (…" at bounding box center [56, 160] width 78 height 176
copy div "Customer Name: (626) 497-0441 Phone: (626) 497-0441 Address: Business location …"
click at [81, 110] on button "COMPLETE" at bounding box center [79, 112] width 31 height 9
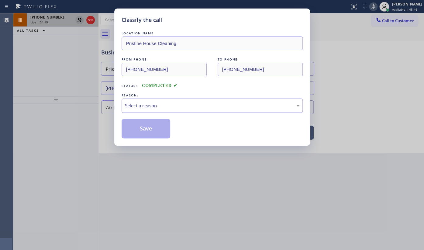
click at [137, 103] on div "Select a reason" at bounding box center [212, 105] width 175 height 7
click at [141, 103] on div "New Customer - Booked" at bounding box center [212, 105] width 175 height 7
click at [134, 103] on div "New Customer - Booked" at bounding box center [212, 105] width 175 height 7
click at [134, 128] on button "Save" at bounding box center [146, 128] width 49 height 19
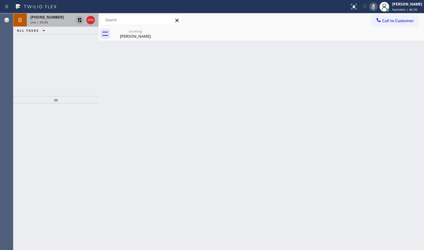
drag, startPoint x: 56, startPoint y: 46, endPoint x: 66, endPoint y: 19, distance: 28.3
click at [58, 42] on div "+13057817738 Live | 05:05 ALL TASKS ALL TASKS ACTIVE TASKS TASKS IN WRAP UP" at bounding box center [55, 54] width 85 height 83
click at [80, 18] on icon at bounding box center [79, 19] width 7 height 7
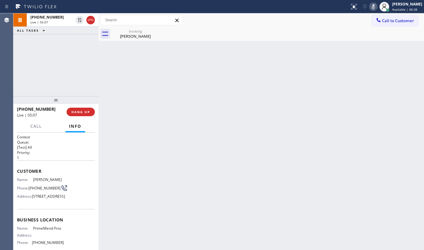
click at [375, 3] on icon at bounding box center [373, 6] width 7 height 7
click at [296, 169] on div "Back to Dashboard Change Sender ID Customers Technicians Select a contact Outbo…" at bounding box center [262, 131] width 326 height 237
click at [56, 69] on div "+13057817738 Live | 06:18 ALL TASKS ALL TASKS ACTIVE TASKS TASKS IN WRAP UP" at bounding box center [55, 54] width 85 height 83
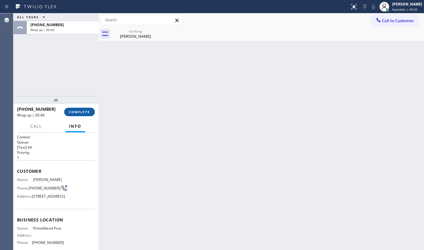
click at [75, 108] on button "COMPLETE" at bounding box center [79, 112] width 31 height 9
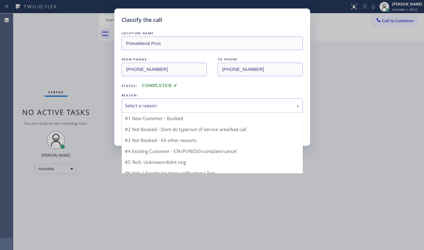
click at [140, 103] on div "Select a reason" at bounding box center [212, 105] width 175 height 7
drag, startPoint x: 132, startPoint y: 141, endPoint x: 132, endPoint y: 134, distance: 6.7
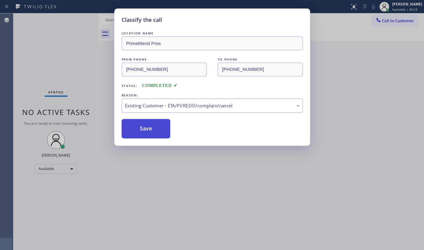
click at [133, 132] on button "Save" at bounding box center [146, 128] width 49 height 19
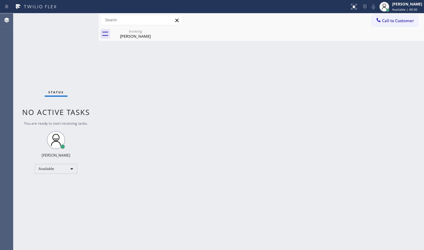
drag, startPoint x: 188, startPoint y: 104, endPoint x: 150, endPoint y: 10, distance: 101.6
click at [186, 100] on div "Back to Dashboard Change Sender ID Customers Technicians Select a contact Outbo…" at bounding box center [262, 131] width 326 height 237
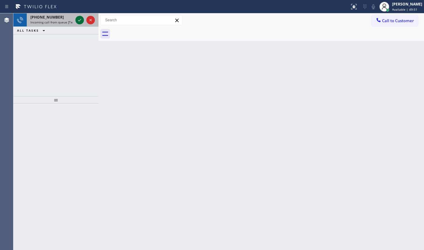
click at [80, 19] on icon at bounding box center [79, 19] width 7 height 7
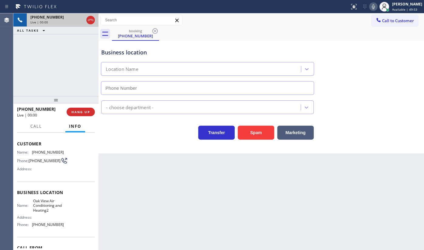
type input "(805) 387-9707"
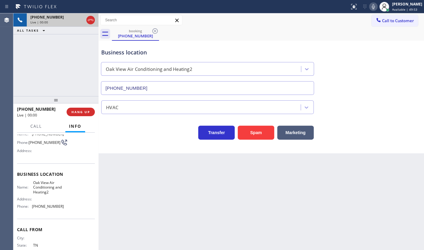
scroll to position [55, 0]
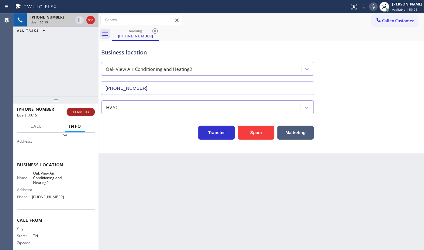
click at [79, 111] on span "HANG UP" at bounding box center [81, 112] width 19 height 4
click at [79, 113] on span "HANG UP" at bounding box center [81, 112] width 19 height 4
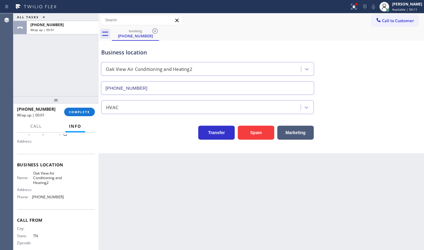
click at [77, 117] on div "+18652612150 Wrap up | 00:01 COMPLETE" at bounding box center [56, 112] width 78 height 16
click at [80, 112] on span "COMPLETE" at bounding box center [79, 112] width 21 height 4
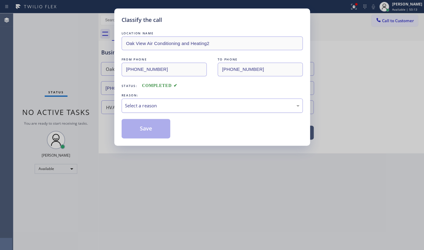
click at [139, 105] on div "Select a reason" at bounding box center [212, 105] width 175 height 7
click at [141, 135] on button "Save" at bounding box center [146, 128] width 49 height 19
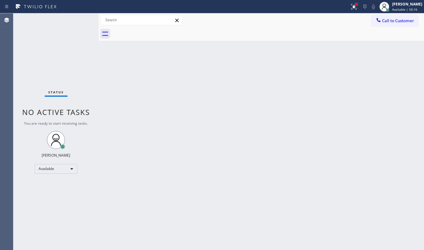
click at [358, 4] on div at bounding box center [357, 4] width 4 height 4
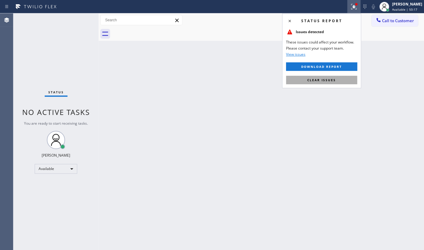
click at [346, 78] on button "Clear issues" at bounding box center [321, 80] width 71 height 9
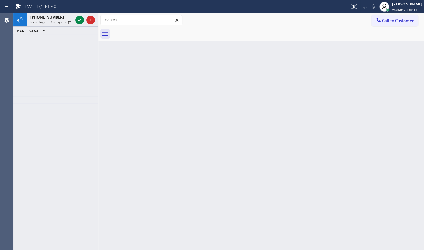
click at [43, 41] on div "+19295944984 Incoming call from queue [Test] All ALL TASKS ALL TASKS ACTIVE TAS…" at bounding box center [55, 54] width 85 height 83
click at [76, 20] on icon at bounding box center [79, 19] width 7 height 7
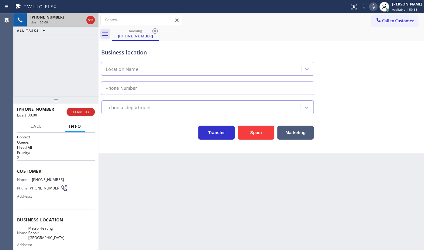
type input "(929) 605-4414"
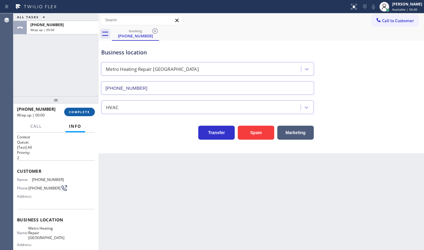
click at [75, 110] on span "COMPLETE" at bounding box center [79, 112] width 21 height 4
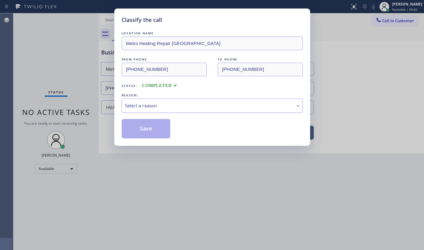
click at [157, 110] on div "Select a reason" at bounding box center [212, 106] width 181 height 14
click at [138, 122] on button "Save" at bounding box center [146, 128] width 49 height 19
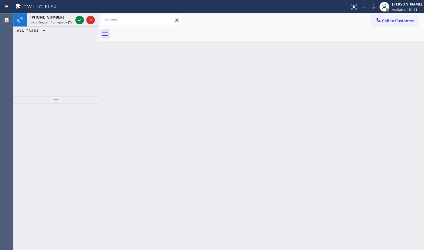
drag, startPoint x: 40, startPoint y: 60, endPoint x: 54, endPoint y: 39, distance: 25.9
click at [42, 58] on div "+15412558217 Incoming call from queue [Test] All ALL TASKS ALL TASKS ACTIVE TAS…" at bounding box center [55, 54] width 85 height 83
click at [78, 20] on icon at bounding box center [79, 20] width 3 height 2
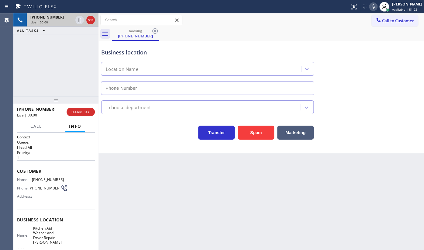
type input "[PHONE_NUMBER]"
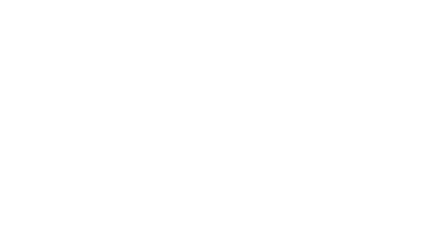
click at [207, 46] on div at bounding box center [212, 125] width 424 height 250
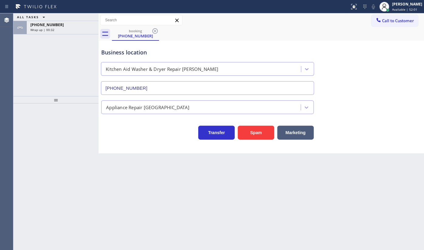
type input "[PHONE_NUMBER]"
click at [41, 22] on span "[PHONE_NUMBER]" at bounding box center [46, 24] width 33 height 5
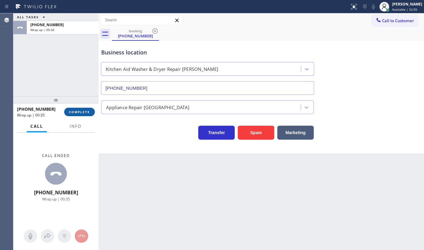
click at [88, 114] on button "COMPLETE" at bounding box center [79, 112] width 31 height 9
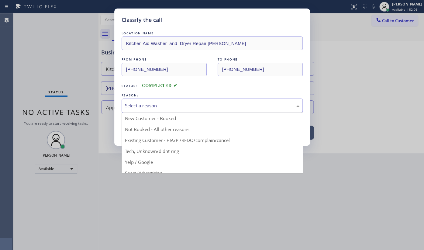
click at [143, 112] on div "Select a reason New Customer - Booked Not Booked - All other reasons Existing C…" at bounding box center [212, 106] width 181 height 14
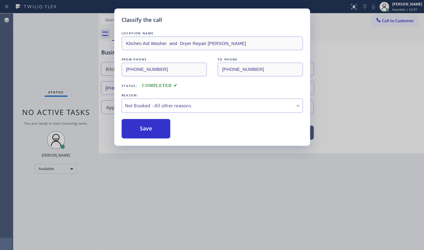
click at [140, 124] on button "Save" at bounding box center [146, 128] width 49 height 19
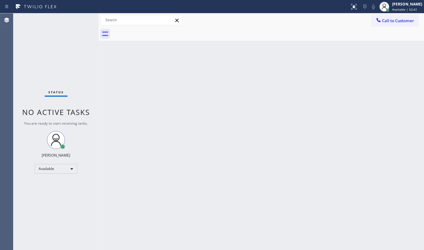
click at [33, 56] on div "Status No active tasks You are ready to start receiving tasks. JENIZA ALCAYDE A…" at bounding box center [55, 131] width 85 height 237
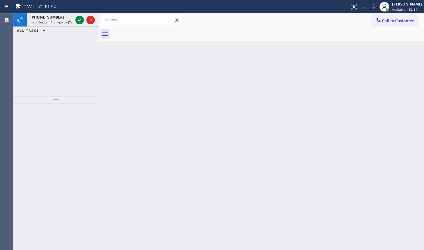
click at [55, 65] on div "[PHONE_NUMBER] Incoming call from queue [Test] All ALL TASKS ALL TASKS ACTIVE T…" at bounding box center [55, 54] width 85 height 83
click at [78, 20] on icon at bounding box center [79, 20] width 3 height 2
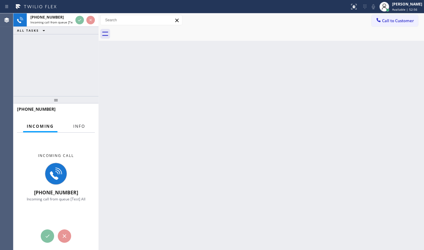
click at [75, 125] on span "Info" at bounding box center [79, 126] width 12 height 5
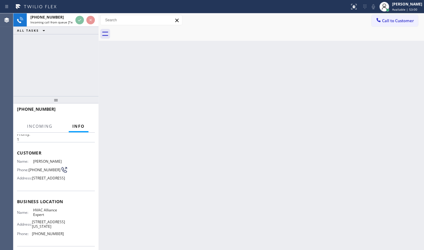
scroll to position [55, 0]
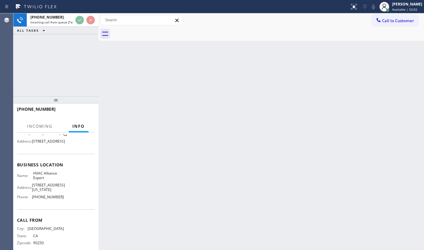
click at [90, 45] on div "[PHONE_NUMBER] Incoming call from queue [Test] All ALL TASKS ALL TASKS ACTIVE T…" at bounding box center [55, 54] width 85 height 83
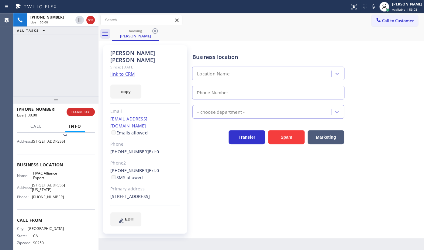
type input "[PHONE_NUMBER]"
click at [123, 71] on link "link to CRM" at bounding box center [122, 74] width 25 height 6
click at [78, 110] on button "HANG UP" at bounding box center [81, 112] width 28 height 9
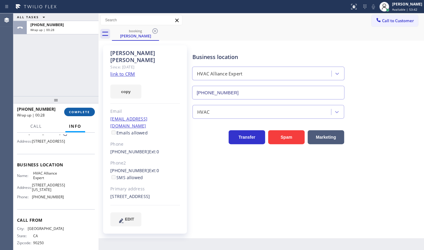
click at [77, 114] on button "COMPLETE" at bounding box center [79, 112] width 31 height 9
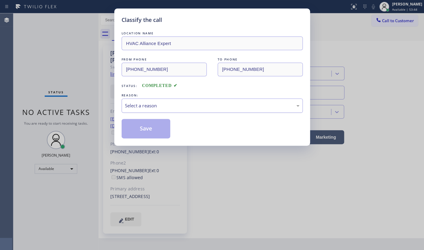
click at [144, 103] on div "Select a reason" at bounding box center [212, 105] width 175 height 7
click at [137, 126] on button "Save" at bounding box center [146, 128] width 49 height 19
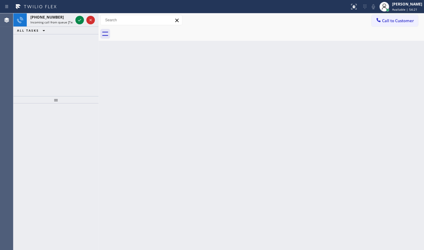
drag, startPoint x: 50, startPoint y: 70, endPoint x: 57, endPoint y: 50, distance: 21.8
click at [50, 70] on div "[PHONE_NUMBER] Incoming call from queue [Test] All ALL TASKS ALL TASKS ACTIVE T…" at bounding box center [55, 54] width 85 height 83
click at [79, 19] on icon at bounding box center [79, 19] width 7 height 7
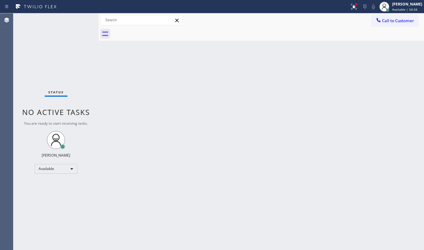
click at [50, 54] on div "Status No active tasks You are ready to start receiving tasks. JENIZA ALCAYDE A…" at bounding box center [55, 131] width 85 height 237
click at [351, 5] on icon at bounding box center [354, 6] width 7 height 7
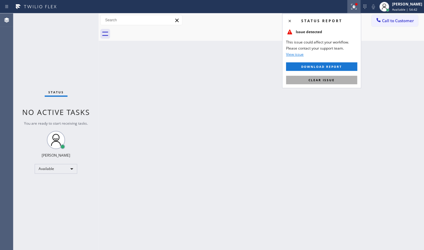
click at [345, 82] on button "Clear issue" at bounding box center [321, 80] width 71 height 9
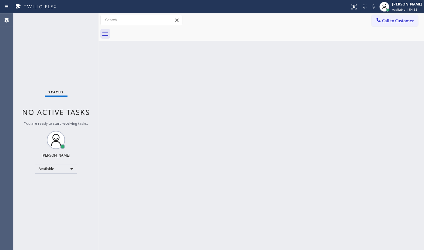
click at [54, 191] on div "Status No active tasks You are ready to start receiving tasks. JENIZA ALCAYDE A…" at bounding box center [55, 131] width 85 height 237
click at [78, 22] on div "Status No active tasks You are ready to start receiving tasks. JENIZA ALCAYDE A…" at bounding box center [55, 131] width 85 height 237
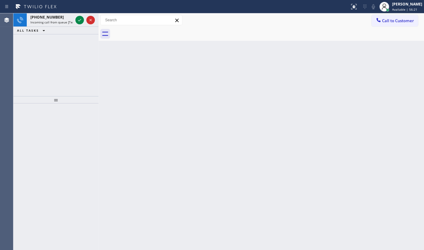
click at [47, 46] on div "[PHONE_NUMBER] Incoming call from queue [Test] All ALL TASKS ALL TASKS ACTIVE T…" at bounding box center [55, 54] width 85 height 83
click at [82, 19] on icon at bounding box center [79, 19] width 7 height 7
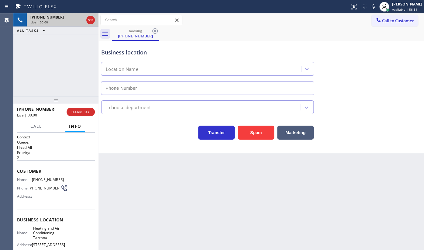
type input "[PHONE_NUMBER]"
click at [80, 112] on span "HANG UP" at bounding box center [81, 112] width 19 height 4
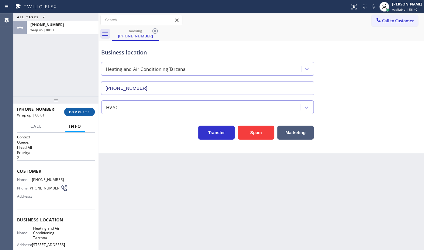
click at [80, 112] on span "COMPLETE" at bounding box center [79, 112] width 21 height 4
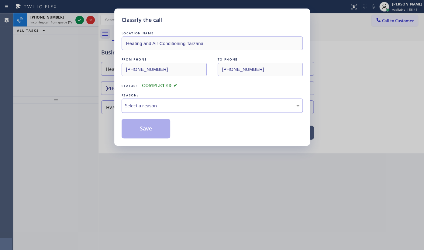
click at [158, 106] on div "Select a reason" at bounding box center [212, 105] width 175 height 7
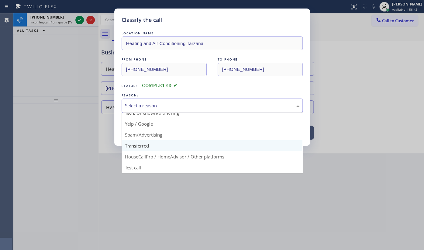
scroll to position [40, 0]
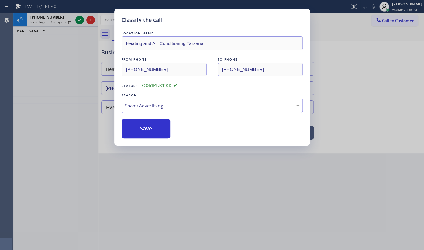
click at [128, 136] on button "Save" at bounding box center [146, 128] width 49 height 19
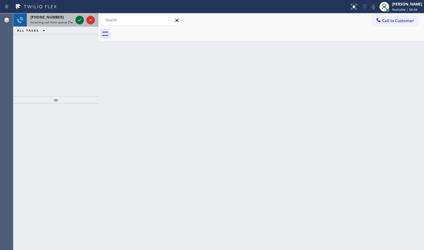
click at [81, 20] on icon at bounding box center [79, 19] width 7 height 7
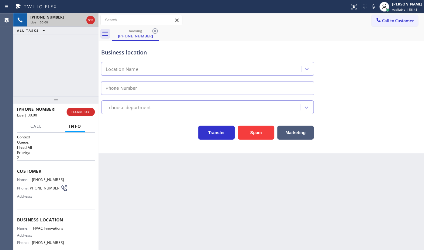
type input "[PHONE_NUMBER]"
click at [253, 132] on button "Spam" at bounding box center [256, 133] width 37 height 14
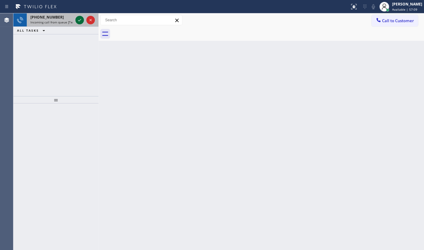
click at [81, 18] on icon at bounding box center [79, 19] width 7 height 7
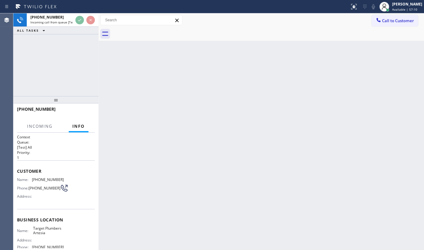
scroll to position [27, 0]
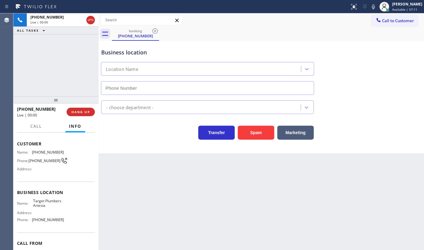
type input "[PHONE_NUMBER]"
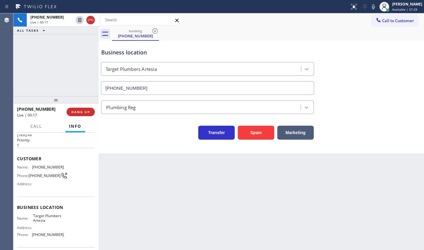
scroll to position [0, 0]
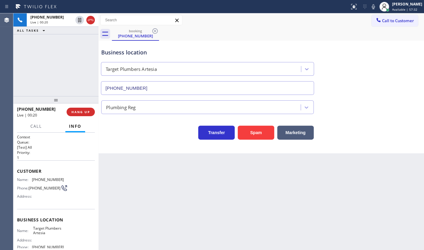
click at [19, 168] on span "Customer" at bounding box center [56, 171] width 78 height 6
drag, startPoint x: 17, startPoint y: 168, endPoint x: 24, endPoint y: 185, distance: 18.5
click at [24, 185] on div "Customer Name: [PHONE_NUMBER] Phone: [PHONE_NUMBER] Address:" at bounding box center [56, 184] width 78 height 49
click at [24, 185] on div "Name: [PHONE_NUMBER] Phone: [PHONE_NUMBER] Address:" at bounding box center [40, 189] width 47 height 24
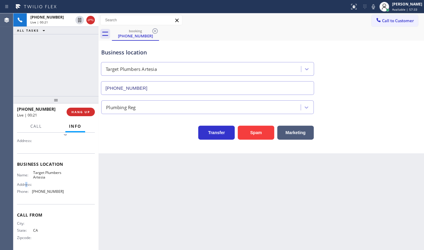
scroll to position [59, 0]
drag, startPoint x: 27, startPoint y: 185, endPoint x: 64, endPoint y: 194, distance: 37.9
click at [64, 194] on div "Name: Target Plumbers Artesia Address: Phone: [PHONE_NUMBER]" at bounding box center [56, 182] width 78 height 26
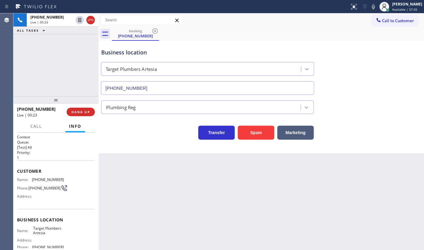
click at [116, 198] on div "Back to Dashboard Change Sender ID Customers Technicians Select a contact Outbo…" at bounding box center [262, 131] width 326 height 237
click at [18, 168] on div "Context Queue: [Test] All Priority: 1 Customer Name: [PHONE_NUMBER] Phone: [PHO…" at bounding box center [55, 191] width 85 height 117
click at [73, 80] on div "[PHONE_NUMBER] Live | 00:30 ALL TASKS ALL TASKS ACTIVE TASKS TASKS IN WRAP UP" at bounding box center [55, 54] width 85 height 83
click at [90, 114] on button "HANG UP" at bounding box center [81, 112] width 28 height 9
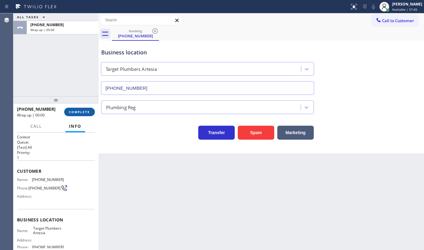
click at [90, 114] on button "COMPLETE" at bounding box center [79, 112] width 31 height 9
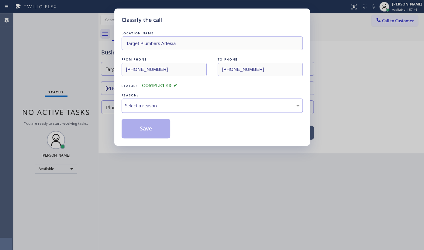
click at [144, 107] on div "Select a reason" at bounding box center [212, 105] width 175 height 7
click at [139, 128] on button "Save" at bounding box center [146, 128] width 49 height 19
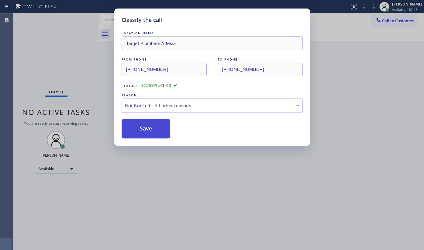
click at [139, 128] on button "Save" at bounding box center [146, 128] width 49 height 19
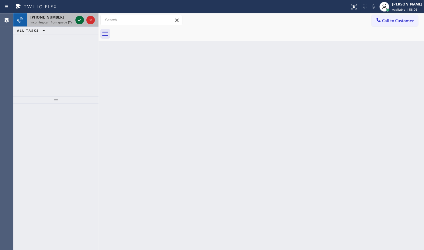
click at [82, 21] on div at bounding box center [79, 19] width 9 height 7
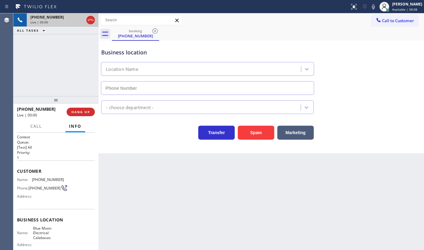
type input "[PHONE_NUMBER]"
click at [126, 164] on div "Back to Dashboard Change Sender ID Customers Technicians Select a contact Outbo…" at bounding box center [262, 131] width 326 height 237
drag, startPoint x: 22, startPoint y: 64, endPoint x: 5, endPoint y: 9, distance: 57.4
click at [22, 61] on div "[PHONE_NUMBER] Live | 00:05 ALL TASKS ALL TASKS ACTIVE TASKS TASKS IN WRAP UP" at bounding box center [55, 54] width 85 height 83
drag, startPoint x: 32, startPoint y: 176, endPoint x: 68, endPoint y: 180, distance: 36.4
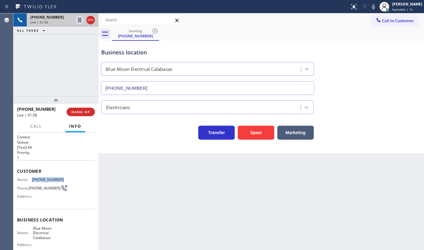
click at [68, 180] on div "Customer Name: [PHONE_NUMBER] Phone: [PHONE_NUMBER] Address:" at bounding box center [56, 184] width 78 height 49
copy div "[PHONE_NUMBER]"
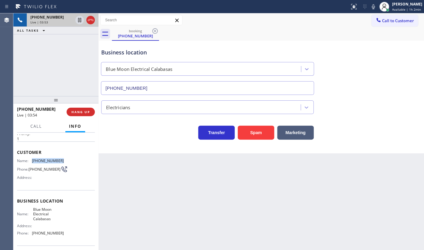
scroll to position [64, 0]
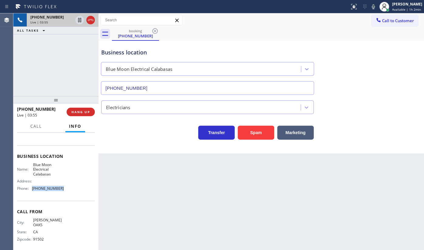
drag, startPoint x: 33, startPoint y: 189, endPoint x: 64, endPoint y: 192, distance: 31.2
click at [64, 192] on div "Name: Blue Moon Electrical Calabasas Address: Phone: [PHONE_NUMBER]" at bounding box center [56, 177] width 78 height 31
copy span "[PHONE_NUMBER]"
click at [59, 75] on div "[PHONE_NUMBER] Live | 04:36 ALL TASKS ALL TASKS ACTIVE TASKS TASKS IN WRAP UP" at bounding box center [55, 54] width 85 height 83
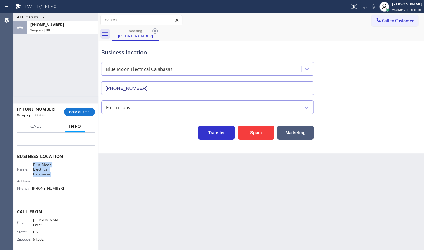
drag, startPoint x: 30, startPoint y: 164, endPoint x: 55, endPoint y: 173, distance: 27.1
click at [55, 173] on div "Name: Blue Moon Electrical Calabasas" at bounding box center [40, 169] width 47 height 14
copy span "Blue Moon Electrical Calabasas"
click at [81, 108] on button "COMPLETE" at bounding box center [79, 112] width 31 height 9
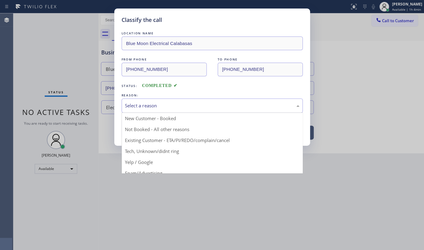
click at [138, 106] on div "Select a reason" at bounding box center [212, 105] width 175 height 7
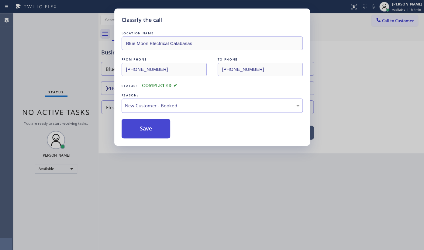
click at [139, 124] on button "Save" at bounding box center [146, 128] width 49 height 19
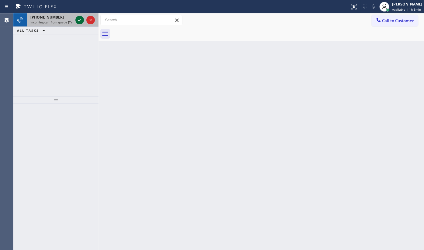
click at [78, 21] on icon at bounding box center [79, 19] width 7 height 7
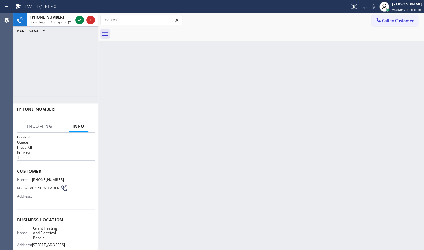
click at [78, 21] on icon at bounding box center [79, 19] width 7 height 7
click at [78, 19] on icon at bounding box center [79, 19] width 7 height 7
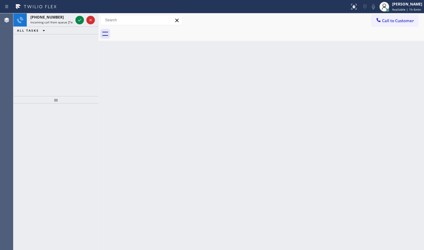
drag, startPoint x: 197, startPoint y: 58, endPoint x: 103, endPoint y: 17, distance: 102.3
click at [193, 54] on div "Back to Dashboard Change Sender ID Customers Technicians Select a contact Outbo…" at bounding box center [262, 131] width 326 height 237
click at [79, 19] on icon at bounding box center [79, 19] width 7 height 7
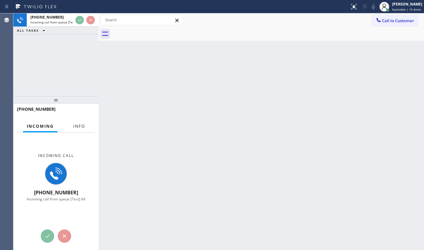
click at [79, 121] on button "Info" at bounding box center [79, 126] width 19 height 12
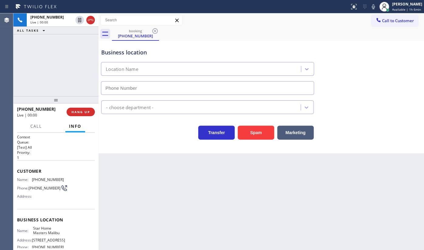
type input "(310) 660-7578"
click at [81, 113] on span "HANG UP" at bounding box center [81, 112] width 19 height 4
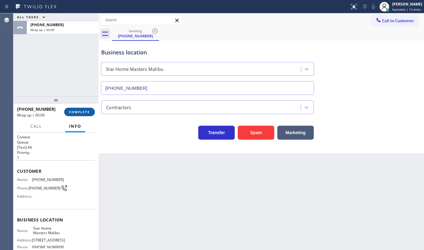
click at [81, 111] on span "COMPLETE" at bounding box center [79, 112] width 21 height 4
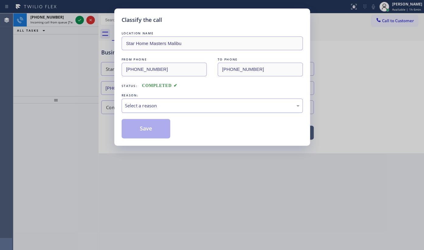
click at [136, 107] on div "Select a reason" at bounding box center [212, 105] width 175 height 7
click at [140, 135] on button "Save" at bounding box center [146, 128] width 49 height 19
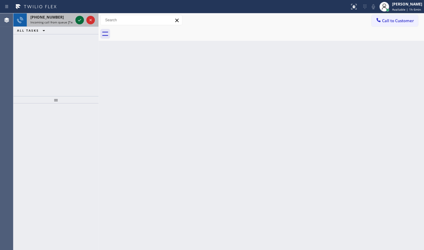
click at [78, 19] on icon at bounding box center [79, 19] width 7 height 7
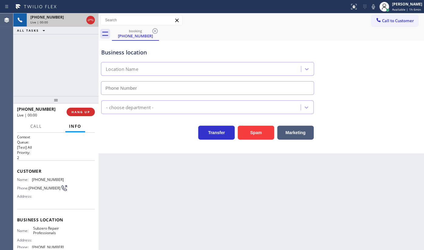
type input "(949) 523-3220"
click at [55, 58] on div "+19492355707 Live | 00:47 ALL TASKS ALL TASKS ACTIVE TASKS TASKS IN WRAP UP" at bounding box center [55, 54] width 85 height 83
click at [65, 73] on div "+19492355707 Live | 01:04 ALL TASKS ALL TASKS ACTIVE TASKS TASKS IN WRAP UP" at bounding box center [55, 54] width 85 height 83
click at [84, 111] on span "HANG UP" at bounding box center [81, 112] width 19 height 4
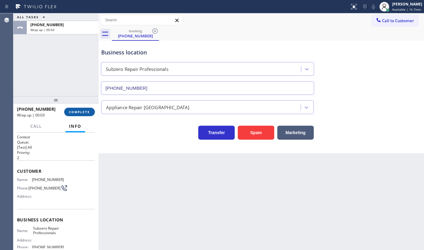
click at [71, 114] on button "COMPLETE" at bounding box center [79, 112] width 31 height 9
click at [78, 106] on div "+19492355707 Wrap up | 00:04 COMPLETE" at bounding box center [56, 112] width 78 height 16
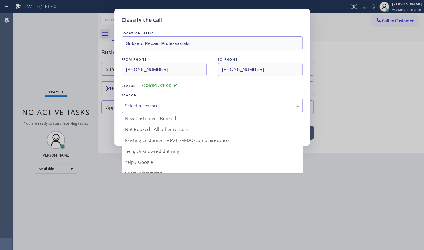
click at [143, 106] on div "Select a reason" at bounding box center [212, 105] width 175 height 7
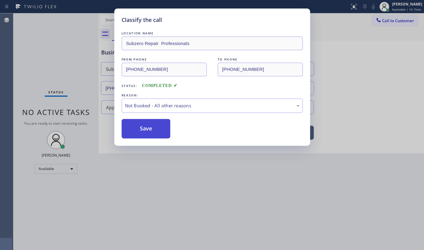
click at [141, 128] on button "Save" at bounding box center [146, 128] width 49 height 19
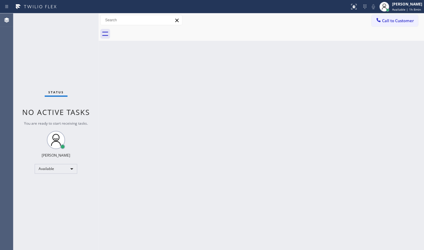
click at [44, 65] on div "Status No active tasks You are ready to start receiving tasks. JENIZA ALCAYDE A…" at bounding box center [55, 131] width 85 height 237
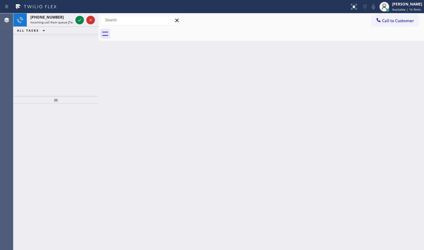
click at [46, 40] on div "+14083330816 Incoming call from queue [Test] All ALL TASKS ALL TASKS ACTIVE TAS…" at bounding box center [55, 54] width 85 height 83
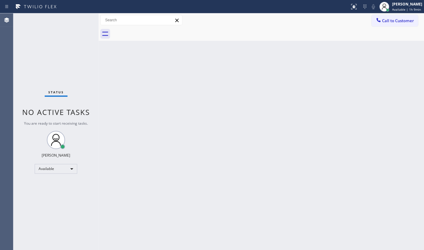
click at [76, 19] on div "Status No active tasks You are ready to start receiving tasks. JENIZA ALCAYDE A…" at bounding box center [55, 131] width 85 height 237
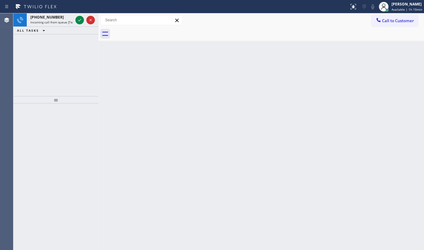
click at [55, 47] on div "+16622518618 Incoming call from queue [Test] All ALL TASKS ALL TASKS ACTIVE TAS…" at bounding box center [55, 54] width 85 height 83
click at [81, 18] on icon at bounding box center [79, 19] width 7 height 7
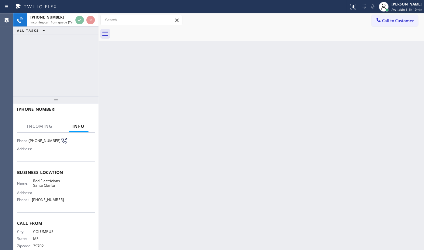
scroll to position [55, 0]
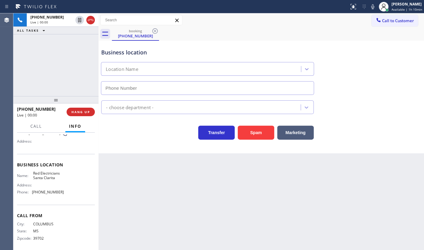
type input "(661) 418-5852"
click at [30, 78] on div "+16622518618 Live | 00:11 ALL TASKS ALL TASKS ACTIVE TASKS TASKS IN WRAP UP" at bounding box center [55, 54] width 85 height 83
click at [73, 111] on span "HANG UP" at bounding box center [81, 112] width 19 height 4
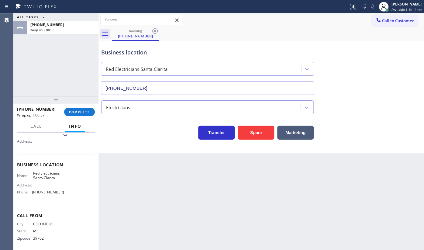
drag, startPoint x: 39, startPoint y: 76, endPoint x: 42, endPoint y: 79, distance: 4.5
click at [39, 76] on div "ALL TASKS ALL TASKS ACTIVE TASKS TASKS IN WRAP UP +16622518618 Wrap up | 00:38" at bounding box center [55, 54] width 85 height 83
click at [84, 113] on span "COMPLETE" at bounding box center [79, 112] width 21 height 4
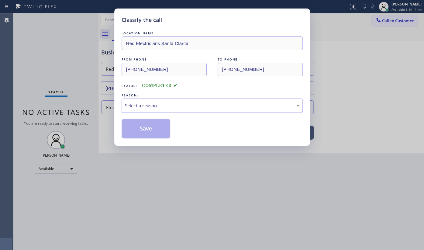
click at [149, 106] on div "Select a reason" at bounding box center [212, 105] width 175 height 7
click at [142, 129] on button "Save" at bounding box center [146, 128] width 49 height 19
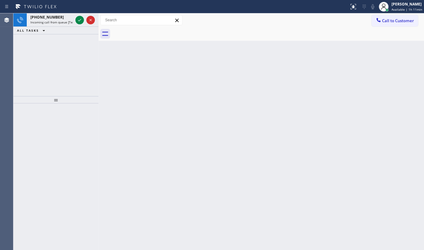
drag, startPoint x: 49, startPoint y: 49, endPoint x: 52, endPoint y: 42, distance: 7.6
click at [49, 48] on div "+18184436931 Incoming call from queue [Test] All ALL TASKS ALL TASKS ACTIVE TAS…" at bounding box center [55, 54] width 85 height 83
click at [79, 19] on icon at bounding box center [79, 19] width 7 height 7
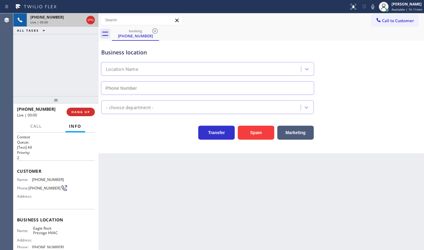
type input "(818) 732-8552"
click at [89, 111] on span "HANG UP" at bounding box center [81, 112] width 19 height 4
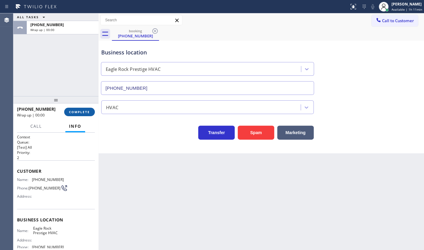
click at [74, 111] on span "COMPLETE" at bounding box center [79, 112] width 21 height 4
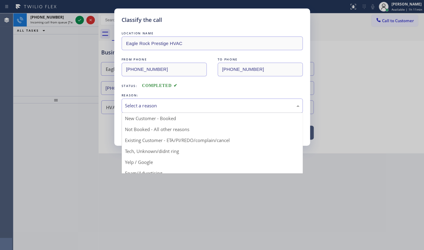
click at [130, 107] on div "Select a reason" at bounding box center [212, 105] width 175 height 7
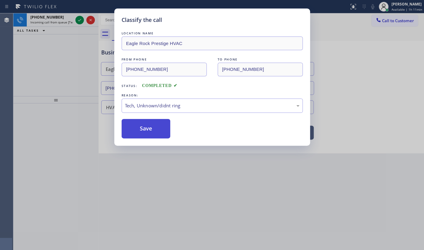
click at [136, 130] on button "Save" at bounding box center [146, 128] width 49 height 19
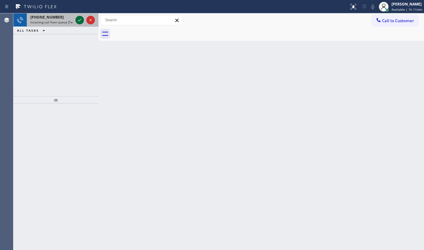
click at [78, 18] on icon at bounding box center [79, 19] width 7 height 7
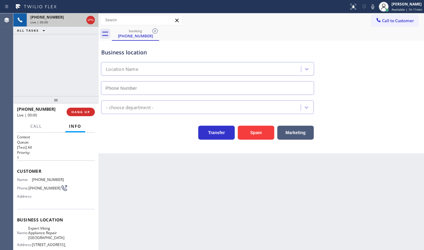
type input "(619) 389-3996"
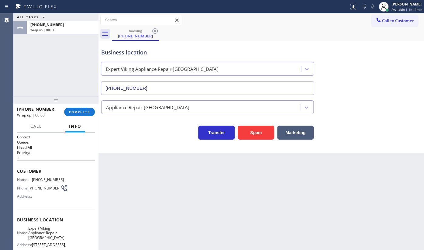
click at [85, 85] on div "ALL TASKS ALL TASKS ACTIVE TASKS TASKS IN WRAP UP +18583212556 Wrap up | 00:01" at bounding box center [55, 54] width 85 height 83
click at [79, 112] on span "COMPLETE" at bounding box center [79, 112] width 21 height 4
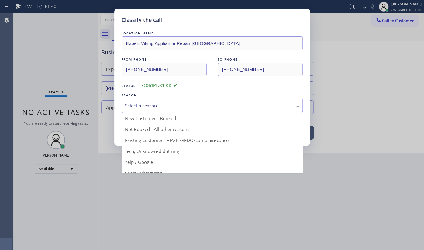
click at [179, 105] on div "Select a reason" at bounding box center [212, 105] width 175 height 7
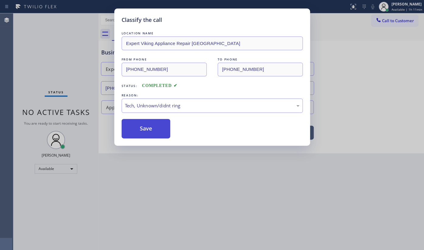
click at [150, 130] on button "Save" at bounding box center [146, 128] width 49 height 19
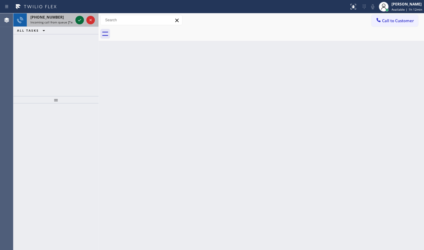
click at [76, 18] on icon at bounding box center [79, 19] width 7 height 7
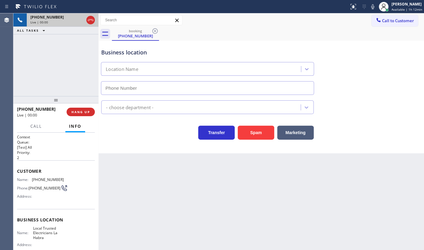
type input "(562) 456-3053"
drag, startPoint x: 30, startPoint y: 177, endPoint x: 70, endPoint y: 179, distance: 39.9
click at [70, 179] on div "Name: (562) 665-1878 Phone: (562) 665-1878 Address:" at bounding box center [56, 189] width 78 height 24
copy div "(562) 665-1878"
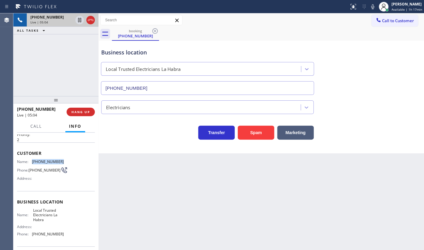
scroll to position [27, 0]
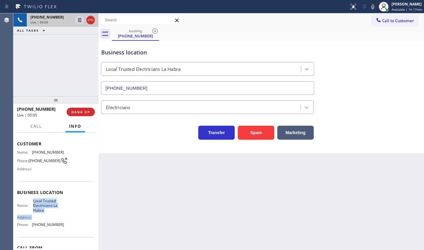
drag, startPoint x: 32, startPoint y: 200, endPoint x: 46, endPoint y: 215, distance: 20.7
click at [46, 215] on div "Name: Local Trusted Electricians La Habra Address: Phone: (562) 456-3053" at bounding box center [40, 214] width 47 height 31
click at [55, 175] on div "Customer Name: (562) 665-1878 Phone: (562) 665-1878 Address:" at bounding box center [56, 157] width 78 height 49
drag, startPoint x: 33, startPoint y: 201, endPoint x: 48, endPoint y: 210, distance: 18.2
click at [48, 210] on span "Local Trusted Electricians La Habra" at bounding box center [48, 206] width 30 height 14
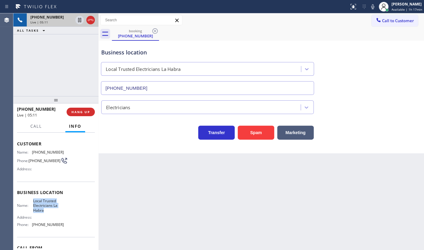
copy span "Local Trusted Electricians La Habra"
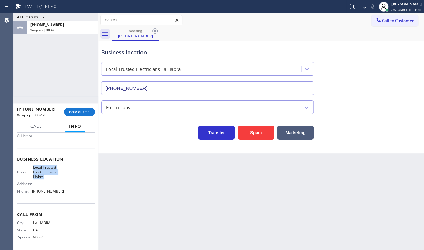
scroll to position [64, 0]
drag, startPoint x: 32, startPoint y: 192, endPoint x: 66, endPoint y: 194, distance: 33.5
click at [66, 194] on div "Name: Local Trusted Electricians La Habra Address: Phone: (562) 456-3053" at bounding box center [56, 179] width 78 height 31
copy span "(562) 456-3053"
click at [38, 68] on div "ALL TASKS ALL TASKS ACTIVE TASKS TASKS IN WRAP UP +15626651878 Wrap up | 03:01" at bounding box center [55, 54] width 85 height 83
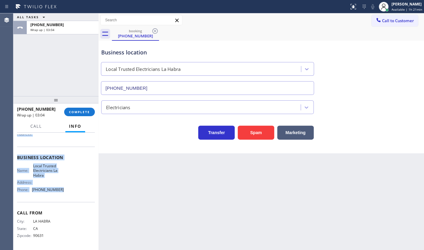
drag, startPoint x: 18, startPoint y: 167, endPoint x: 69, endPoint y: 195, distance: 57.5
click at [69, 195] on div "Context Queue: [Test] All Priority: 2 Customer Name: (562) 665-1878 Phone: (562…" at bounding box center [56, 160] width 78 height 176
copy div "Customer Name: (562) 665-1878 Phone: (562) 665-1878 Address: Business location …"
click at [412, 0] on div "JENIZA ALCAYDE Available | 1h 21min" at bounding box center [400, 6] width 47 height 13
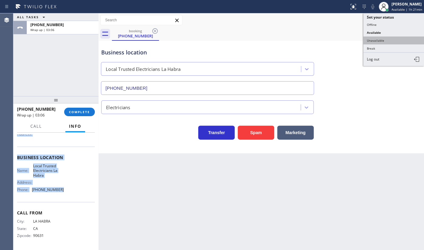
click at [380, 41] on button "Unavailable" at bounding box center [394, 41] width 61 height 8
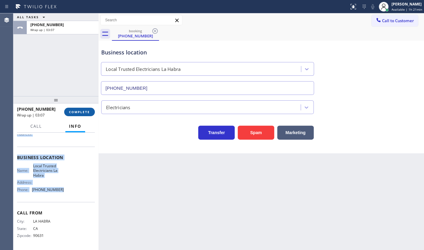
click at [85, 110] on span "COMPLETE" at bounding box center [79, 112] width 21 height 4
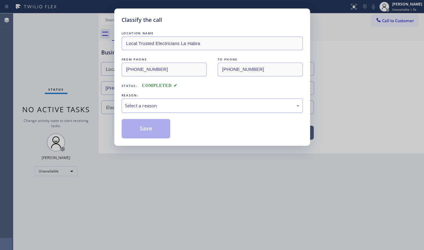
click at [143, 106] on div "Select a reason" at bounding box center [212, 105] width 175 height 7
click at [138, 125] on button "Save" at bounding box center [146, 128] width 49 height 19
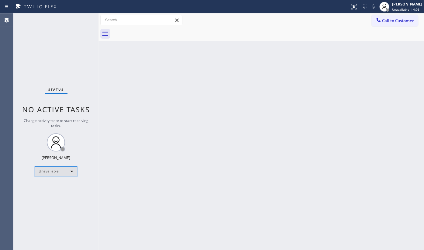
click at [37, 172] on div "Unavailable" at bounding box center [56, 171] width 43 height 10
click at [53, 183] on li "Offline" at bounding box center [55, 179] width 41 height 7
click at [51, 170] on div "Unavailable" at bounding box center [56, 171] width 43 height 10
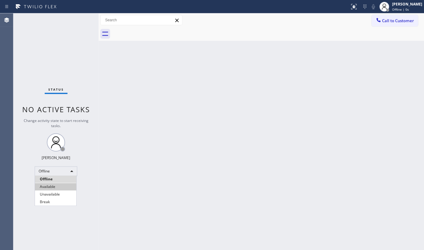
click at [51, 187] on li "Available" at bounding box center [55, 186] width 41 height 7
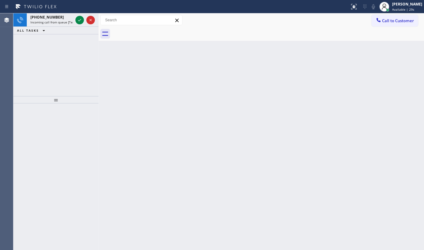
drag, startPoint x: 42, startPoint y: 79, endPoint x: 60, endPoint y: 59, distance: 27.4
click at [47, 75] on div "+12543482740 Incoming call from queue [Test] All ALL TASKS ALL TASKS ACTIVE TAS…" at bounding box center [55, 54] width 85 height 83
click at [80, 18] on icon at bounding box center [79, 19] width 7 height 7
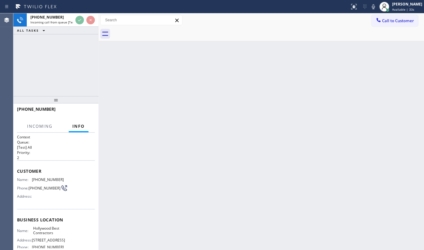
click at [52, 69] on div "+12543482740 Incoming call from queue [Test] All ALL TASKS ALL TASKS ACTIVE TAS…" at bounding box center [55, 54] width 85 height 83
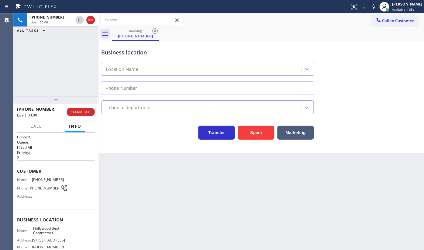
type input "(323) 616-1681"
click at [78, 111] on span "HANG UP" at bounding box center [81, 112] width 19 height 4
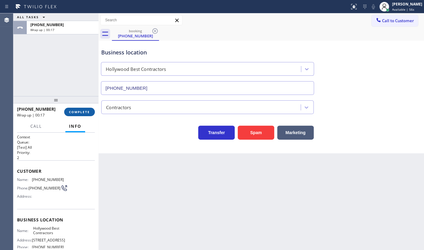
click at [82, 110] on span "COMPLETE" at bounding box center [79, 112] width 21 height 4
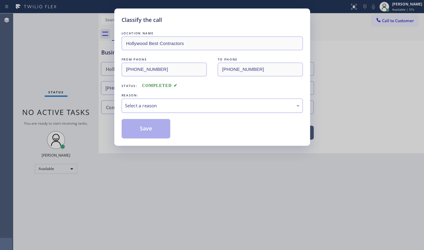
click at [147, 102] on div "Select a reason" at bounding box center [212, 105] width 175 height 7
click at [149, 129] on button "Save" at bounding box center [146, 128] width 49 height 19
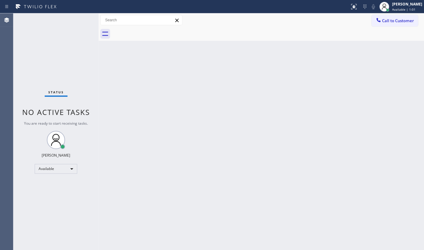
click at [321, 147] on div "Back to Dashboard Change Sender ID Customers Technicians Select a contact Outbo…" at bounding box center [262, 131] width 326 height 237
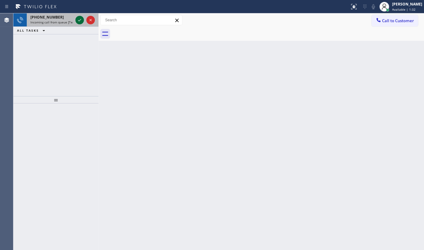
click at [78, 21] on icon at bounding box center [79, 19] width 7 height 7
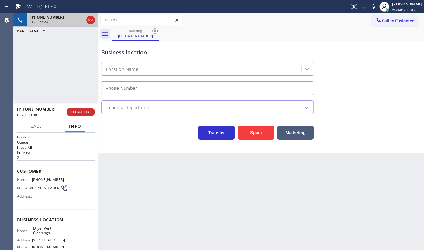
type input "[PHONE_NUMBER]"
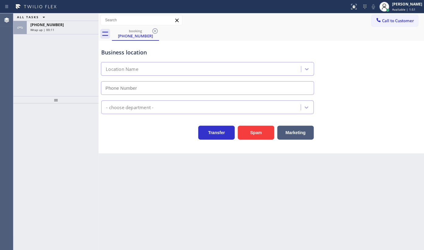
type input "[PHONE_NUMBER]"
click at [389, 8] on div at bounding box center [388, 10] width 4 height 4
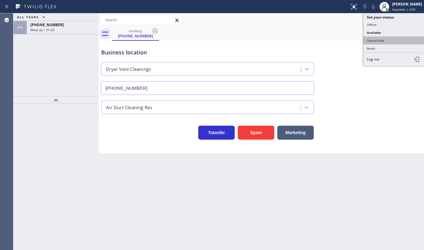
click at [379, 40] on button "Unavailable" at bounding box center [394, 41] width 61 height 8
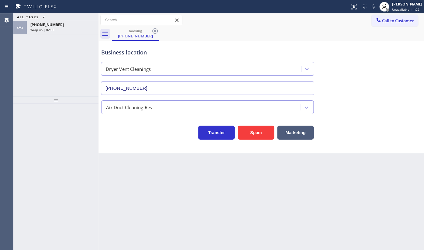
click at [67, 28] on div "Wrap up | 02:50" at bounding box center [62, 30] width 65 height 4
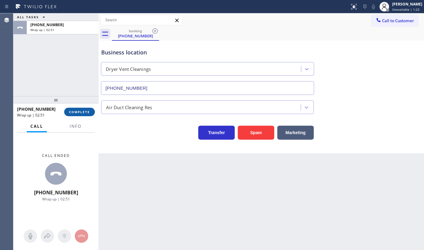
click at [79, 110] on span "COMPLETE" at bounding box center [79, 112] width 21 height 4
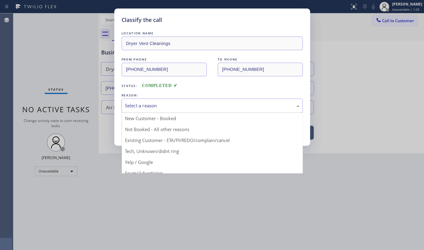
click at [143, 110] on div "Select a reason" at bounding box center [212, 106] width 181 height 14
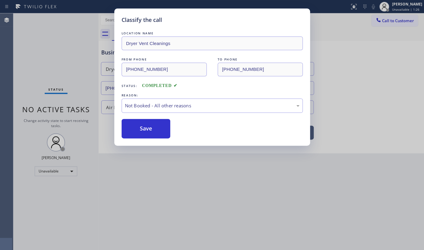
click at [142, 130] on button "Save" at bounding box center [146, 128] width 49 height 19
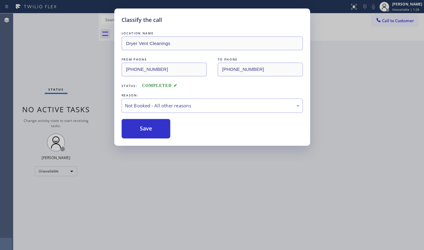
click at [403, 1] on div "Classify the call LOCATION NAME Dryer Vent Cleanings FROM PHONE [PHONE_NUMBER] …" at bounding box center [212, 125] width 424 height 250
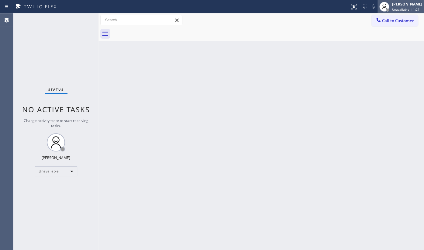
click at [401, 7] on span "Unavailable | 1:27" at bounding box center [405, 9] width 27 height 4
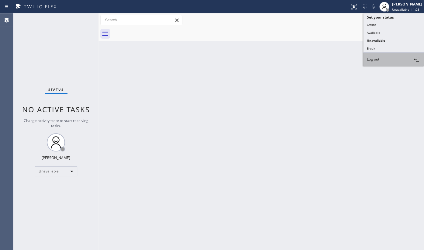
click at [392, 57] on button "Log out" at bounding box center [394, 59] width 61 height 13
